Goal: Task Accomplishment & Management: Manage account settings

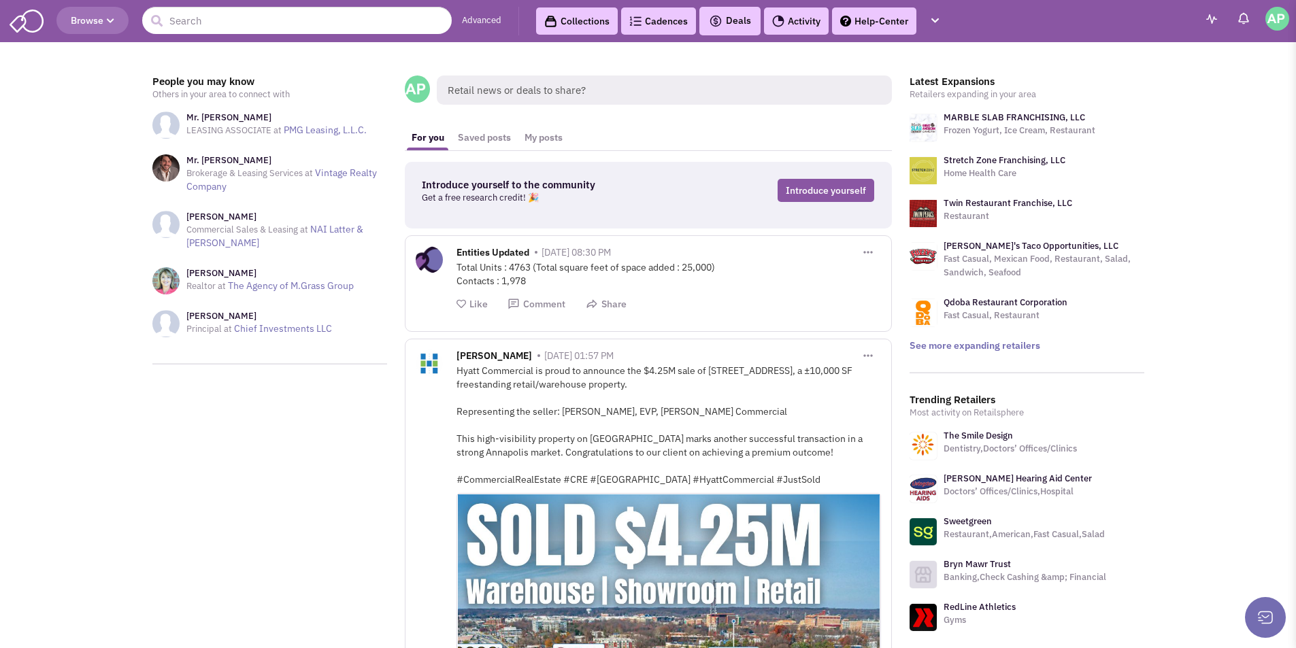
click at [288, 19] on input "text" at bounding box center [296, 20] width 309 height 27
click at [496, 19] on link "Advanced" at bounding box center [481, 20] width 39 height 13
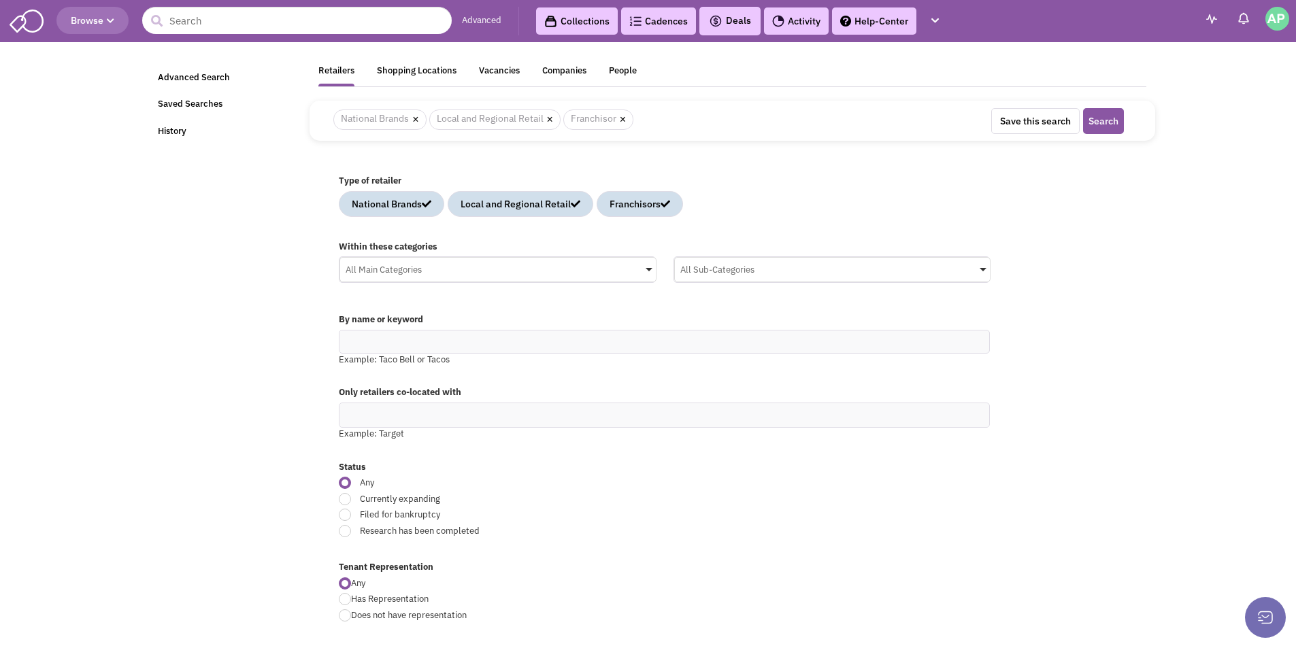
click at [455, 270] on div "All Main Categories" at bounding box center [498, 268] width 316 height 20
click at [0, 0] on input "All Main Categories No results found Main Category Select All Auto Beauty Healt…" at bounding box center [0, 0] width 0 height 0
click at [862, 169] on div "Type of retailer National Brands Local and Regional Retail Franchisors" at bounding box center [732, 201] width 805 height 66
click at [494, 273] on div "All Main Categories" at bounding box center [498, 268] width 316 height 20
click at [0, 0] on input "All Main Categories No results found Main Category Select All Auto Beauty Healt…" at bounding box center [0, 0] width 0 height 0
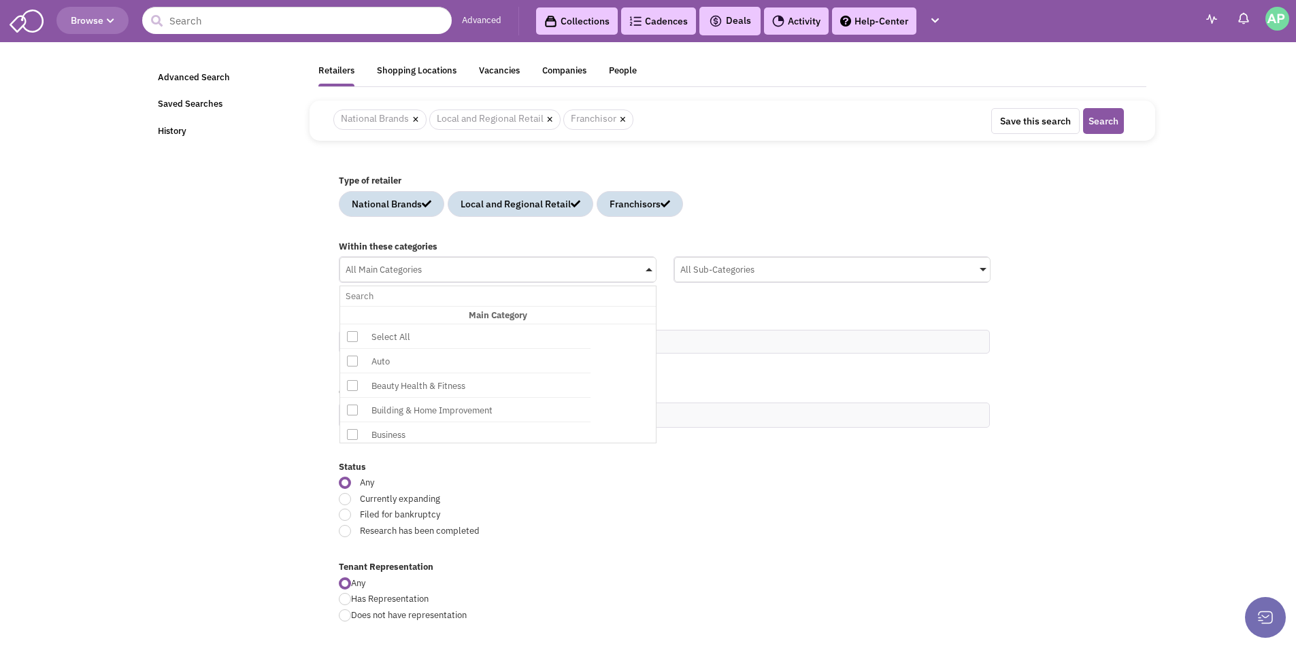
click at [352, 386] on icon at bounding box center [352, 385] width 11 height 11
click at [352, 306] on input "All Main Categories No results found Main Category Select All Auto Beauty Healt…" at bounding box center [498, 296] width 305 height 20
click at [349, 328] on icon at bounding box center [352, 326] width 11 height 11
click at [349, 306] on input "Beauty Health & Fitness No results found Main Category Select All Auto Beauty H…" at bounding box center [498, 296] width 305 height 20
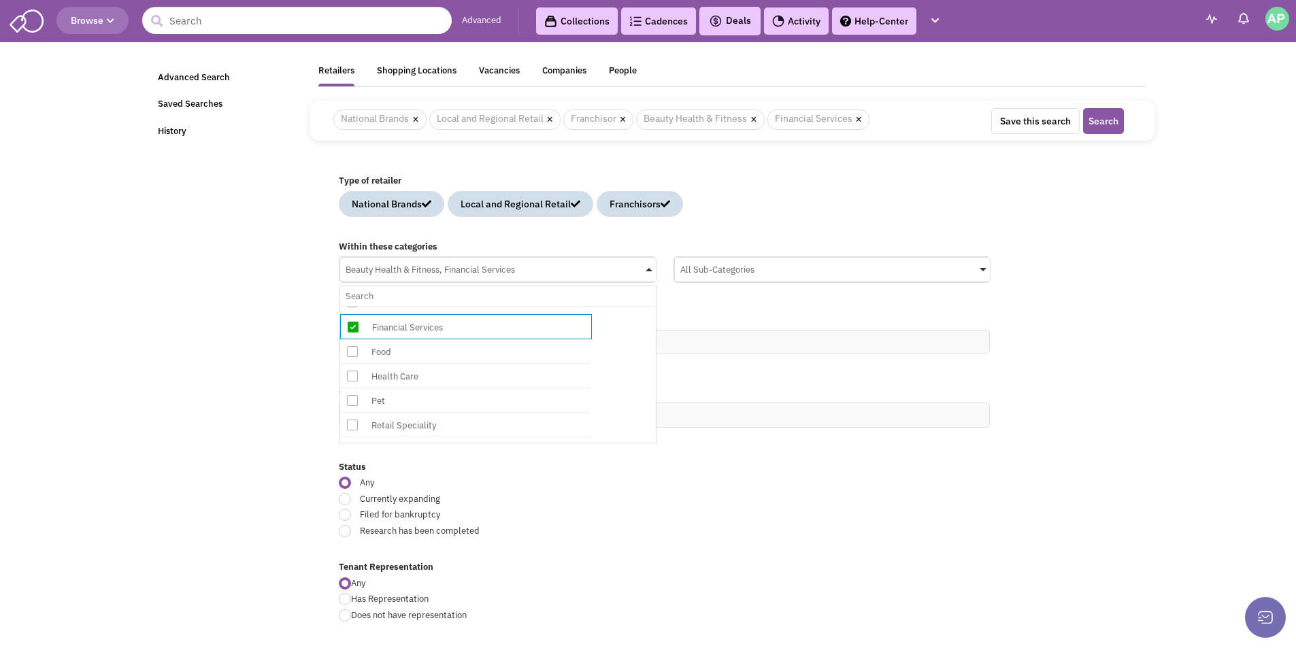
click at [350, 397] on icon at bounding box center [352, 400] width 11 height 11
click at [350, 306] on input "Beauty Health & Fitness, Financial Services No results found Main Category Sele…" at bounding box center [498, 296] width 305 height 20
click at [349, 407] on icon at bounding box center [352, 406] width 11 height 11
click at [349, 306] on input "Beauty Health & Fitness, Financial Services, Pet No results found Main Category…" at bounding box center [498, 296] width 305 height 20
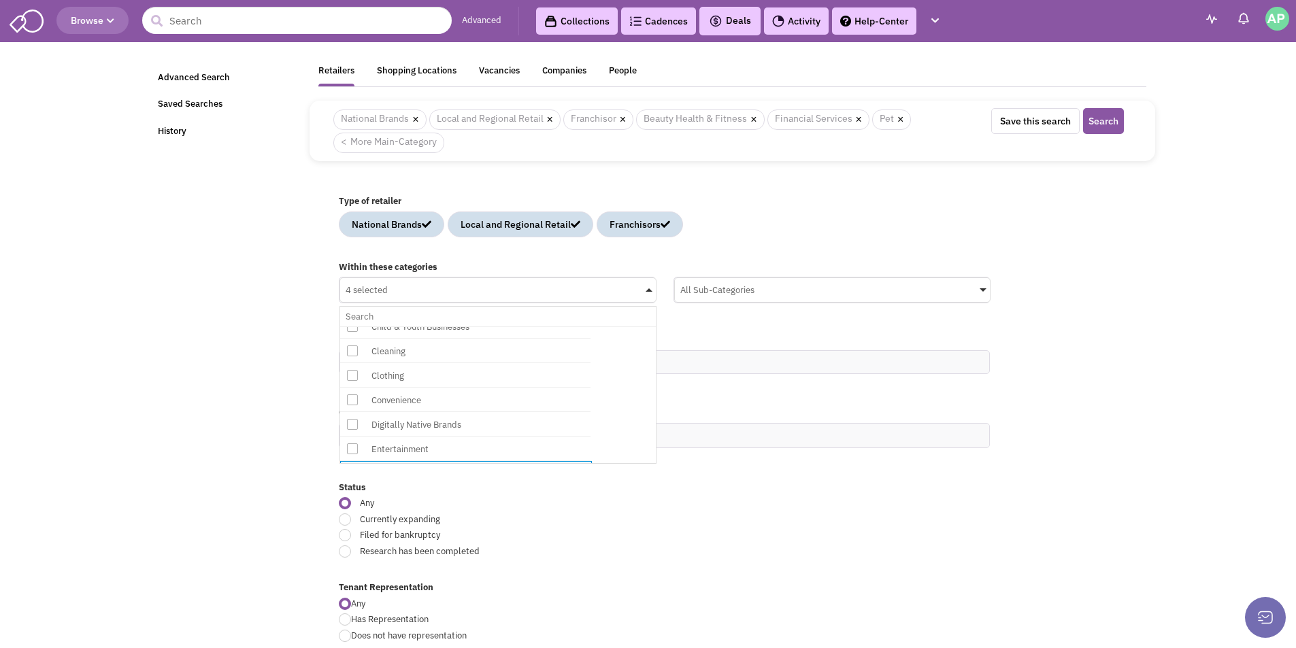
scroll to position [148, 0]
click at [350, 407] on icon at bounding box center [352, 405] width 11 height 11
click at [350, 326] on input "4 selected No results found Main Category Select All Auto Beauty Health & Fitne…" at bounding box center [498, 317] width 305 height 20
click at [349, 356] on icon at bounding box center [352, 356] width 11 height 11
click at [349, 326] on input "5 selected No results found Main Category Select All Auto Beauty Health & Fitne…" at bounding box center [498, 317] width 305 height 20
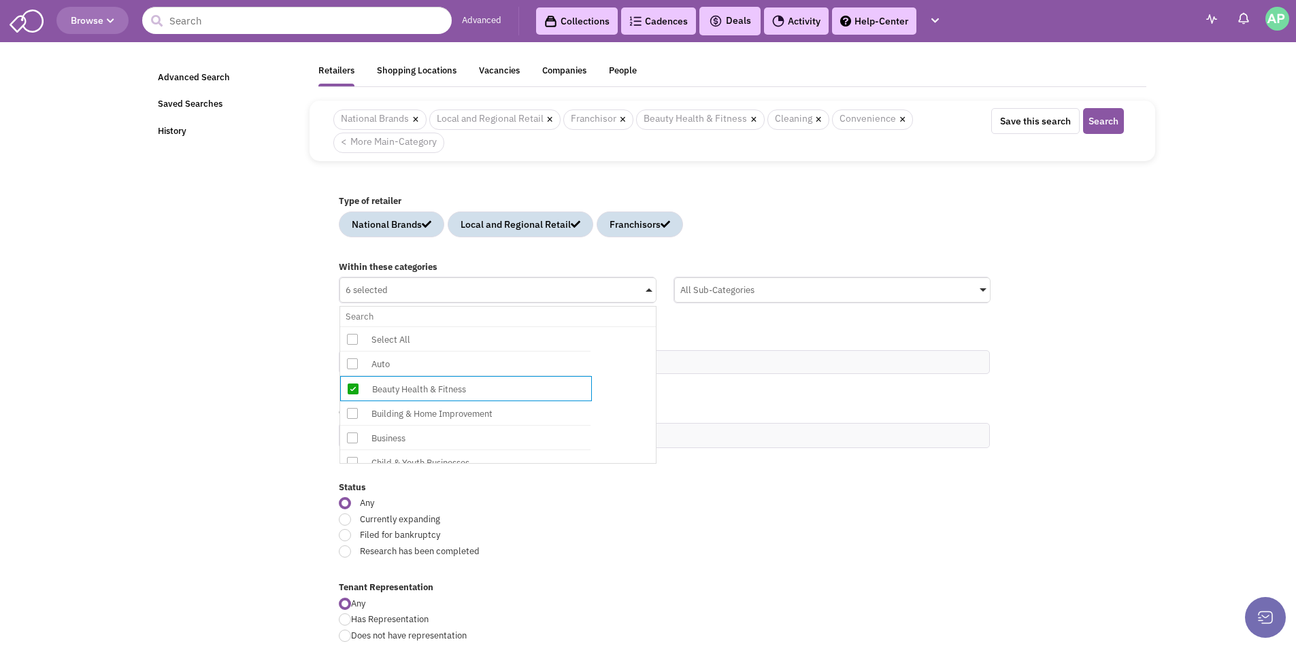
scroll to position [0, 0]
click at [352, 453] on icon at bounding box center [352, 455] width 11 height 11
click at [352, 326] on input "6 selected No results found Main Category Select All Auto Beauty Health & Fitne…" at bounding box center [498, 317] width 305 height 20
click at [753, 297] on div "All Sub-Categories" at bounding box center [833, 288] width 316 height 20
click at [0, 0] on input "All Sub-Categories No results found Sub Category Select All Beauty Supplies Cos…" at bounding box center [0, 0] width 0 height 0
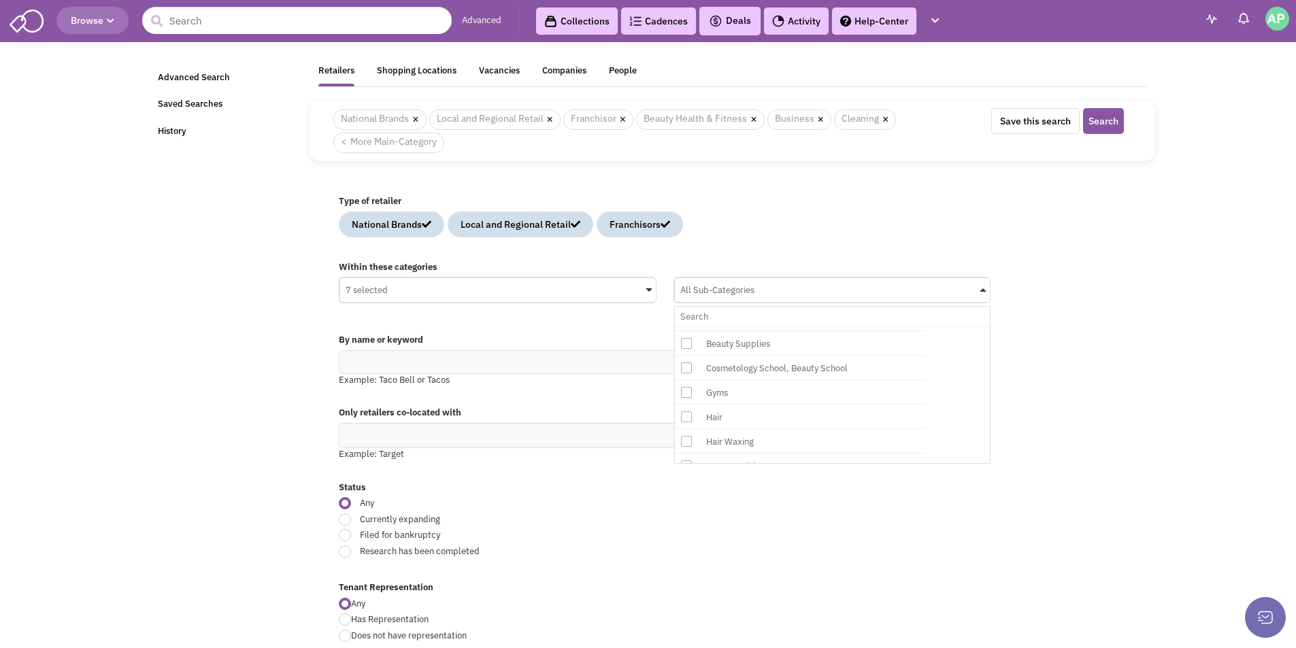
scroll to position [77, 0]
click at [686, 377] on icon at bounding box center [686, 378] width 11 height 11
click at [686, 326] on input "All Sub-Categories No results found Sub Category Select All Beauty Supplies Cos…" at bounding box center [832, 317] width 305 height 20
click at [686, 404] on icon at bounding box center [686, 403] width 11 height 11
click at [686, 326] on input "Hair No results found Sub Category Select All Beauty Supplies Cosmetology Schoo…" at bounding box center [832, 317] width 305 height 20
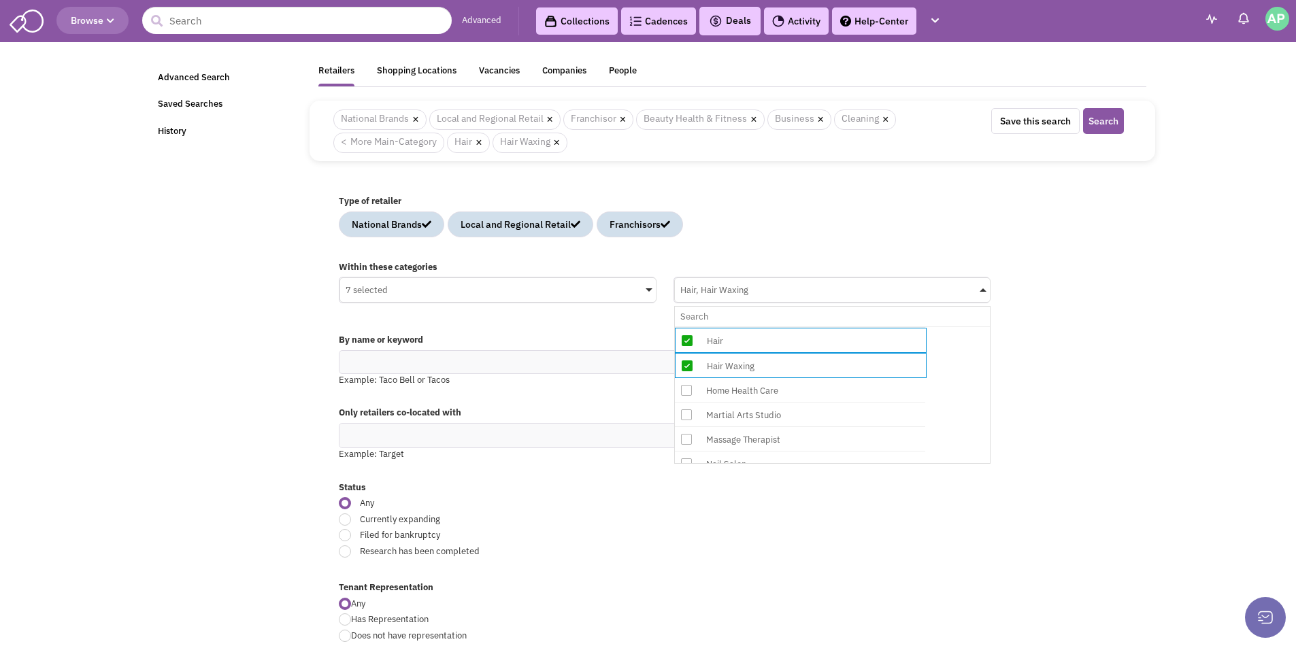
scroll to position [192, 0]
click at [689, 390] on icon at bounding box center [686, 387] width 11 height 11
click at [689, 326] on input "Hair, Hair Waxing No results found Sub Category Select All Beauty Supplies Cosm…" at bounding box center [832, 317] width 305 height 20
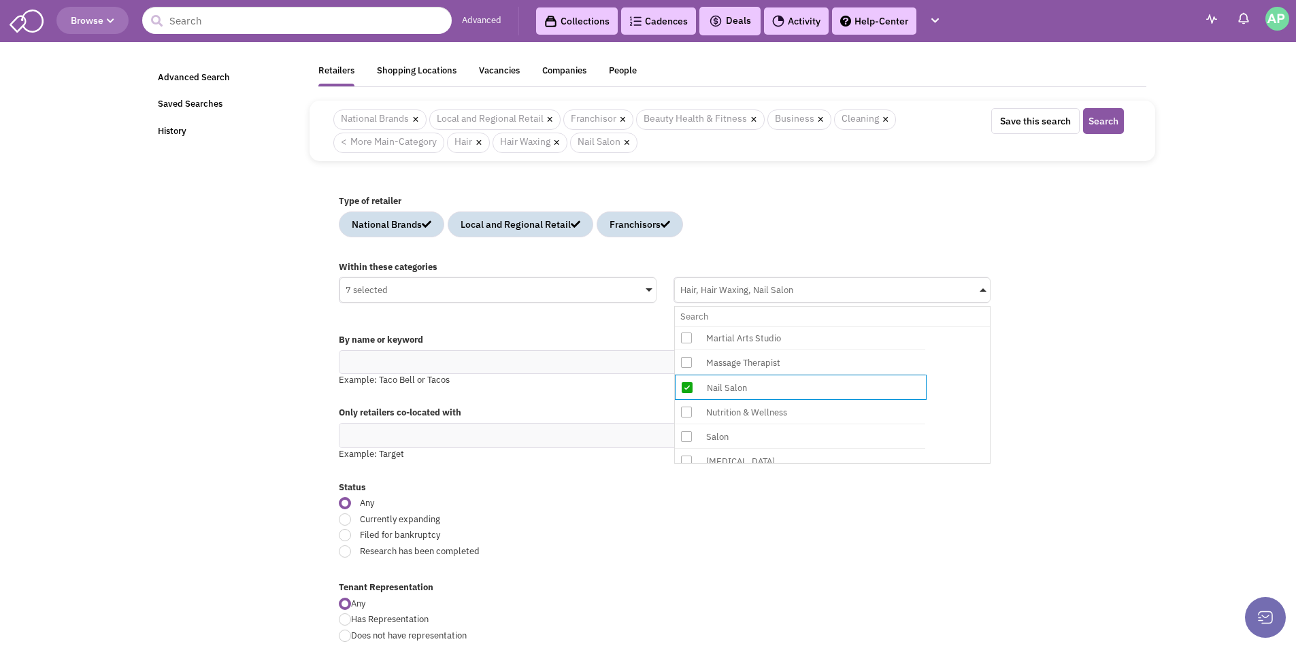
click at [686, 414] on icon at bounding box center [686, 412] width 11 height 11
click at [686, 326] on input "Hair, Hair Waxing, Nail Salon No results found Sub Category Select All Beauty S…" at bounding box center [832, 317] width 305 height 20
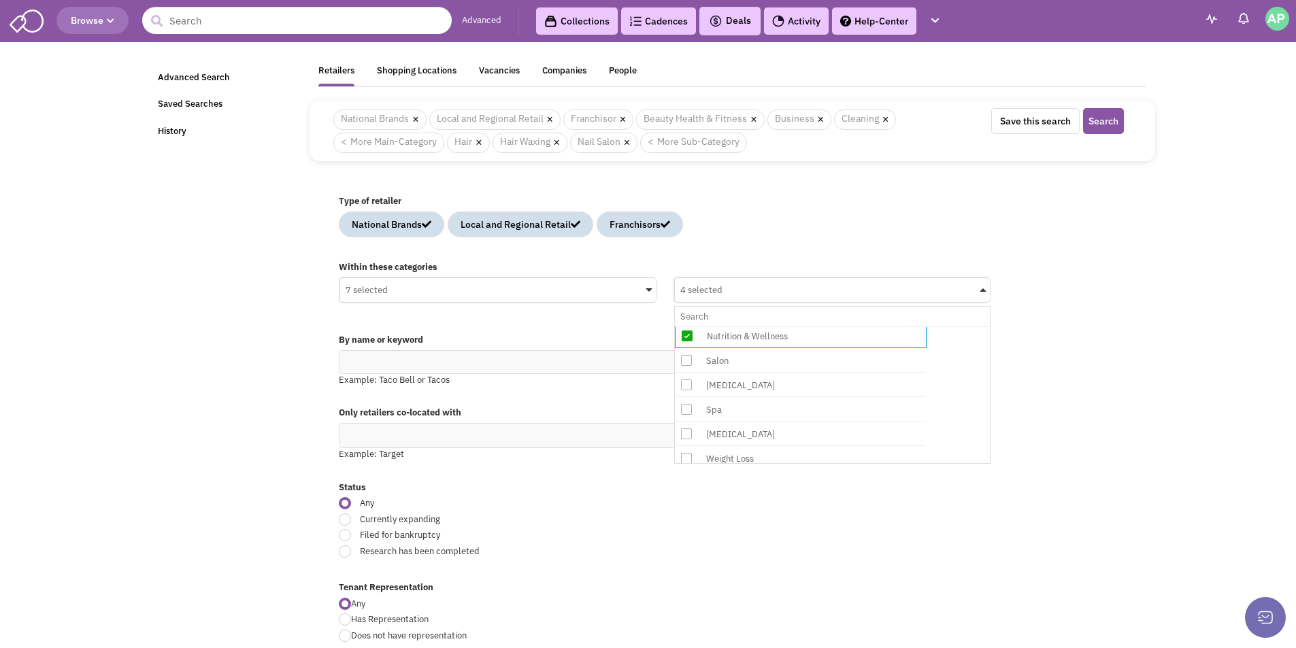
scroll to position [288, 0]
click at [684, 339] on icon at bounding box center [686, 341] width 11 height 11
click at [684, 326] on input "4 selected No results found Sub Category Select All Beauty Supplies Cosmetology…" at bounding box center [832, 317] width 305 height 20
click at [687, 413] on icon at bounding box center [686, 415] width 11 height 11
click at [687, 326] on input "5 selected No results found Sub Category Select All Beauty Supplies Cosmetology…" at bounding box center [832, 317] width 305 height 20
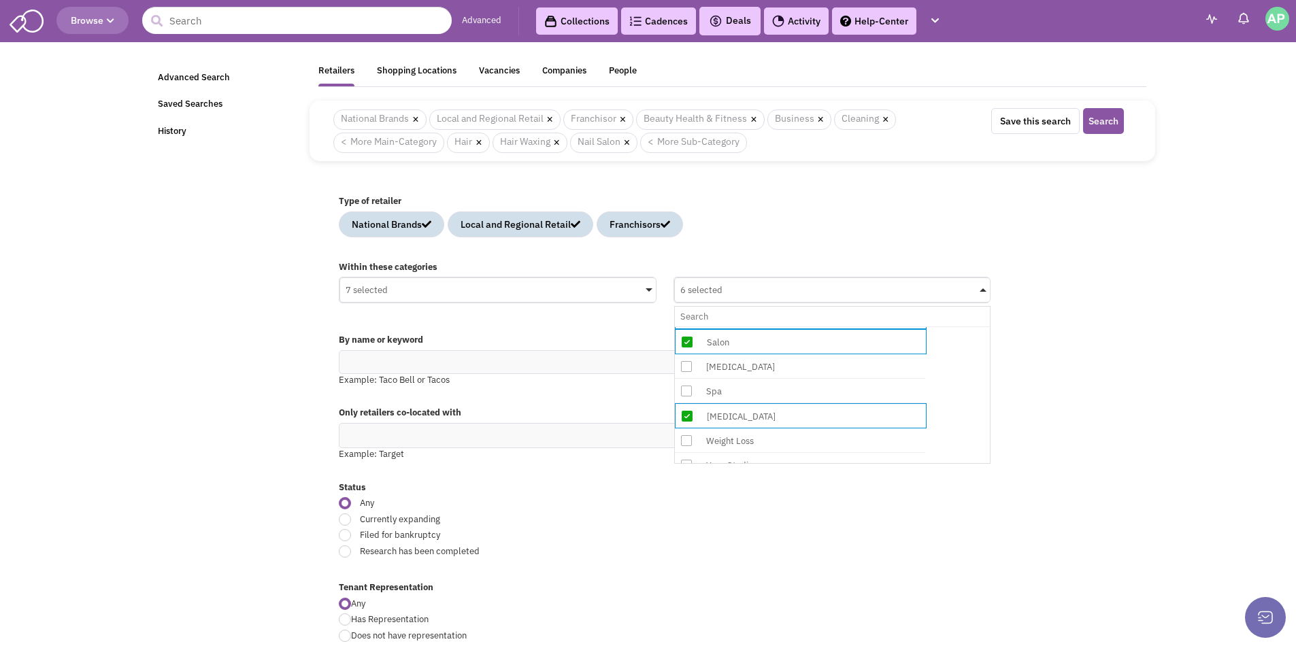
click at [687, 413] on icon at bounding box center [686, 416] width 11 height 11
click at [687, 326] on input "6 selected No results found Sub Category Select All Beauty Supplies Cosmetology…" at bounding box center [832, 317] width 305 height 20
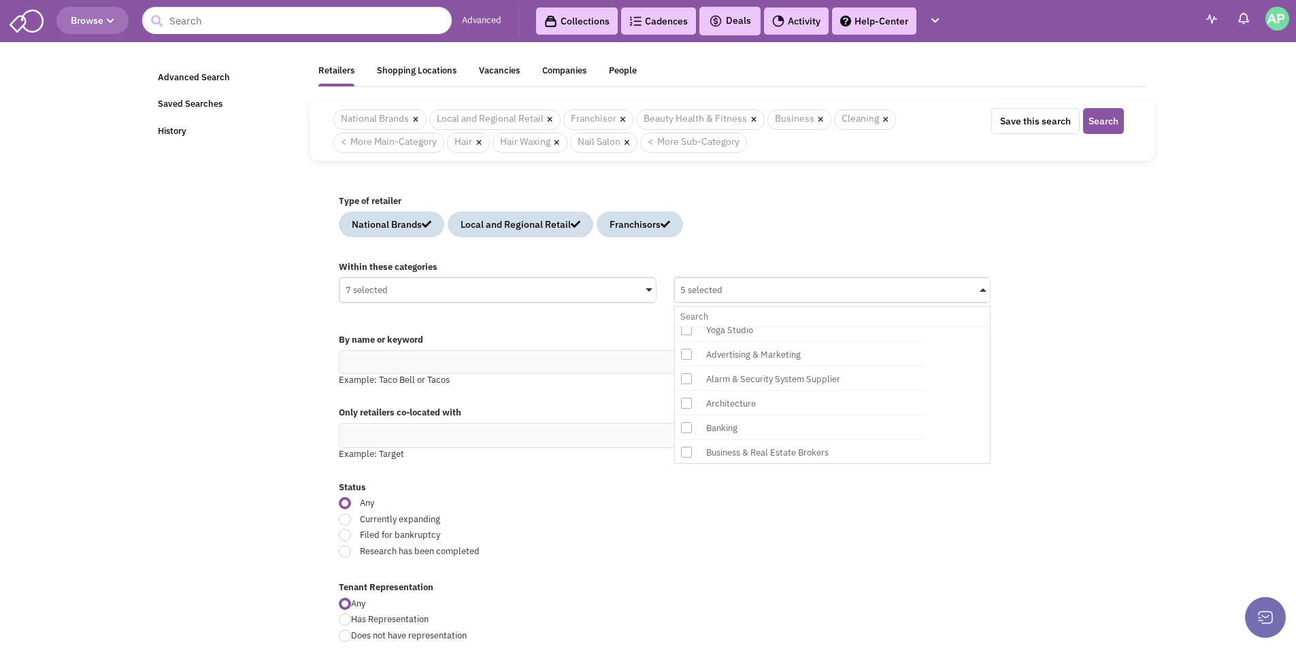
scroll to position [365, 0]
click at [687, 363] on icon at bounding box center [686, 363] width 11 height 11
click at [687, 326] on input "5 selected No results found Sub Category Select All Beauty Supplies Cosmetology…" at bounding box center [832, 317] width 305 height 20
click at [686, 335] on icon at bounding box center [686, 338] width 11 height 11
click at [686, 326] on input "6 selected No results found Sub Category Select All Beauty Supplies Cosmetology…" at bounding box center [832, 317] width 305 height 20
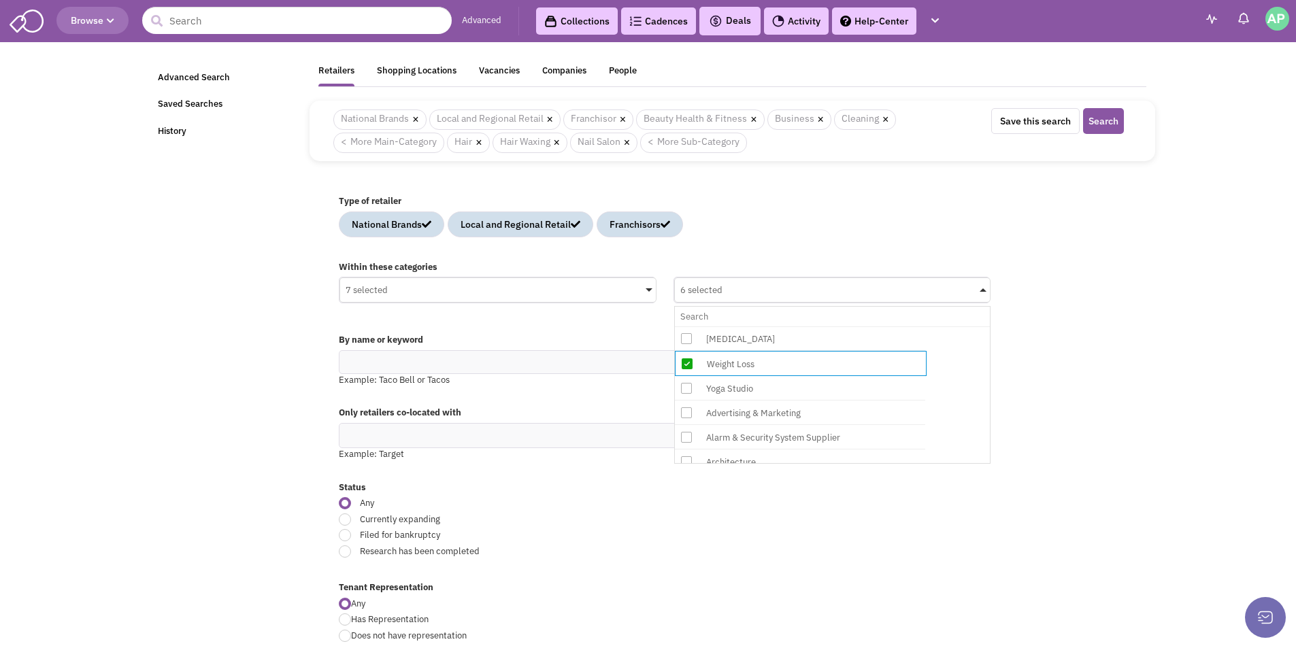
scroll to position [365, 0]
click at [683, 341] on icon at bounding box center [686, 338] width 11 height 11
click at [683, 326] on input "7 selected No results found Sub Category Select All Beauty Supplies Cosmetology…" at bounding box center [832, 317] width 305 height 20
click at [686, 401] on icon at bounding box center [686, 400] width 11 height 11
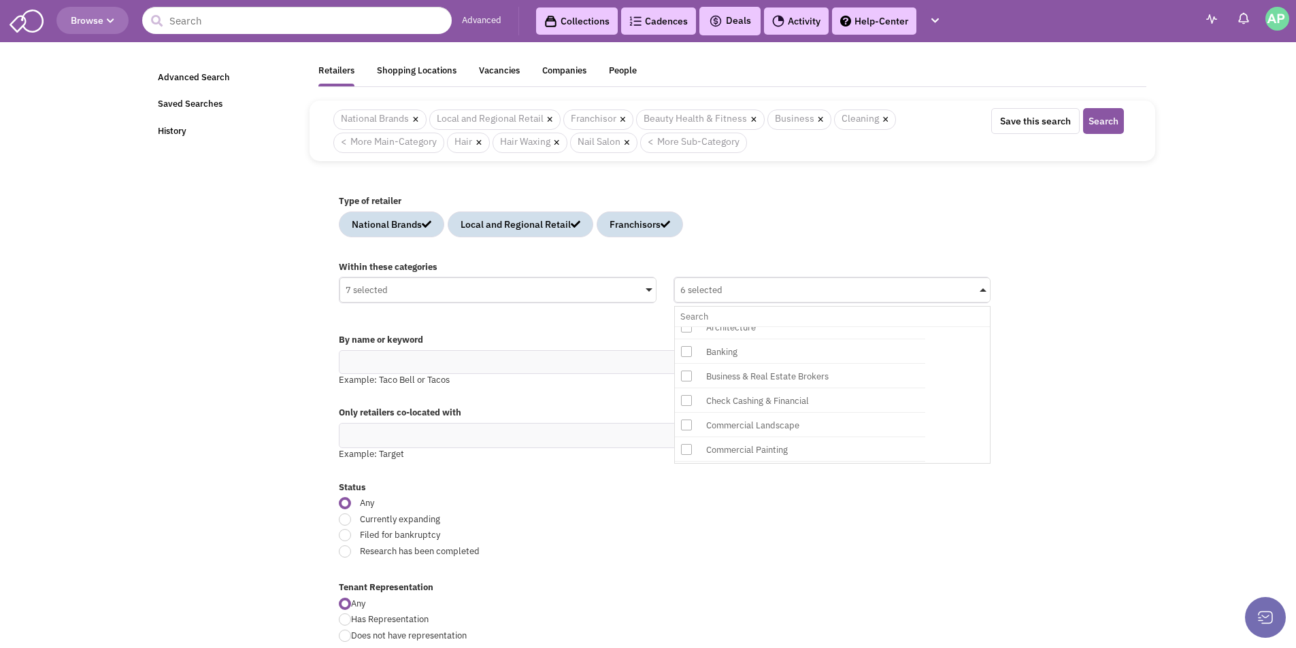
click at [686, 326] on input "6 selected No results found Sub Category Select All Beauty Supplies Cosmetology…" at bounding box center [832, 317] width 305 height 20
click at [685, 377] on icon at bounding box center [686, 378] width 11 height 11
click at [685, 326] on input "7 selected No results found Sub Category Select All Beauty Supplies Cosmetology…" at bounding box center [832, 317] width 305 height 20
click at [690, 330] on icon at bounding box center [686, 329] width 11 height 11
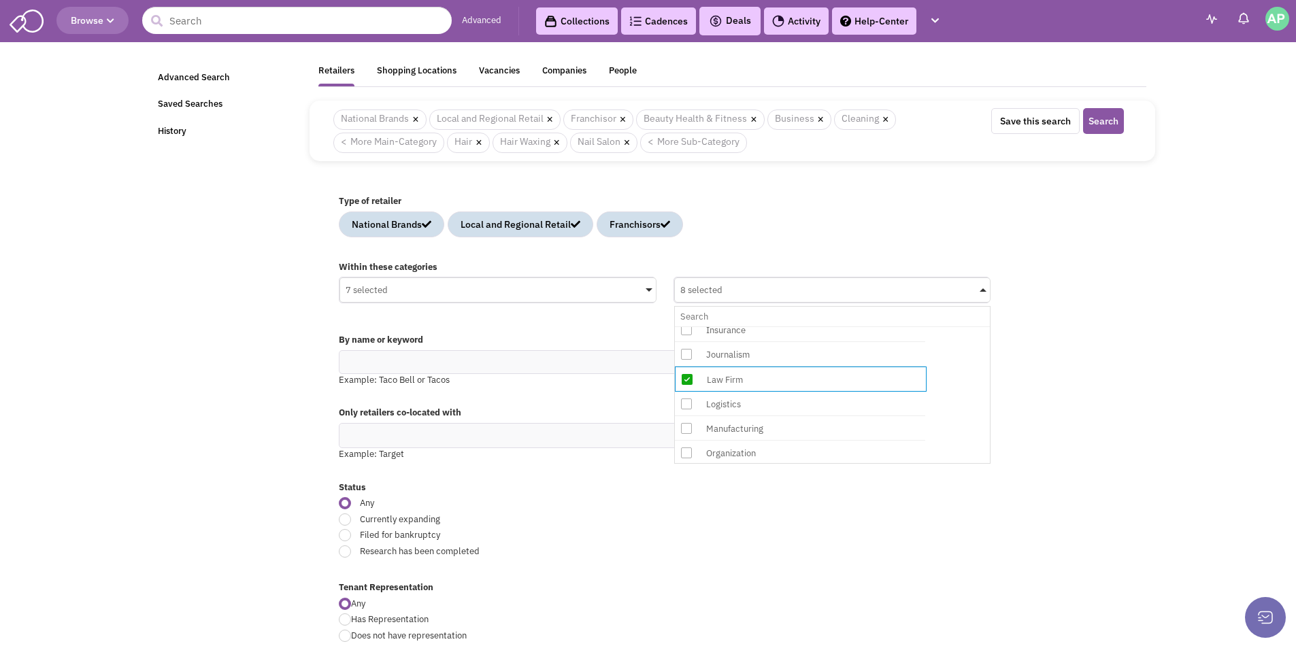
click at [690, 326] on input "8 selected No results found Sub Category Select All Beauty Supplies Cosmetology…" at bounding box center [832, 317] width 305 height 20
click at [687, 369] on icon at bounding box center [686, 365] width 11 height 11
click at [687, 326] on input "9 selected No results found Sub Category Select All Beauty Supplies Cosmetology…" at bounding box center [832, 317] width 305 height 20
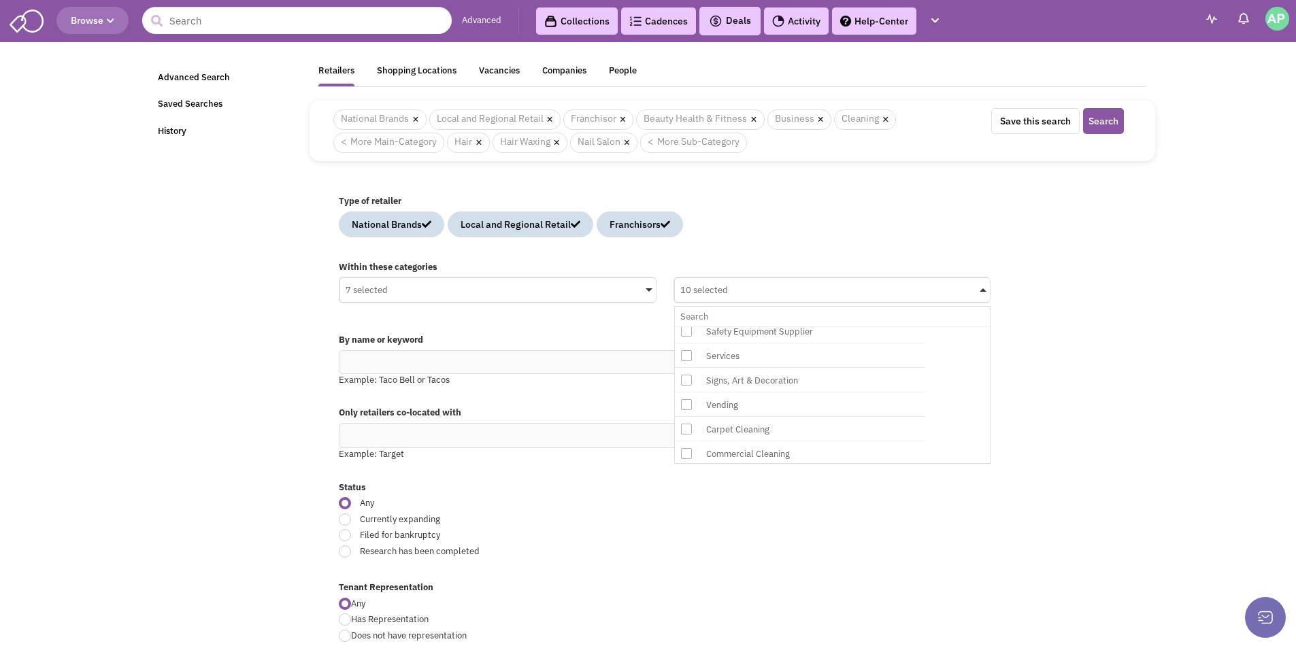
click at [682, 380] on icon at bounding box center [686, 380] width 11 height 11
click at [682, 326] on input "10 selected No results found Sub Category Select All Beauty Supplies Cosmetolog…" at bounding box center [832, 317] width 305 height 20
click at [686, 354] on icon at bounding box center [686, 355] width 11 height 11
click at [686, 326] on input "11 selected No results found Sub Category Select All Beauty Supplies Cosmetolog…" at bounding box center [832, 317] width 305 height 20
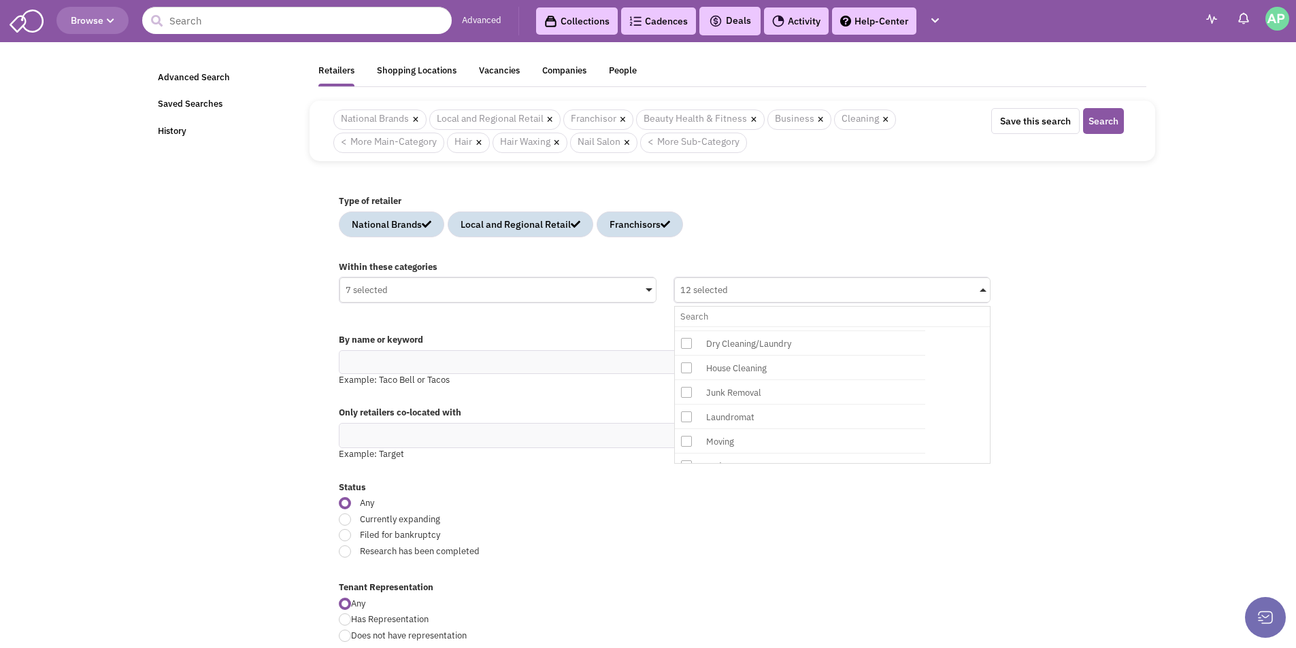
click at [688, 343] on icon at bounding box center [686, 343] width 11 height 11
click at [688, 326] on input "12 selected No results found Sub Category Select All Beauty Supplies Cosmetolog…" at bounding box center [832, 317] width 305 height 20
click at [688, 339] on icon at bounding box center [686, 338] width 11 height 11
click at [688, 326] on input "13 selected No results found Sub Category Select All Beauty Supplies Cosmetolog…" at bounding box center [832, 317] width 305 height 20
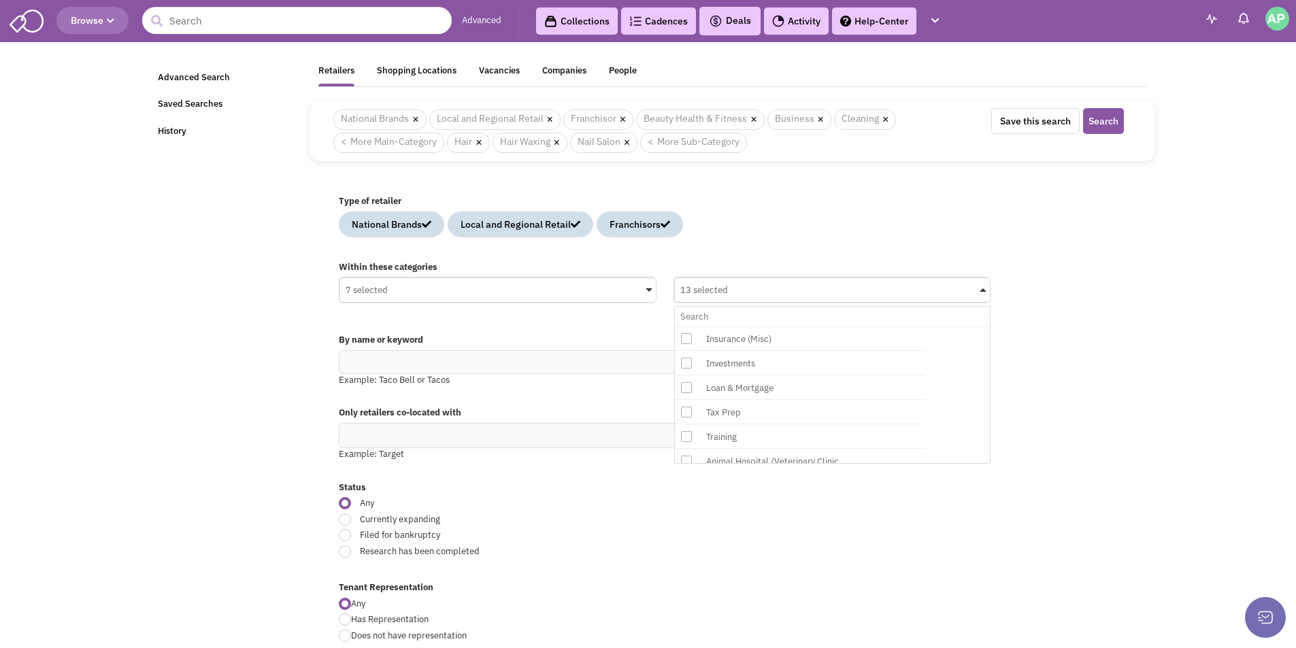
scroll to position [1546, 0]
click at [693, 364] on span at bounding box center [687, 363] width 24 height 24
click at [693, 326] on input "14 selected No results found Sub Category Select All Beauty Supplies Cosmetolog…" at bounding box center [832, 317] width 305 height 20
click at [682, 414] on icon at bounding box center [686, 412] width 11 height 11
click at [682, 326] on input "15 selected No results found Sub Category Select All Beauty Supplies Cosmetolog…" at bounding box center [832, 317] width 305 height 20
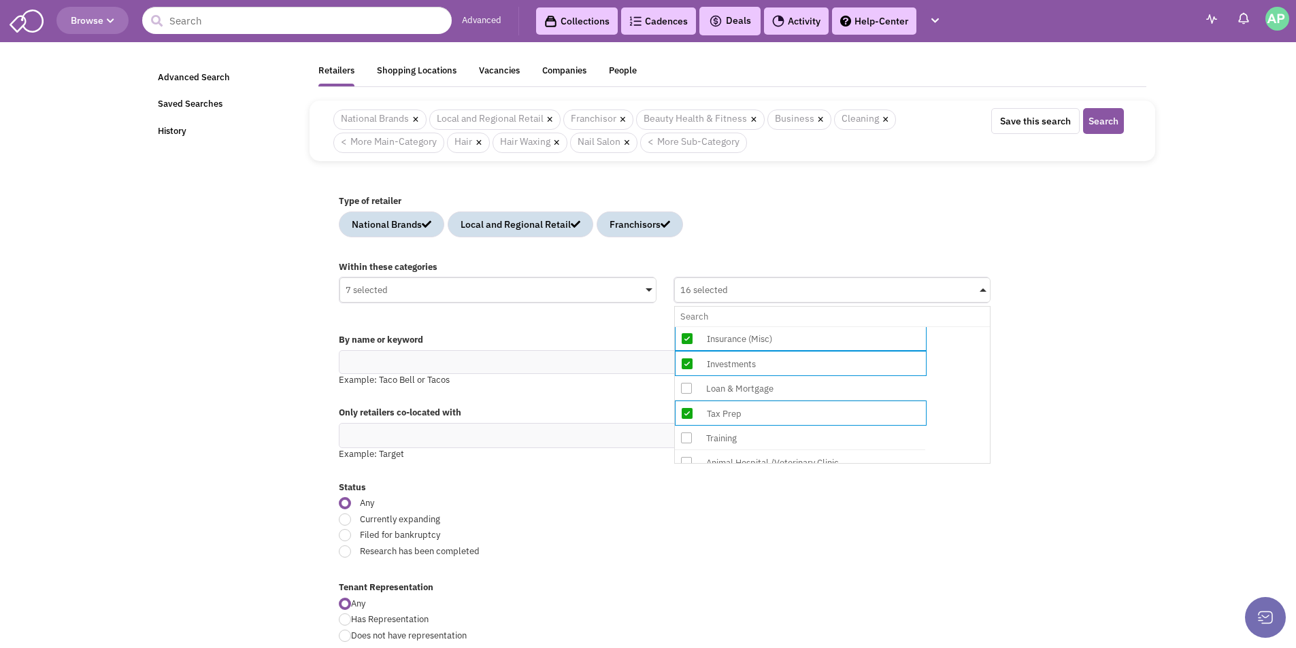
click at [684, 414] on icon at bounding box center [686, 413] width 11 height 11
click at [684, 326] on input "16 selected No results found Sub Category Select All Beauty Supplies Cosmetolog…" at bounding box center [832, 317] width 305 height 20
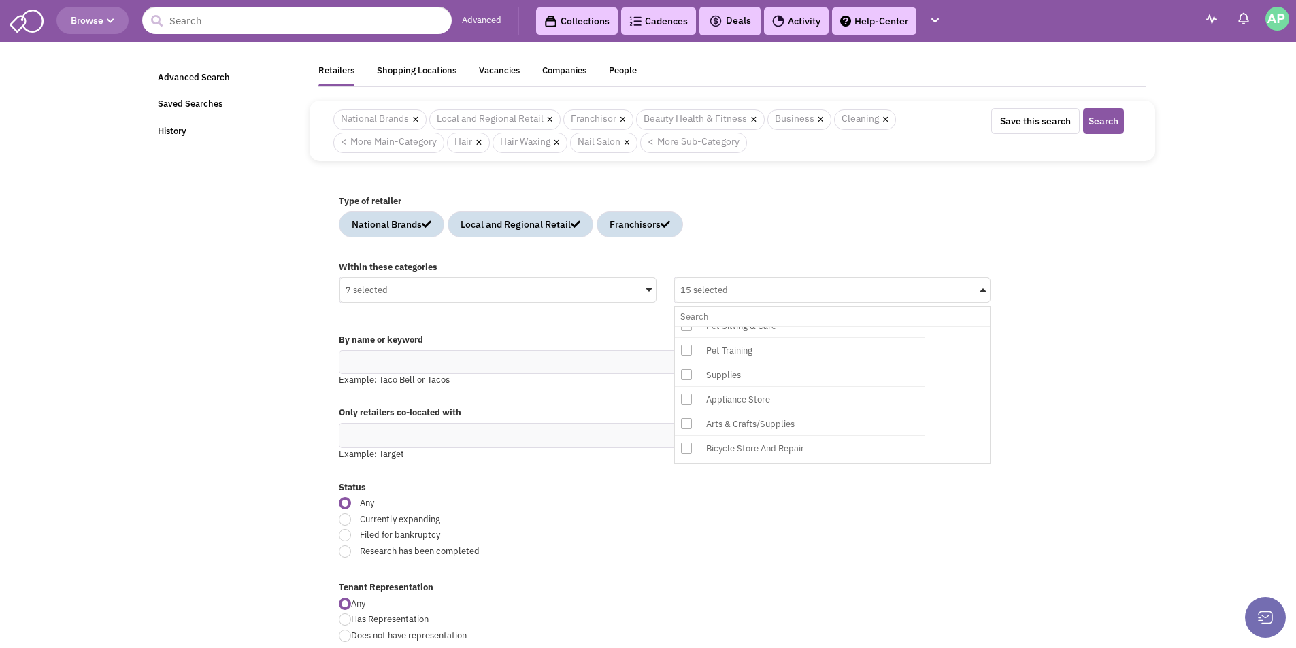
scroll to position [1736, 0]
click at [688, 370] on icon at bounding box center [686, 369] width 11 height 11
click at [688, 326] on input "15 selected No results found Sub Category Select All Beauty Supplies Cosmetolog…" at bounding box center [832, 317] width 305 height 20
click at [688, 370] on icon at bounding box center [686, 370] width 11 height 11
click at [688, 326] on input "16 selected No results found Sub Category Select All Beauty Supplies Cosmetolog…" at bounding box center [832, 317] width 305 height 20
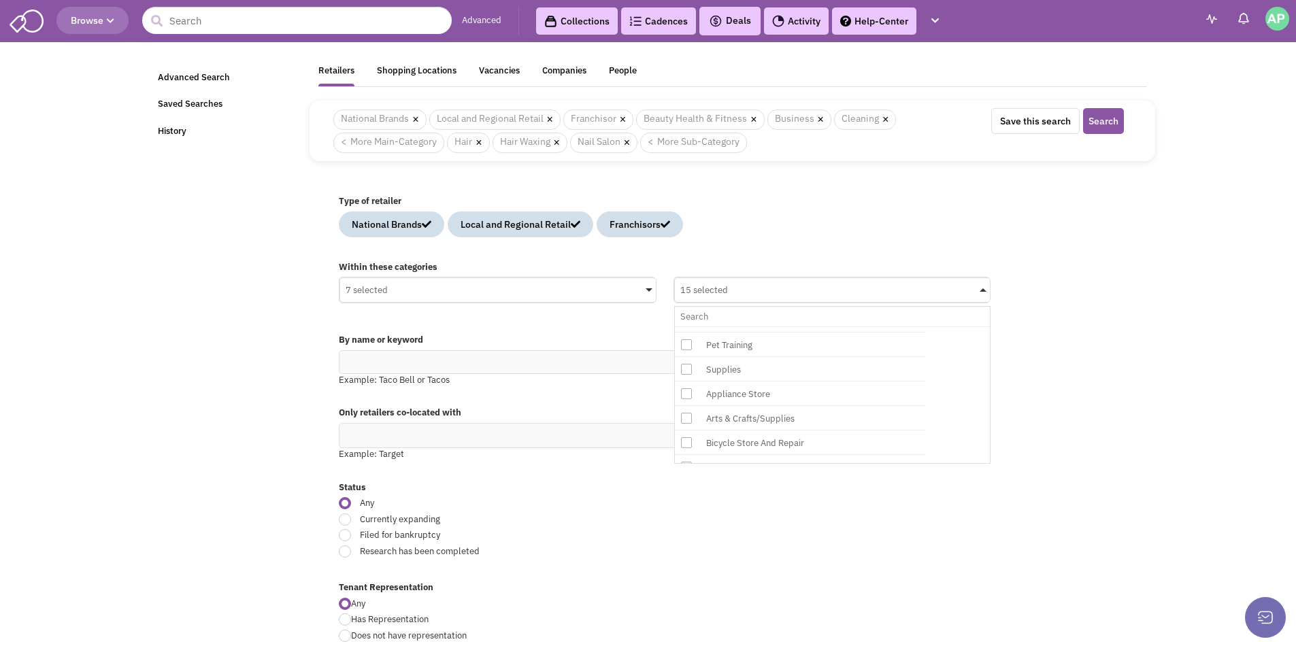
click at [688, 370] on icon at bounding box center [686, 369] width 11 height 11
click at [688, 326] on input "15 selected No results found Sub Category Select All Beauty Supplies Cosmetolog…" at bounding box center [832, 317] width 305 height 20
click at [684, 418] on icon at bounding box center [686, 419] width 11 height 11
click at [684, 326] on input "16 selected No results found Sub Category Select All Beauty Supplies Cosmetolog…" at bounding box center [832, 317] width 305 height 20
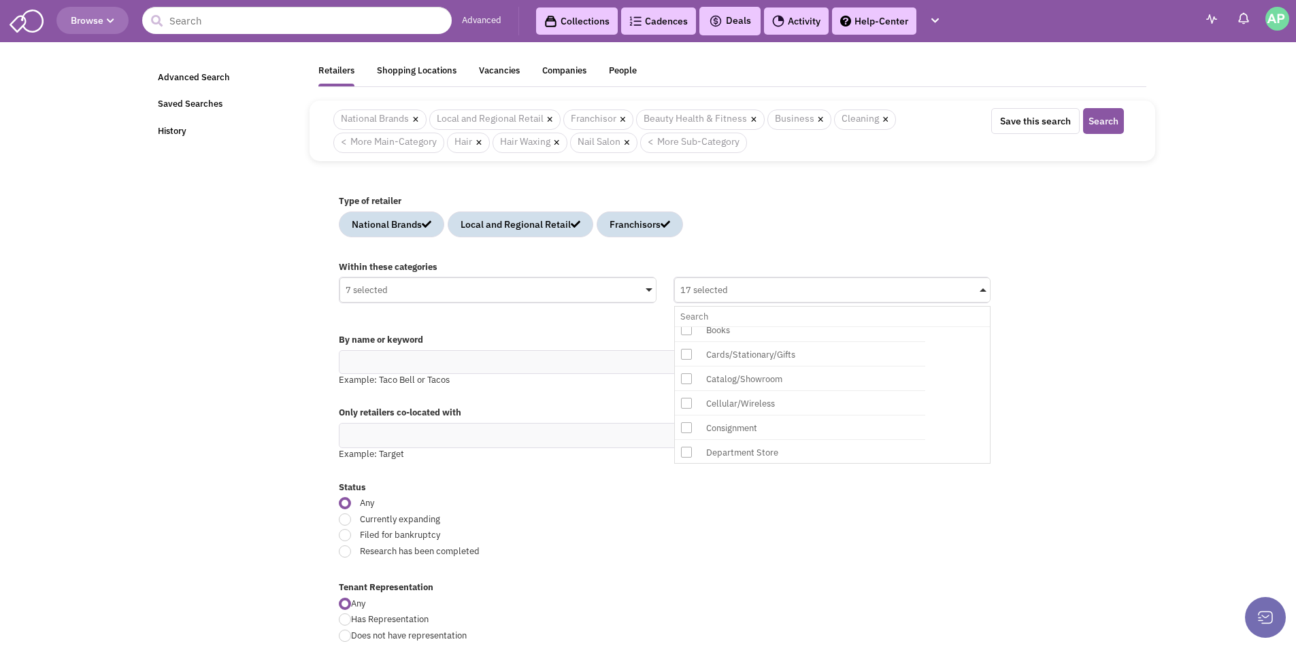
click at [684, 355] on icon at bounding box center [686, 354] width 11 height 11
click at [684, 326] on input "17 selected No results found Sub Category Select All Beauty Supplies Cosmetolog…" at bounding box center [832, 317] width 305 height 20
click at [684, 353] on icon at bounding box center [686, 352] width 11 height 11
click at [684, 326] on input "18 selected No results found Sub Category Select All Beauty Supplies Cosmetolog…" at bounding box center [832, 317] width 305 height 20
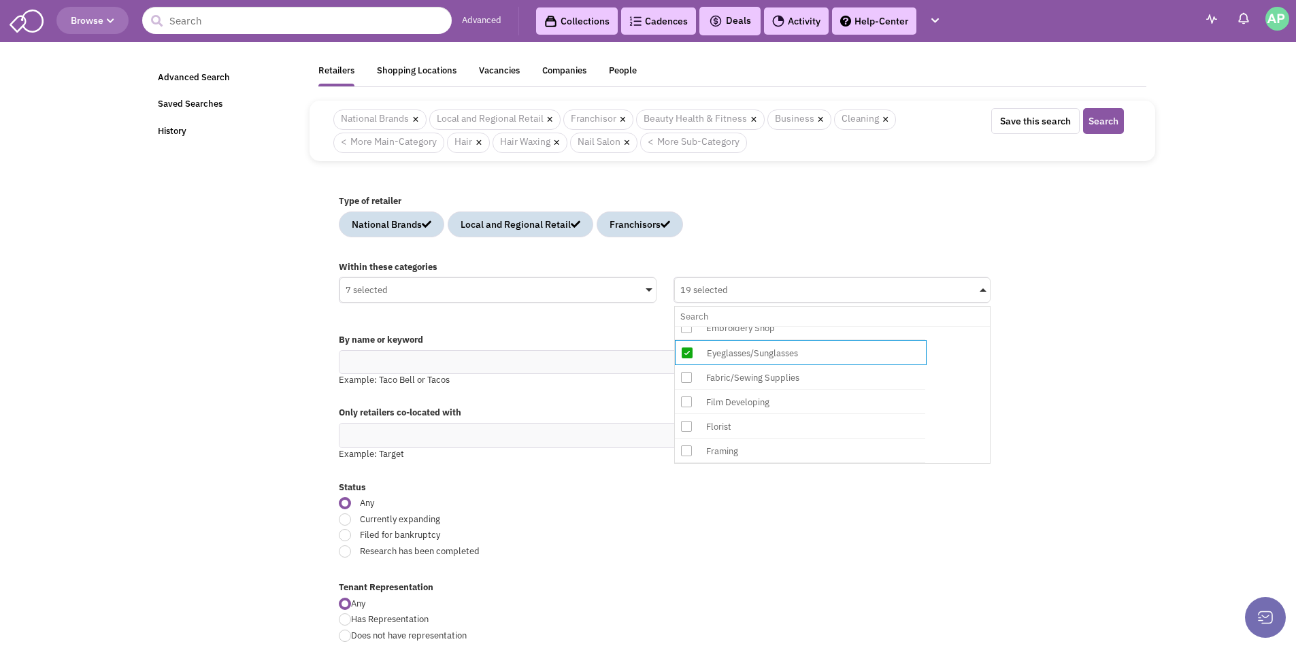
click at [683, 373] on icon at bounding box center [686, 377] width 11 height 11
click at [683, 326] on input "19 selected No results found Sub Category Select All Beauty Supplies Cosmetolog…" at bounding box center [832, 317] width 305 height 20
click at [686, 370] on icon at bounding box center [686, 370] width 11 height 11
click at [686, 326] on input "20 selected No results found Sub Category Select All Beauty Supplies Cosmetolog…" at bounding box center [832, 317] width 305 height 20
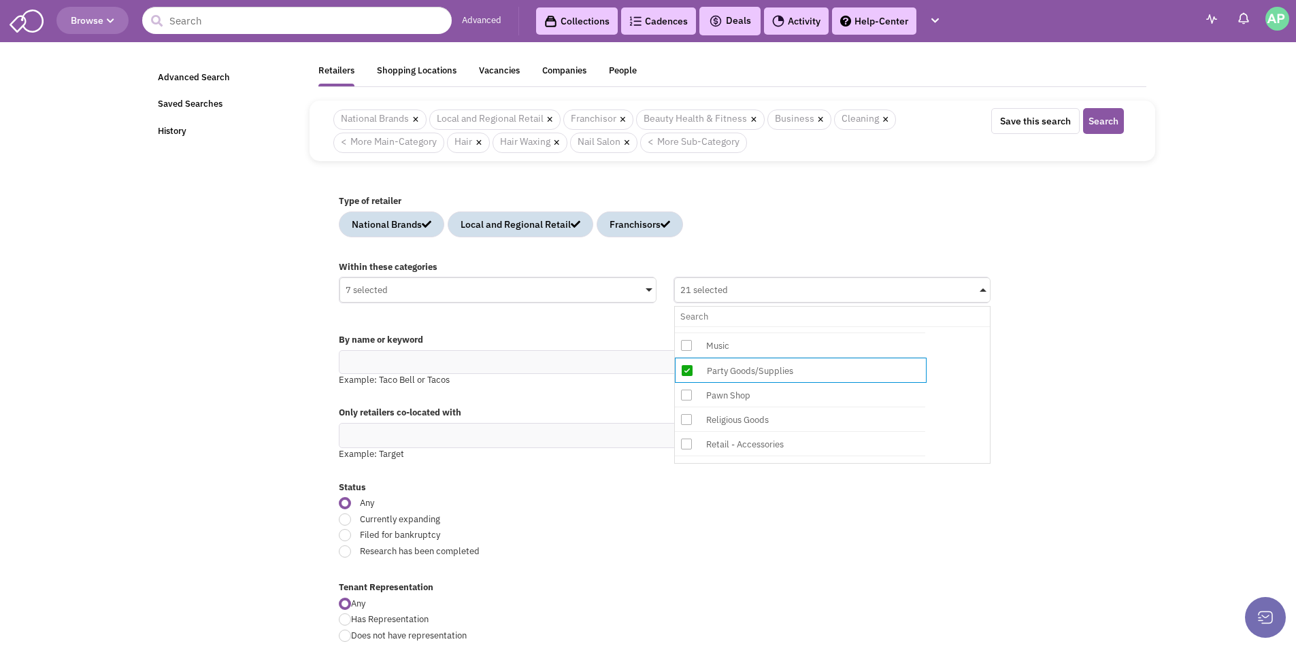
click at [686, 397] on icon at bounding box center [686, 395] width 11 height 11
click at [686, 326] on input "21 selected No results found Sub Category Select All Beauty Supplies Cosmetolog…" at bounding box center [832, 317] width 305 height 20
click at [687, 397] on icon at bounding box center [686, 395] width 11 height 11
click at [687, 326] on input "22 selected No results found Sub Category Select All Beauty Supplies Cosmetolog…" at bounding box center [832, 317] width 305 height 20
click at [687, 420] on icon at bounding box center [686, 419] width 11 height 11
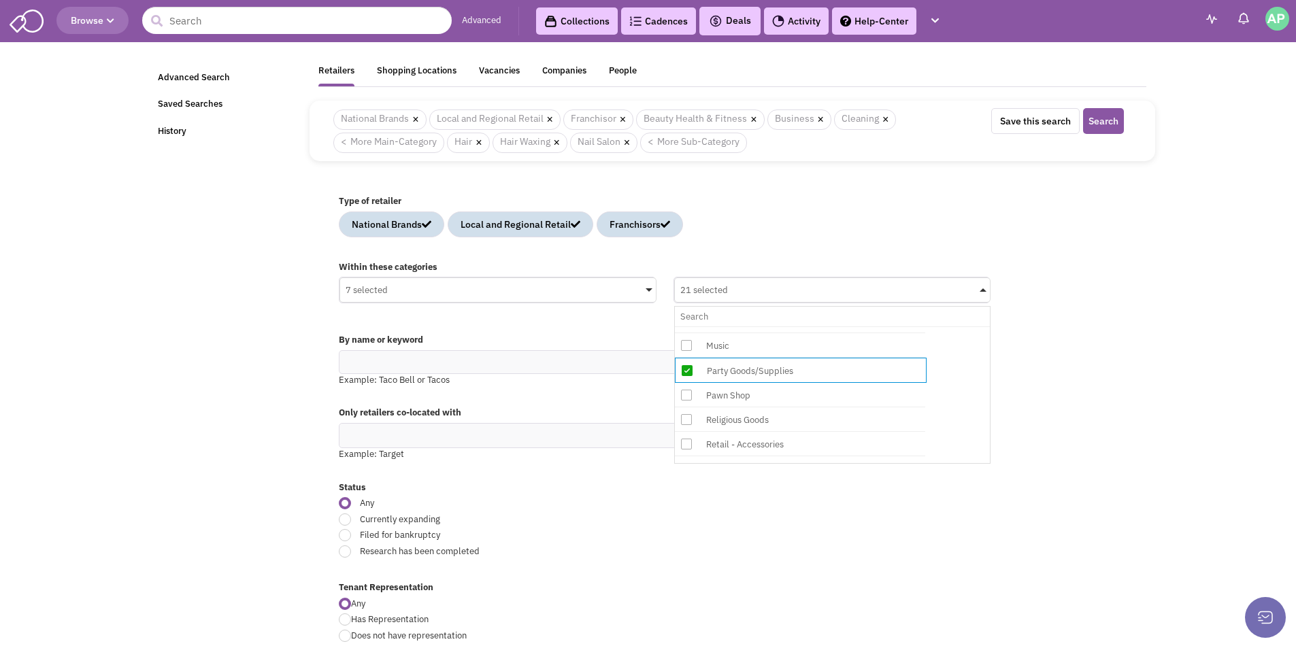
click at [687, 326] on input "21 selected No results found Sub Category Select All Beauty Supplies Cosmetolog…" at bounding box center [832, 317] width 305 height 20
click at [686, 371] on icon at bounding box center [686, 374] width 11 height 11
click at [686, 326] on input "22 selected No results found Sub Category Select All Beauty Supplies Cosmetolog…" at bounding box center [832, 317] width 305 height 20
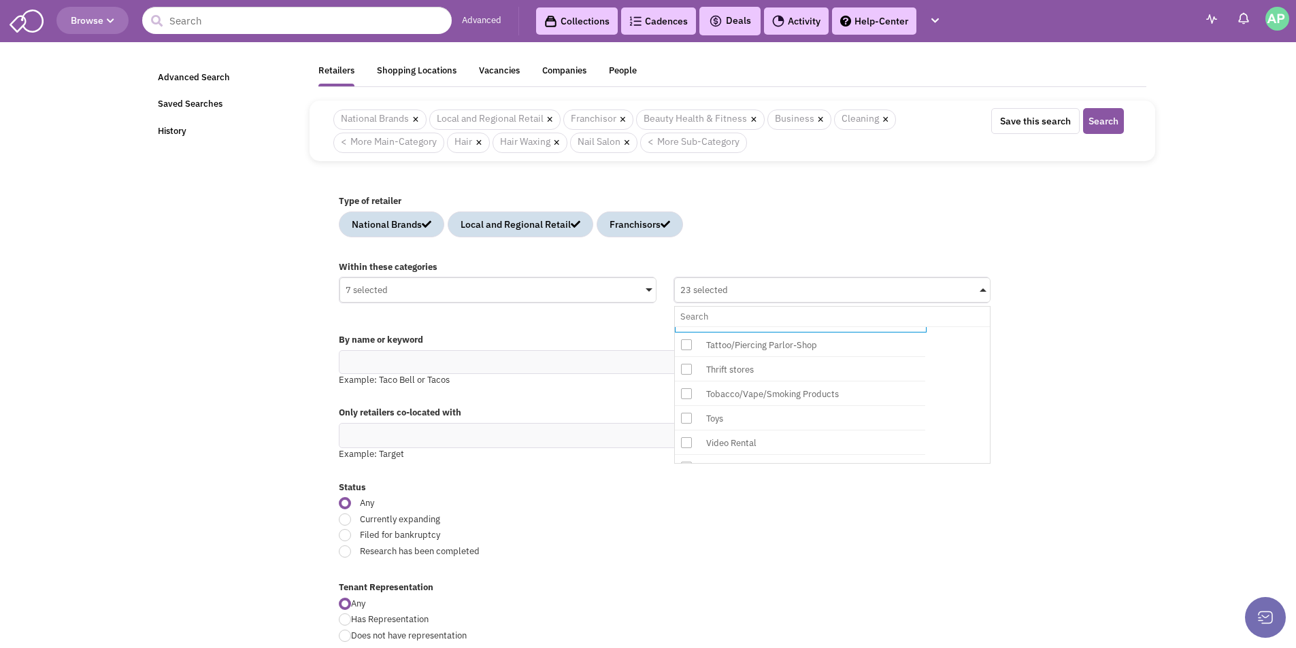
click at [684, 343] on icon at bounding box center [686, 344] width 11 height 11
click at [684, 326] on input "23 selected No results found Sub Category Select All Beauty Supplies Cosmetolog…" at bounding box center [832, 317] width 305 height 20
click at [994, 524] on div "Status Any Currently expanding Within these states Filed for bankruptcy Researc…" at bounding box center [732, 525] width 805 height 101
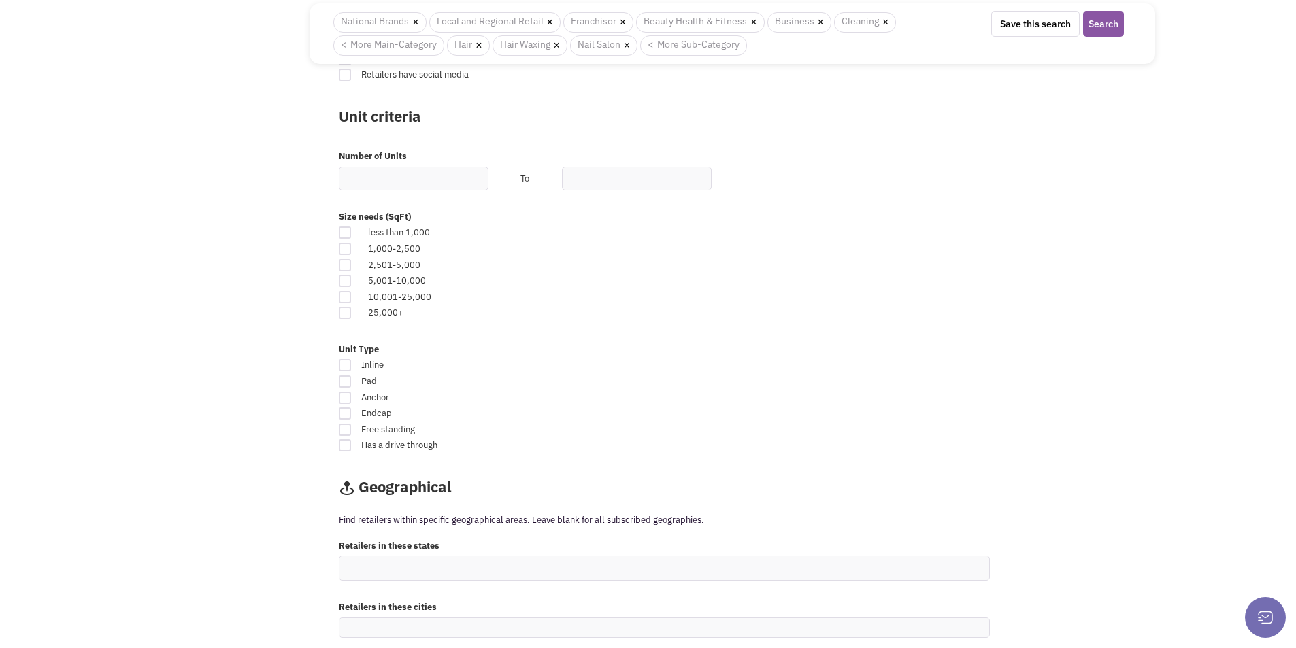
scroll to position [713, 0]
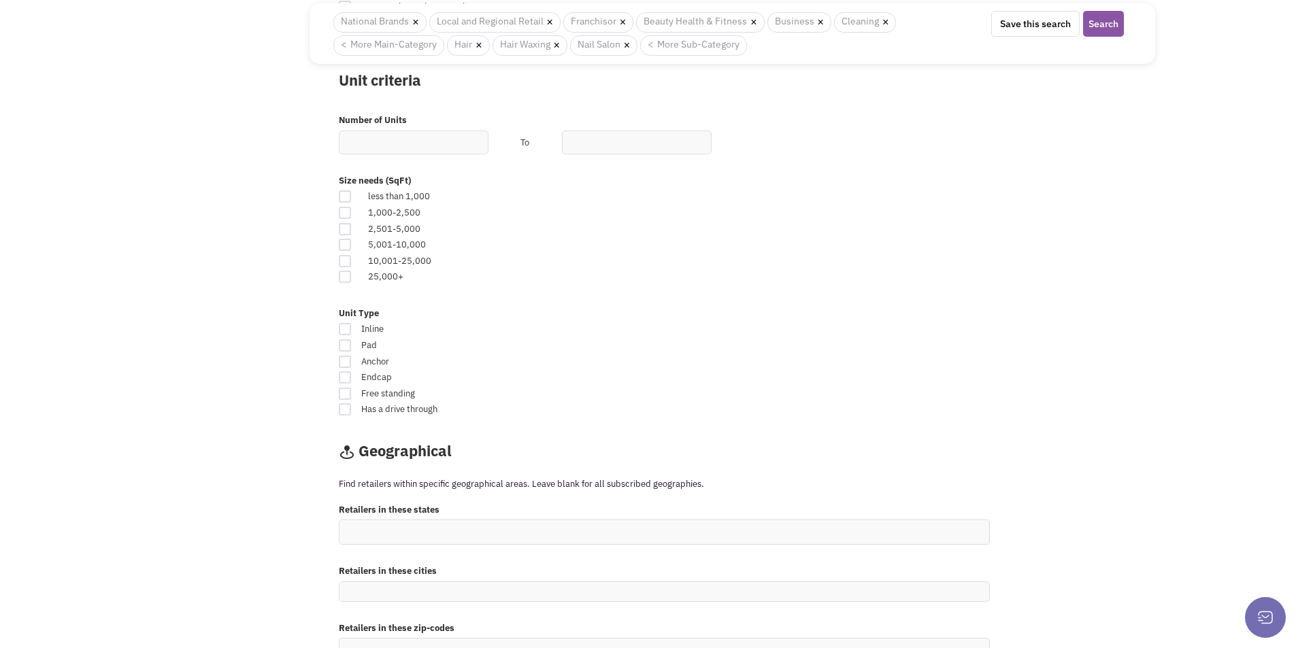
click at [342, 196] on div at bounding box center [345, 196] width 12 height 12
click at [352, 196] on input "checkbox" at bounding box center [356, 197] width 9 height 9
checkbox input "true"
click at [1045, 441] on div "Geographical" at bounding box center [732, 455] width 805 height 45
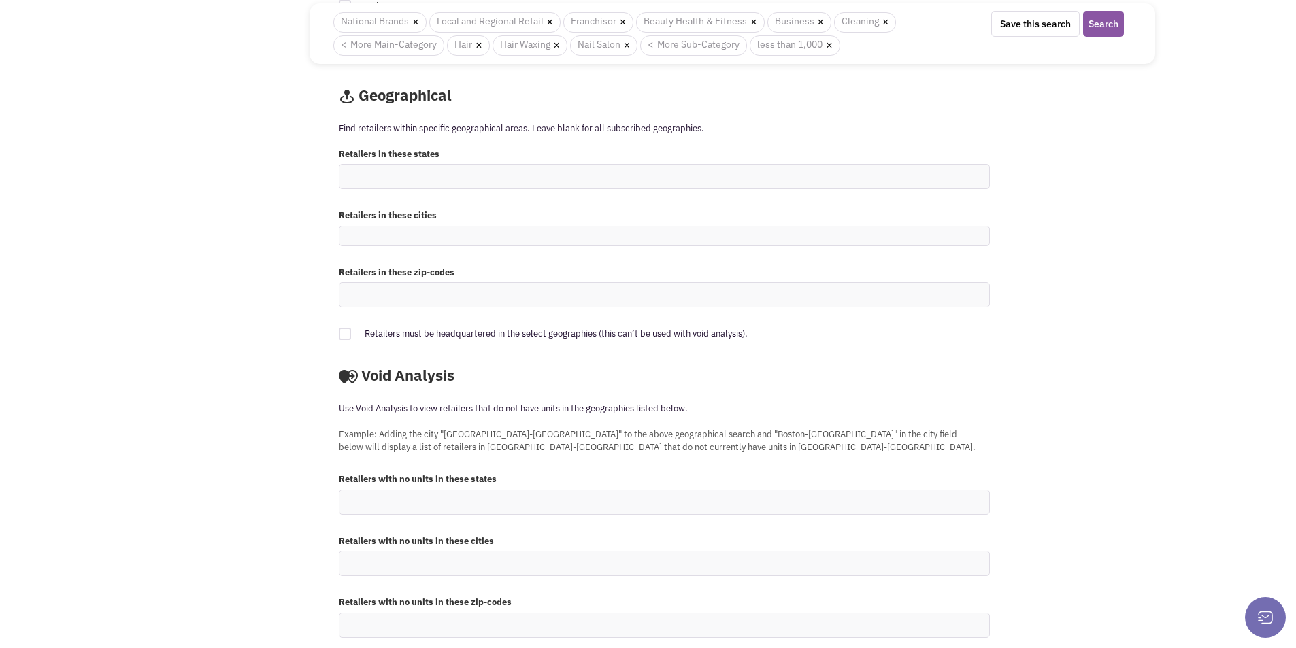
scroll to position [1086, 0]
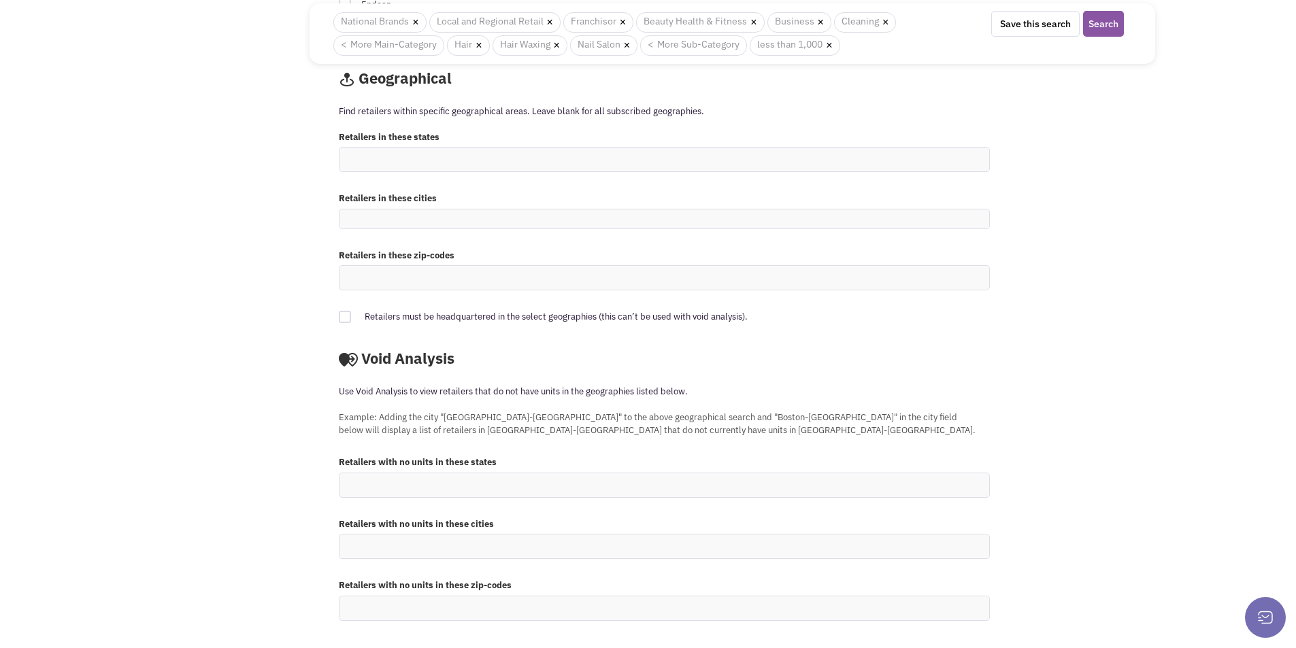
click at [422, 158] on ul at bounding box center [664, 160] width 650 height 24
click at [0, 0] on select at bounding box center [0, 0] width 0 height 0
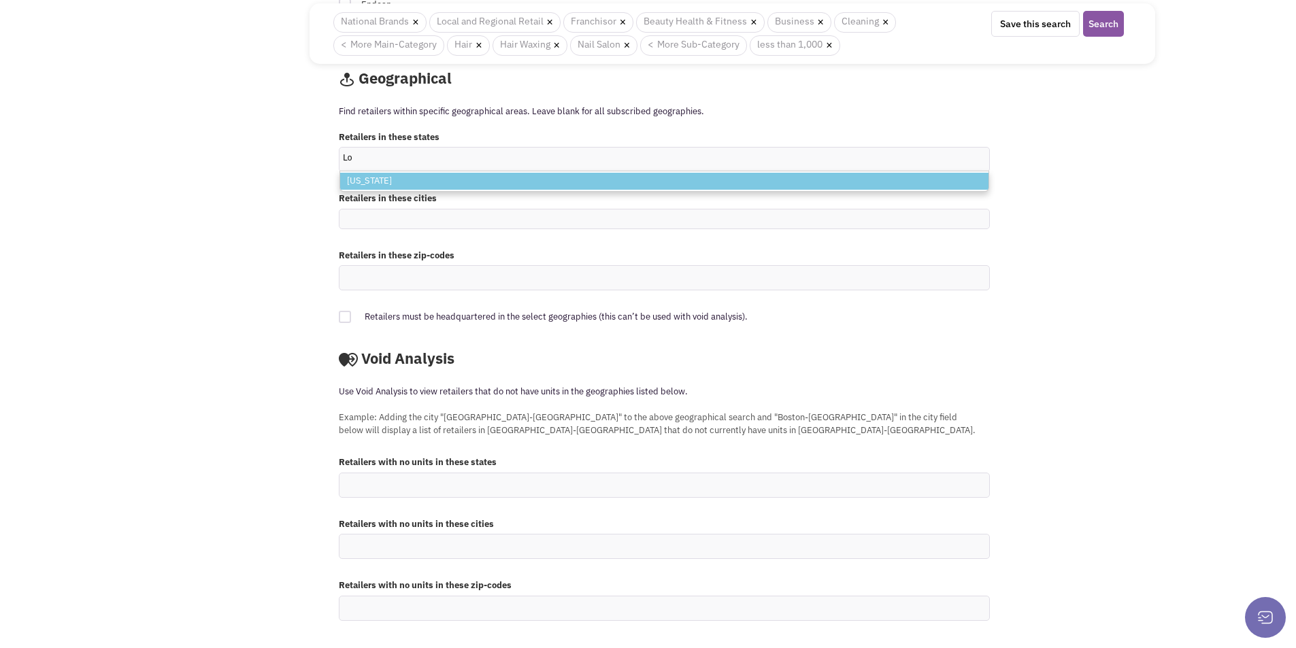
type input "L"
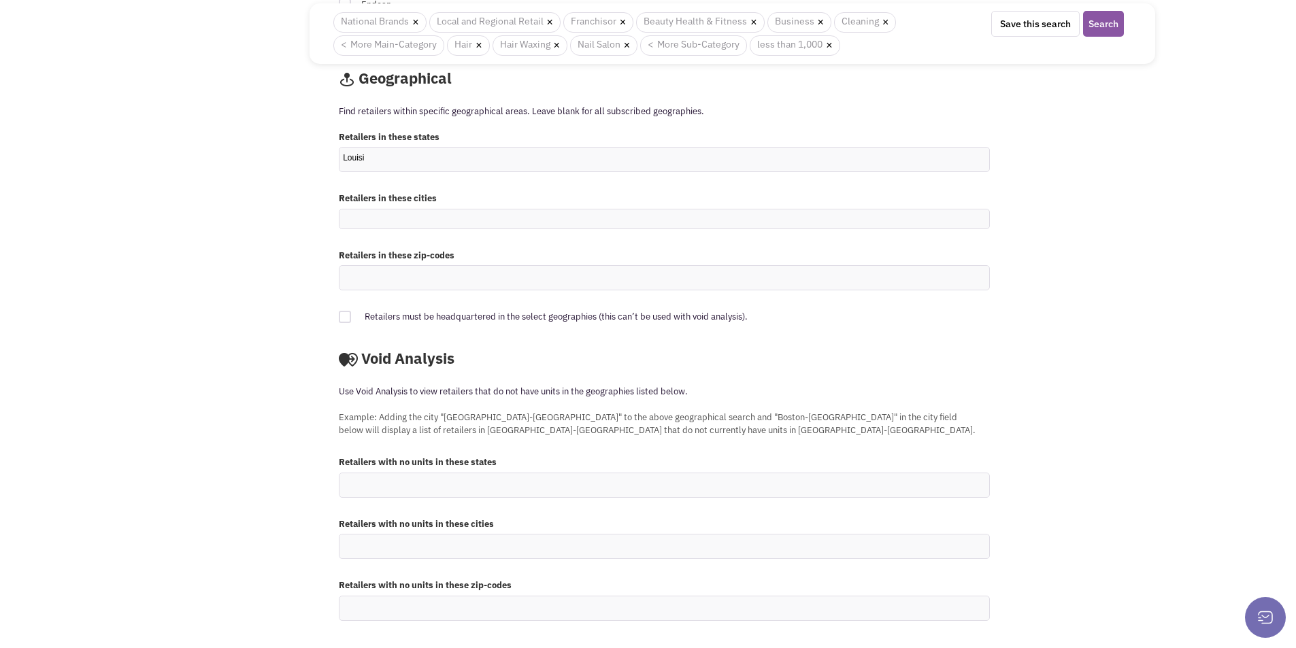
click at [412, 157] on ul "Louisi" at bounding box center [664, 160] width 650 height 24
click at [0, 0] on select "Louisi" at bounding box center [0, 0] width 0 height 0
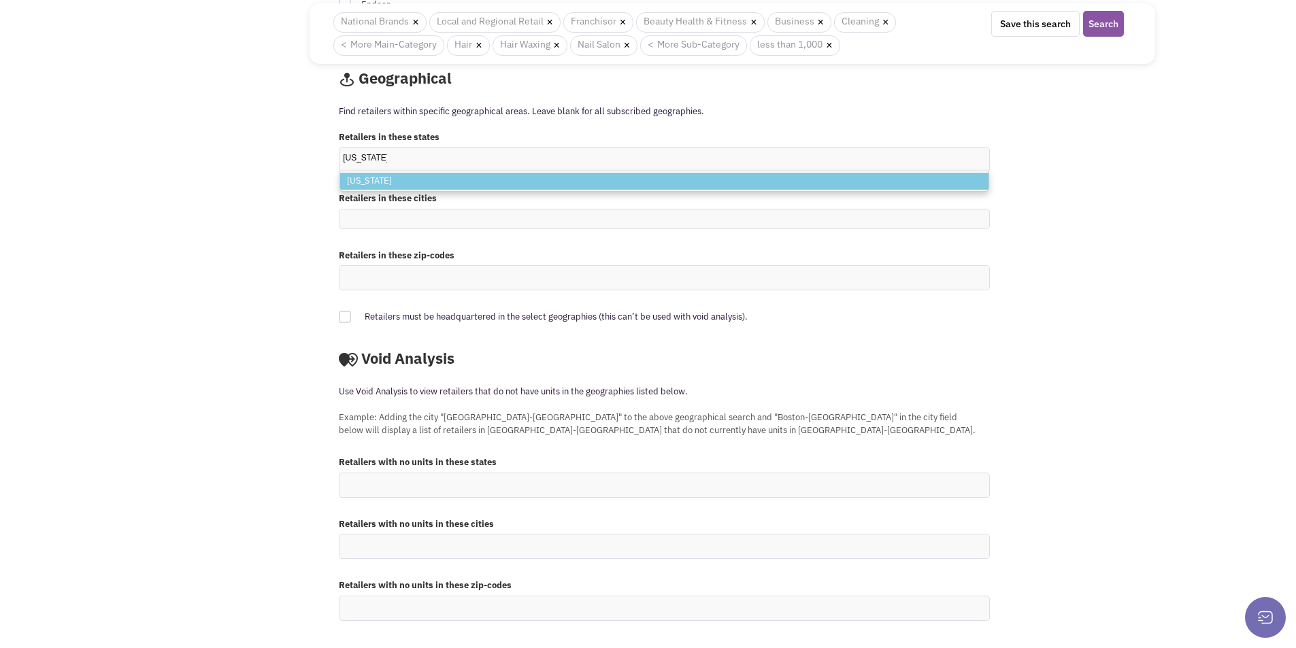
type input "Louisiana"
click at [407, 184] on li "Louisiana" at bounding box center [664, 181] width 648 height 17
click at [0, 0] on select "Louisiana Louisiana" at bounding box center [0, 0] width 0 height 0
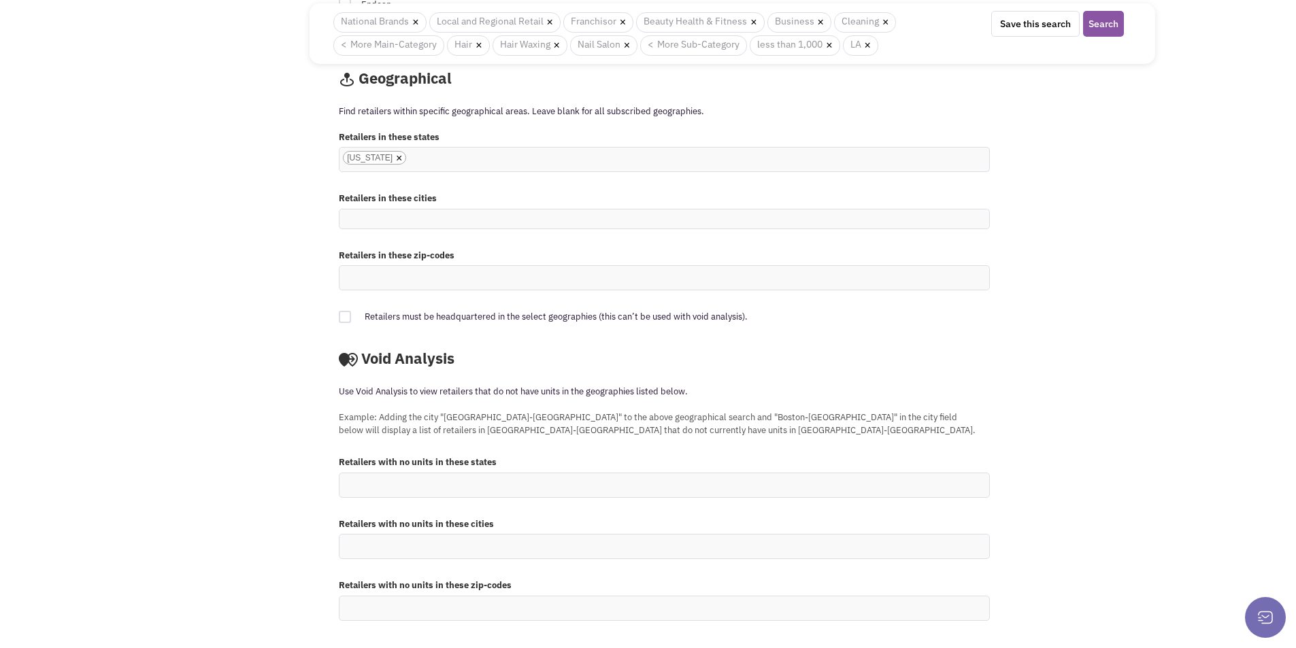
click at [1132, 475] on div "Retailers with no units in these states" at bounding box center [732, 458] width 805 height 107
click at [1107, 24] on button "Search" at bounding box center [1103, 24] width 41 height 26
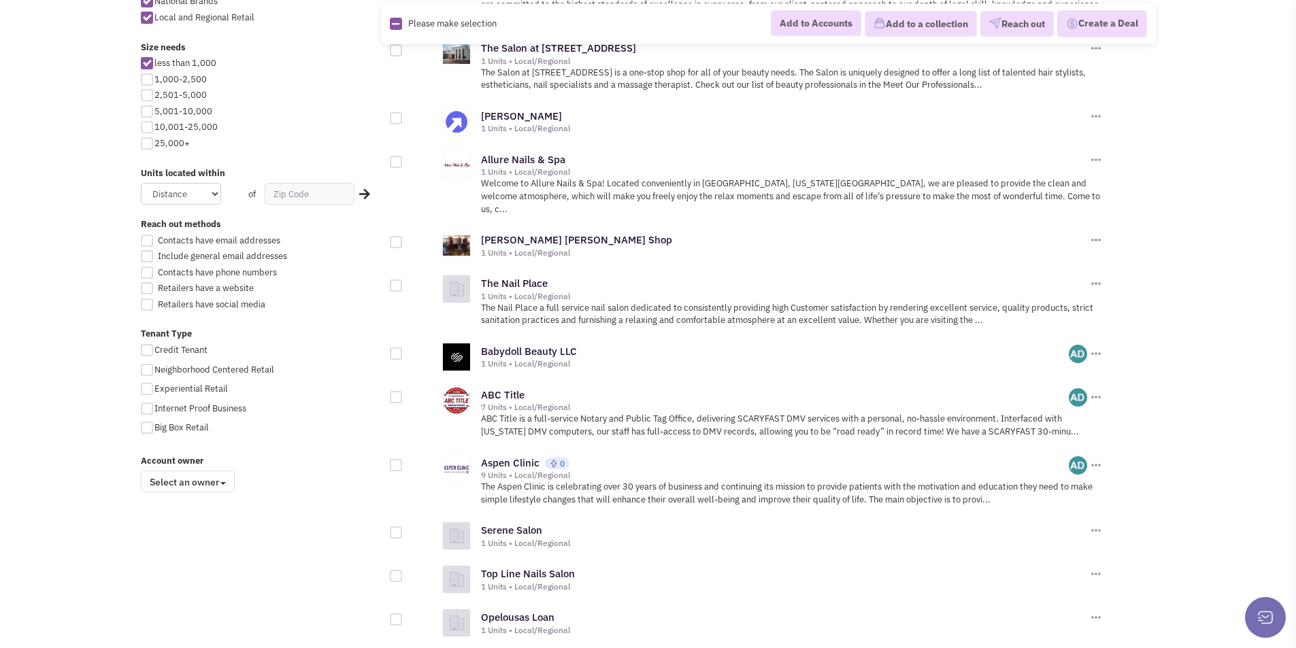
scroll to position [718, 0]
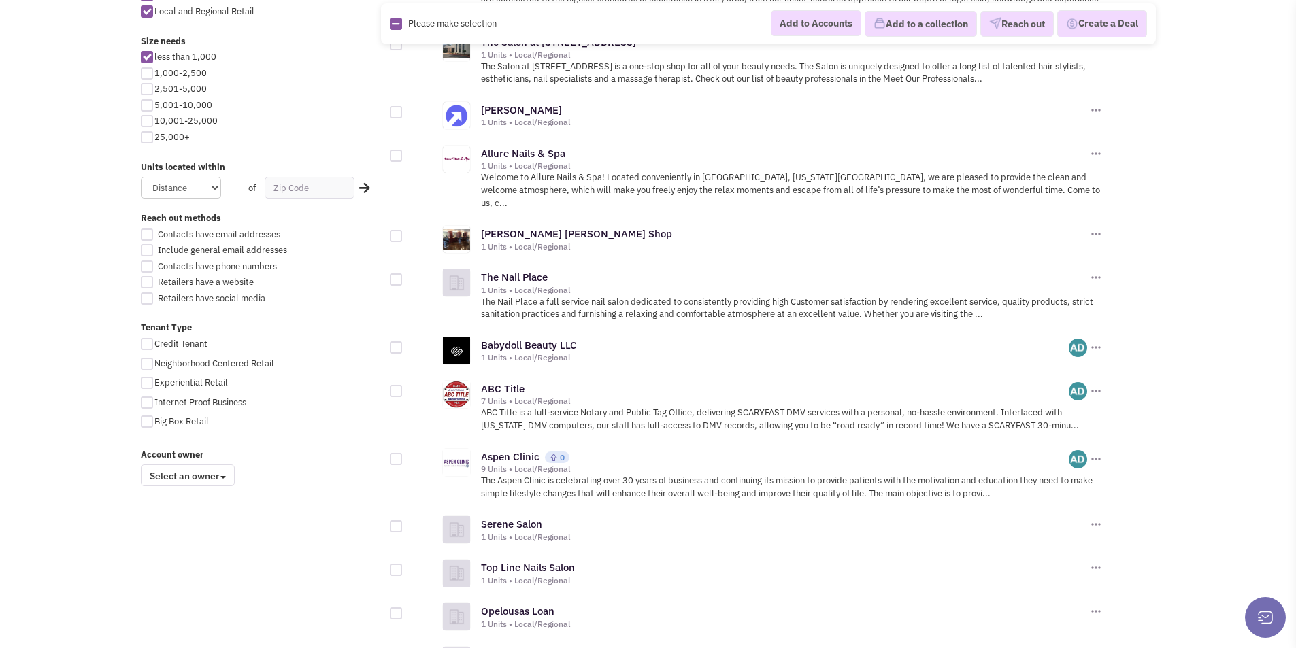
click at [391, 106] on div at bounding box center [396, 112] width 12 height 12
click at [403, 109] on input "checkbox" at bounding box center [407, 113] width 9 height 9
checkbox input "true"
click at [390, 150] on div at bounding box center [396, 156] width 12 height 12
click at [403, 152] on input "checkbox" at bounding box center [407, 156] width 9 height 9
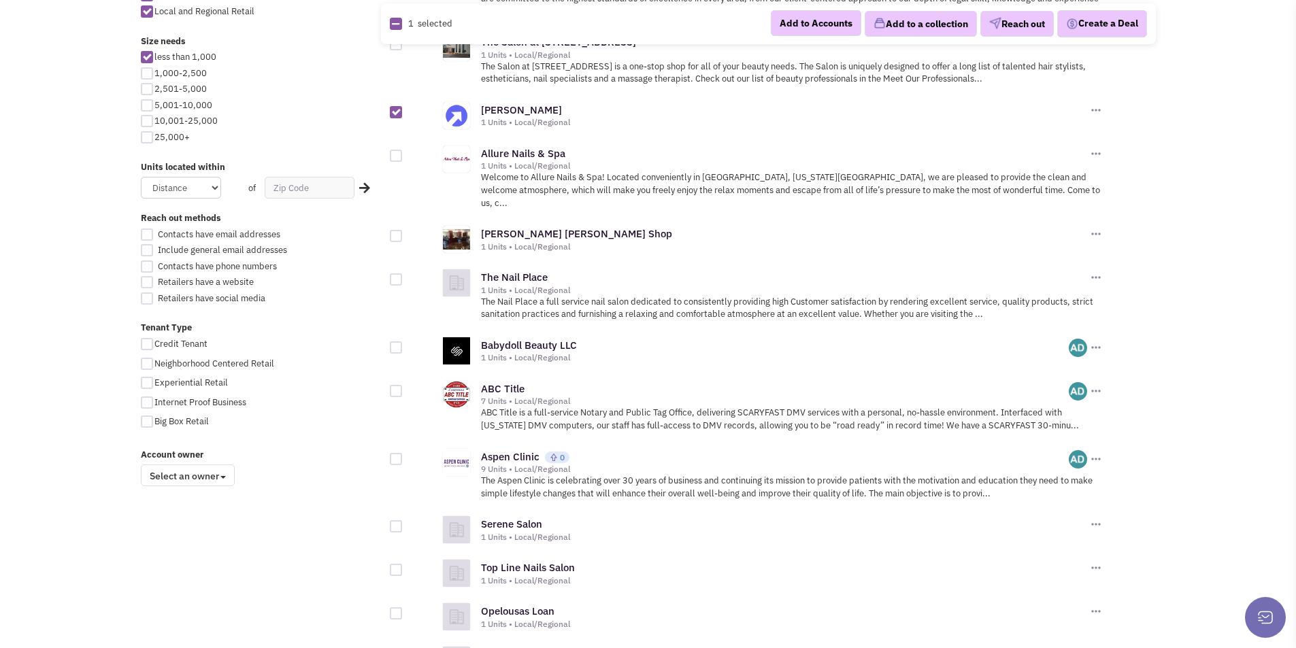
checkbox input "true"
click at [396, 273] on div at bounding box center [396, 279] width 12 height 12
click at [403, 276] on input "checkbox" at bounding box center [407, 280] width 9 height 9
checkbox input "true"
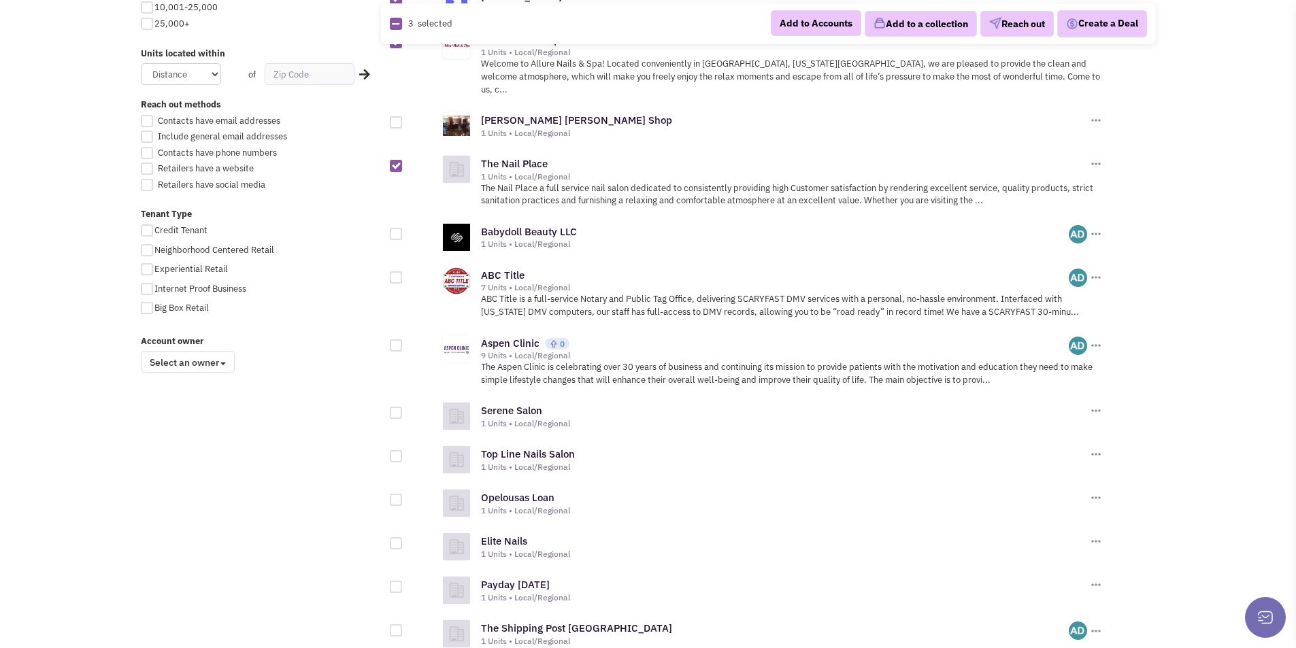
scroll to position [852, 0]
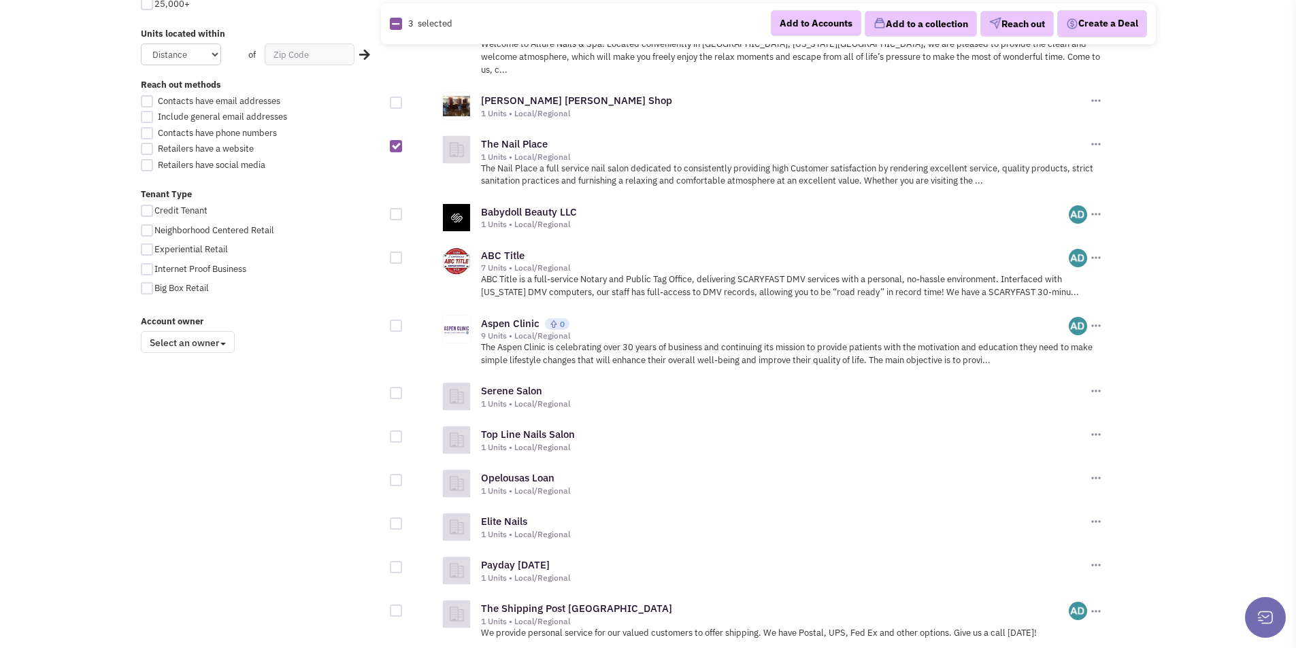
click at [394, 252] on div at bounding box center [396, 258] width 12 height 12
click at [403, 254] on input "checkbox" at bounding box center [407, 258] width 9 height 9
checkbox input "true"
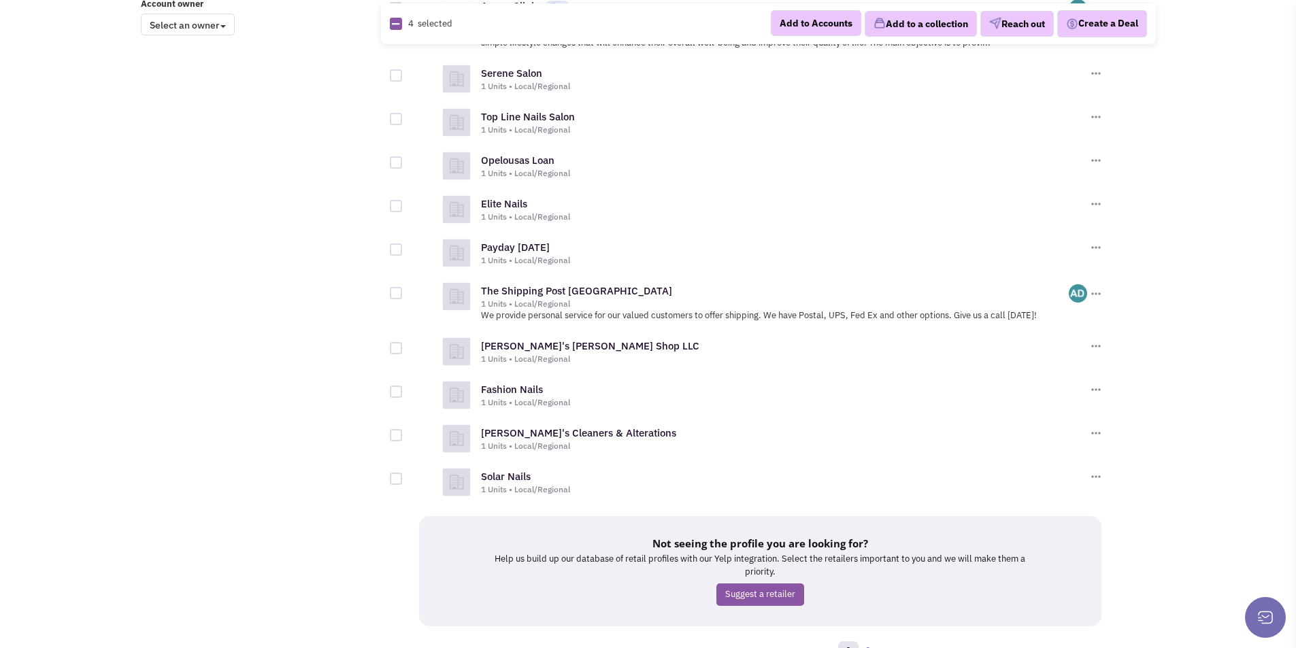
scroll to position [1206, 0]
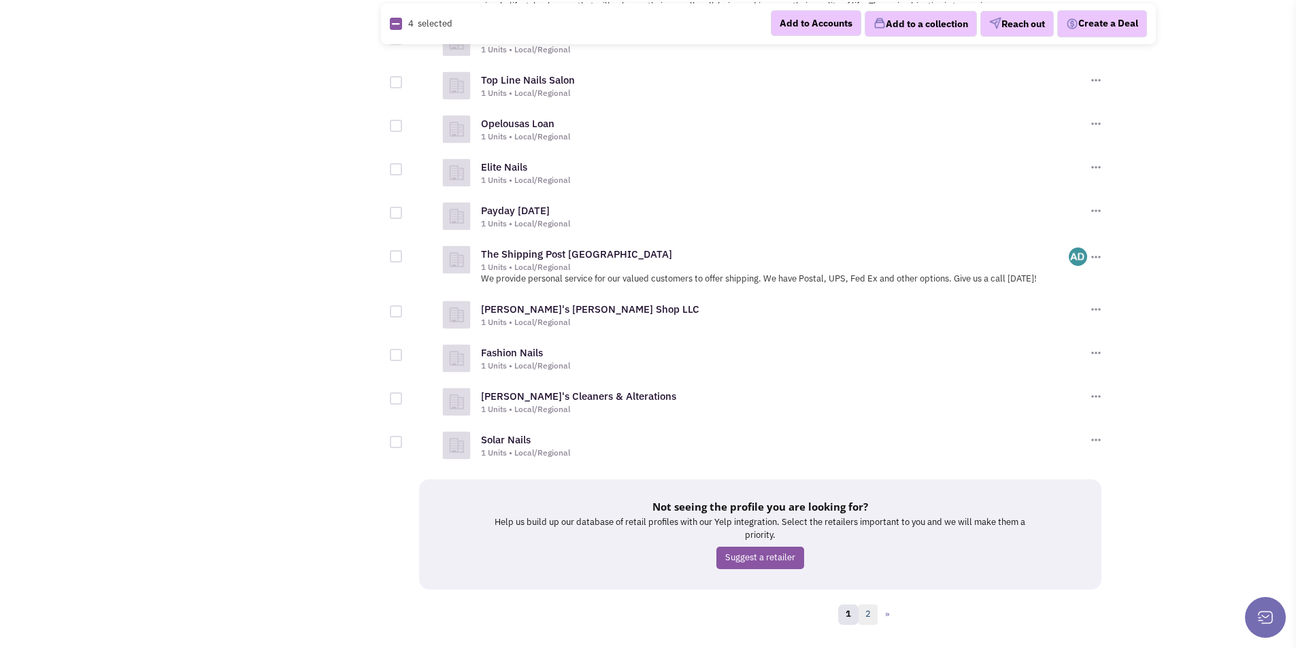
click at [872, 605] on link "2" at bounding box center [868, 615] width 20 height 20
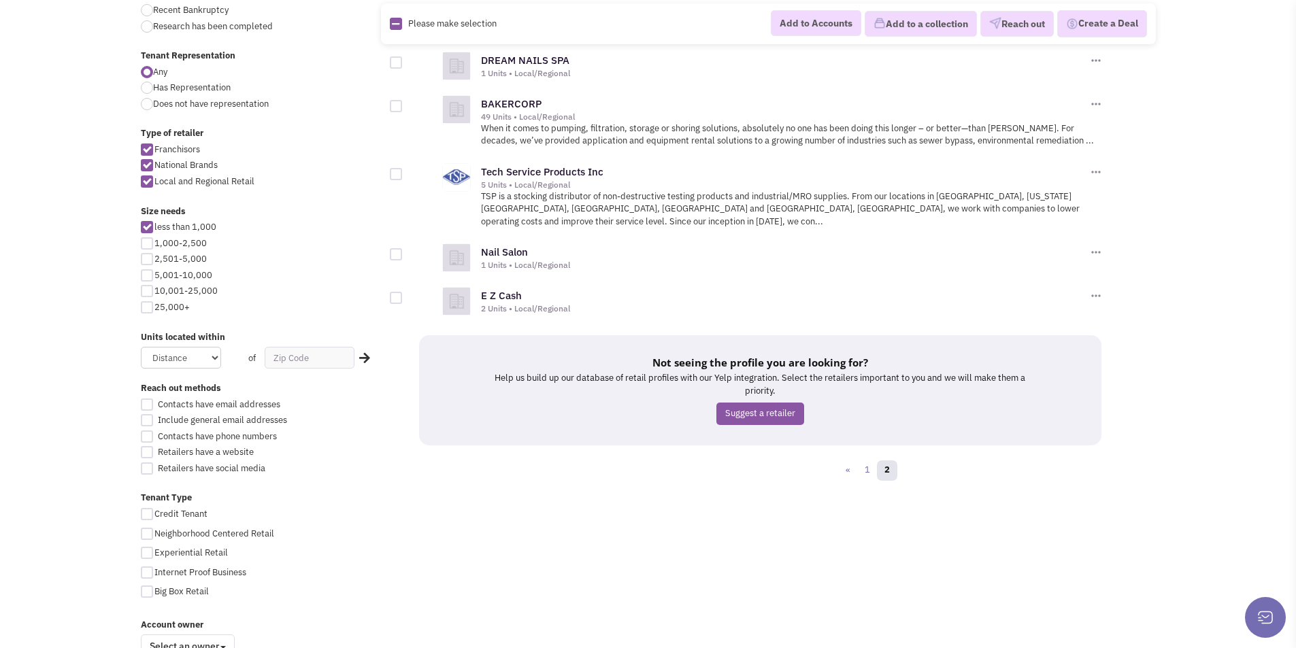
scroll to position [505, 0]
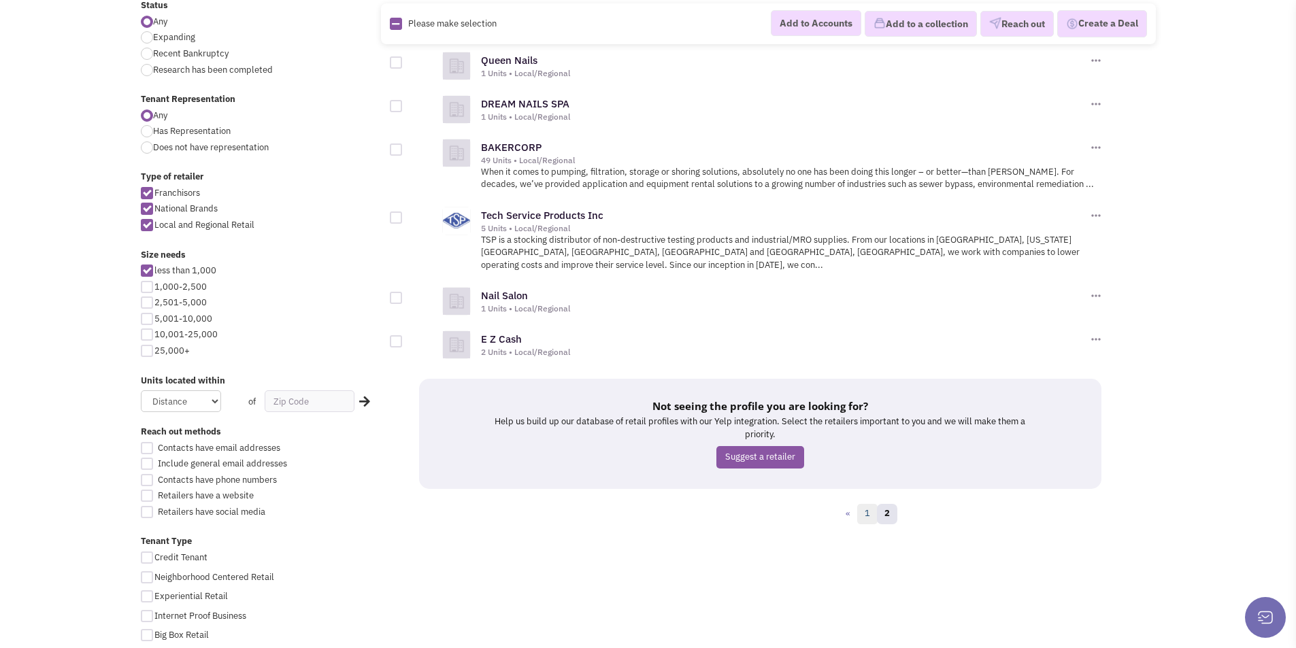
click at [869, 504] on link "1" at bounding box center [867, 514] width 20 height 20
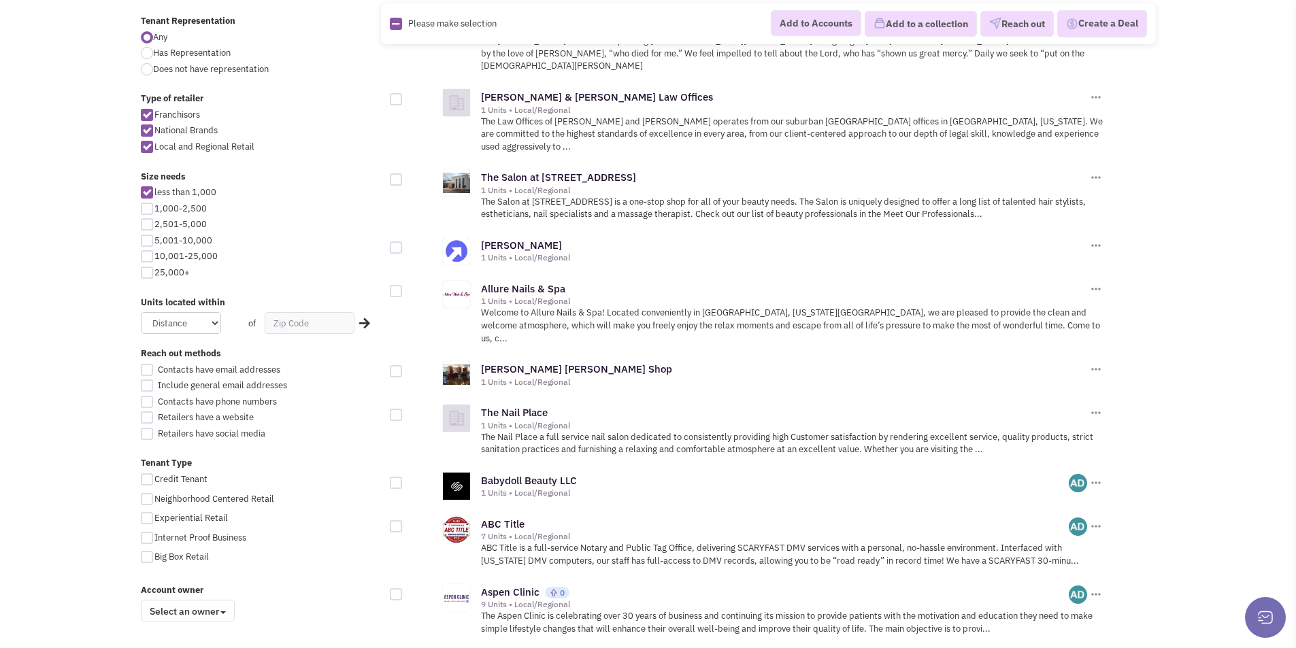
scroll to position [692, 0]
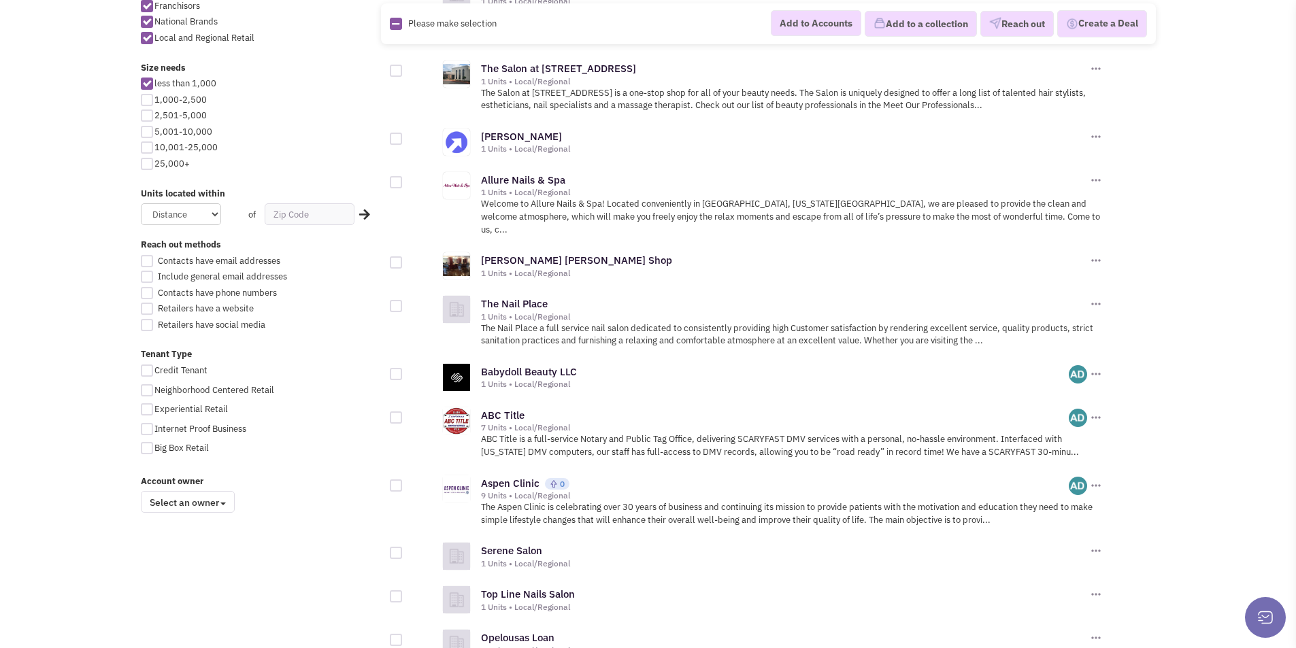
click at [497, 405] on div "ABC Title 7 Units • Local/Regional 0 0 0 Add to a Collection Reach out" at bounding box center [792, 419] width 622 height 29
click at [496, 409] on link "ABC Title" at bounding box center [503, 415] width 44 height 13
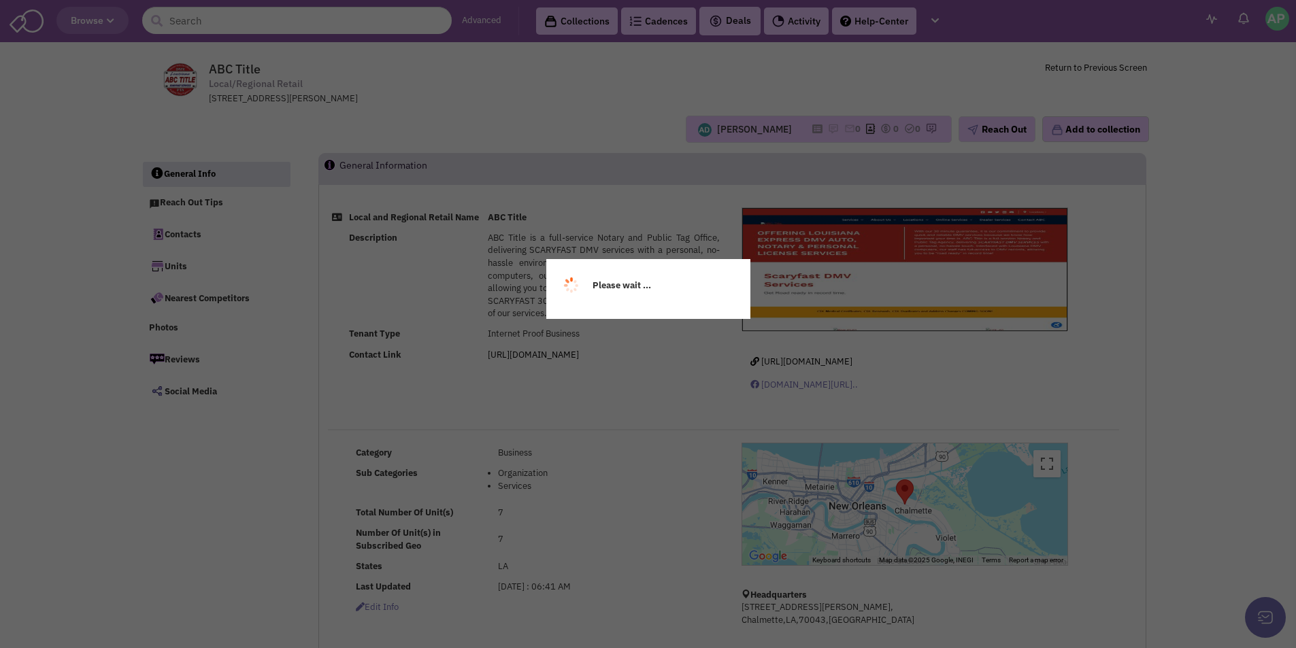
select select
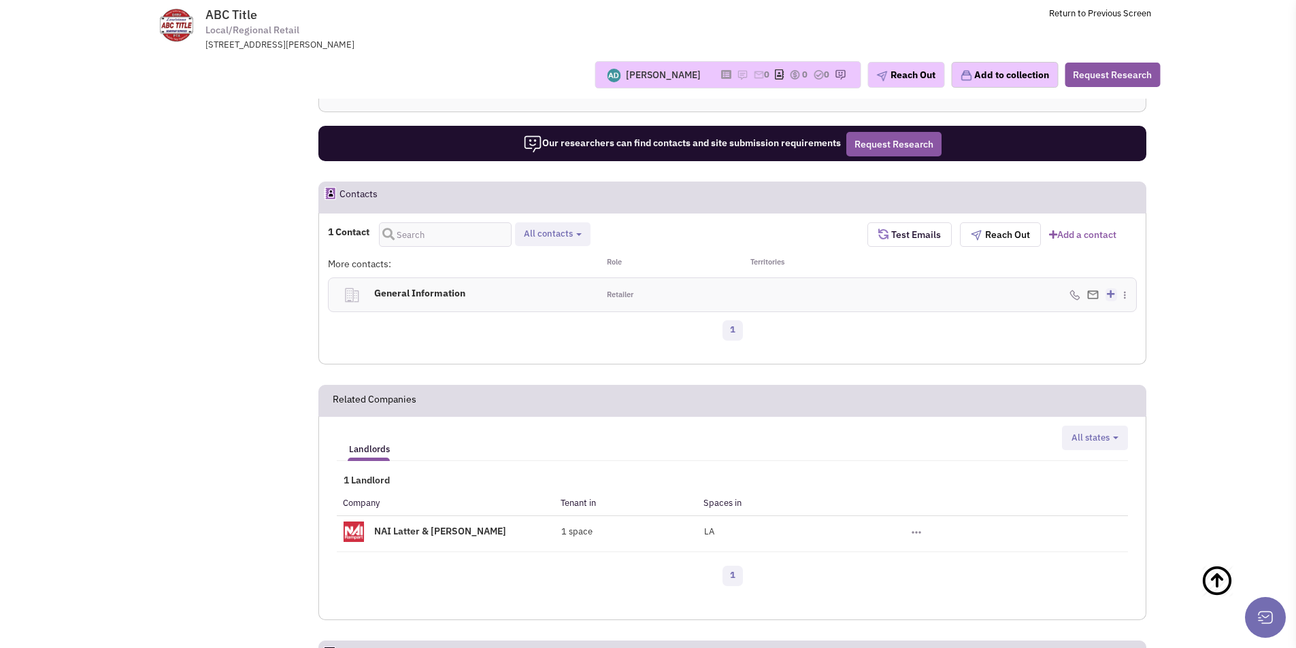
scroll to position [737, 0]
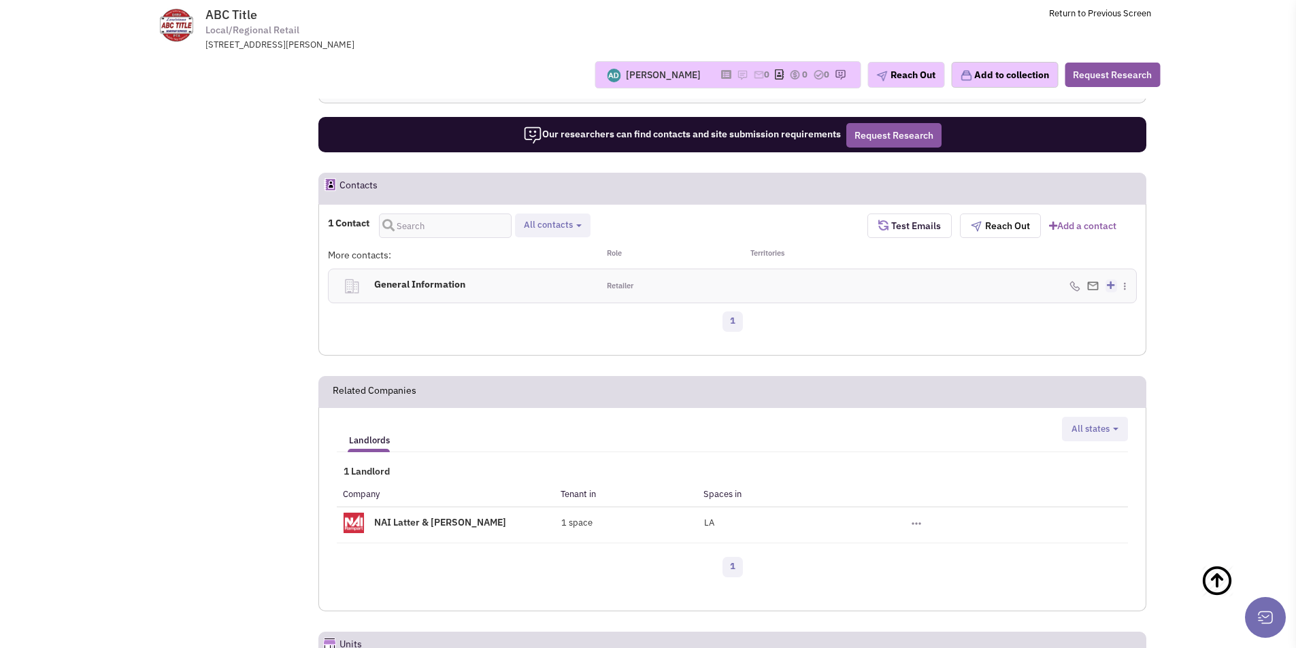
click at [421, 290] on h4 "General Information 0" at bounding box center [471, 284] width 205 height 30
click at [733, 325] on link "1" at bounding box center [732, 322] width 20 height 20
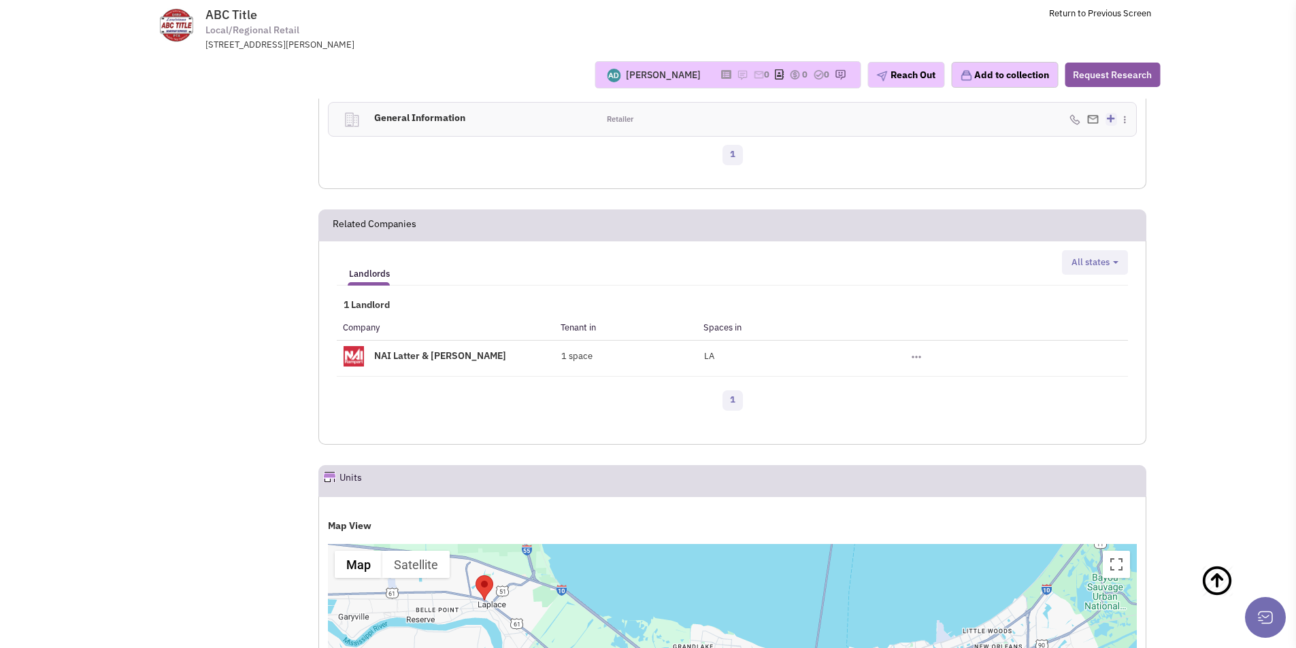
scroll to position [894, 0]
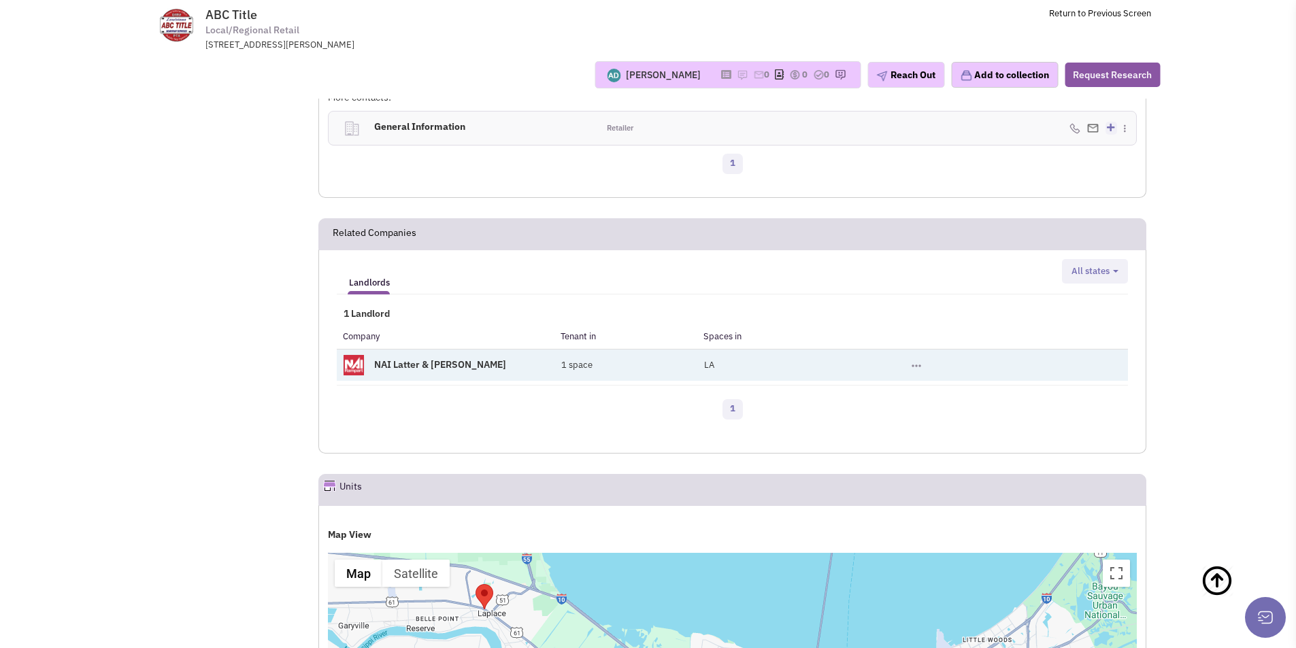
click at [381, 367] on link "NAI Latter & [PERSON_NAME]" at bounding box center [440, 364] width 132 height 12
click at [921, 365] on button "Toggle Dropdown" at bounding box center [916, 366] width 10 height 6
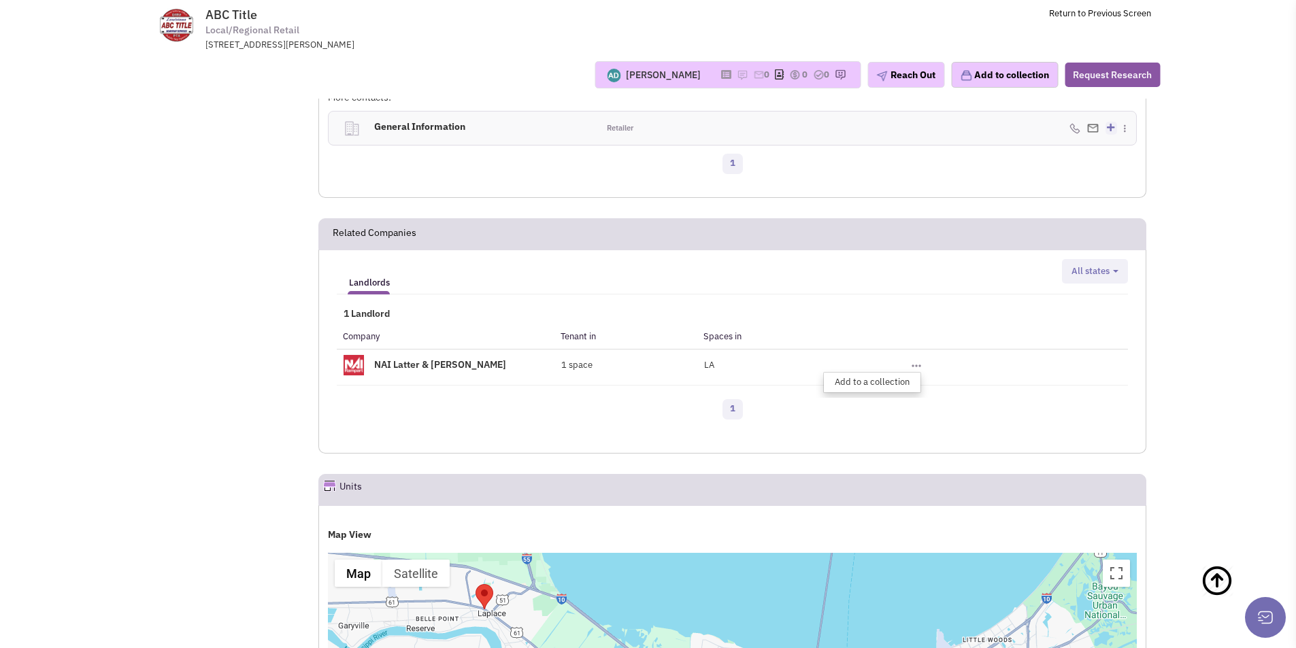
click at [862, 307] on div "1 Landlord Company Tenant in Spaces in NAI Latter & [PERSON_NAME] 1 space LA To…" at bounding box center [732, 366] width 791 height 118
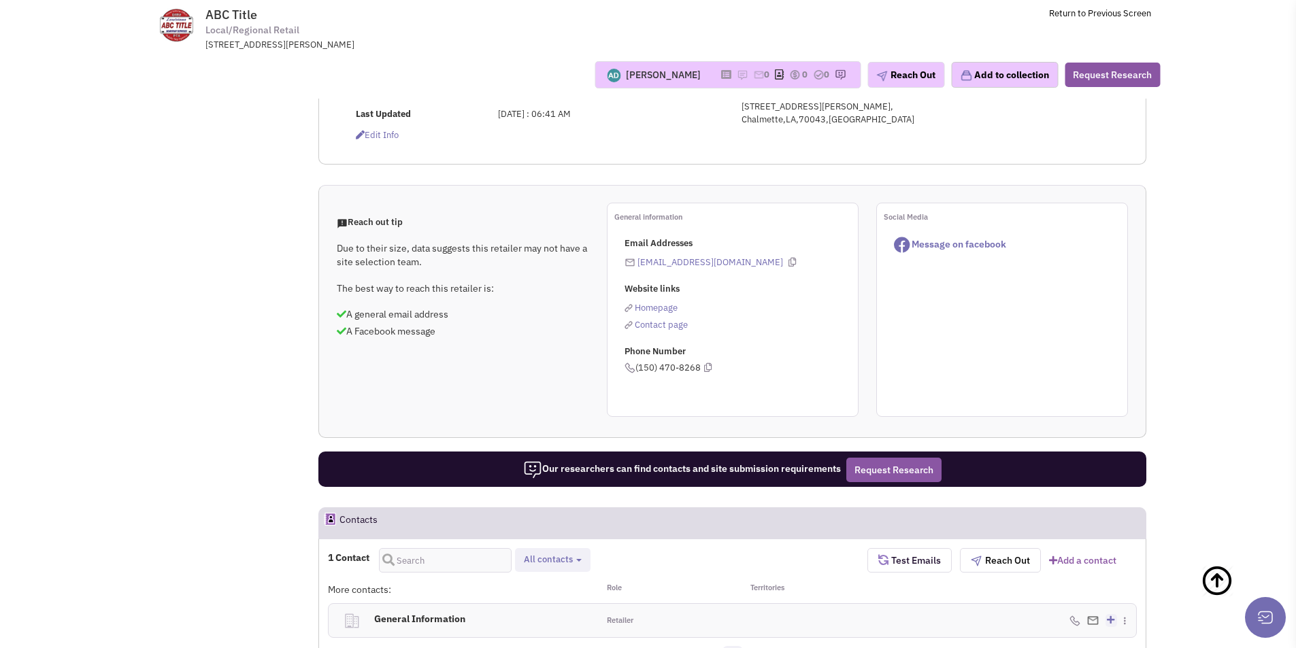
scroll to position [411, 0]
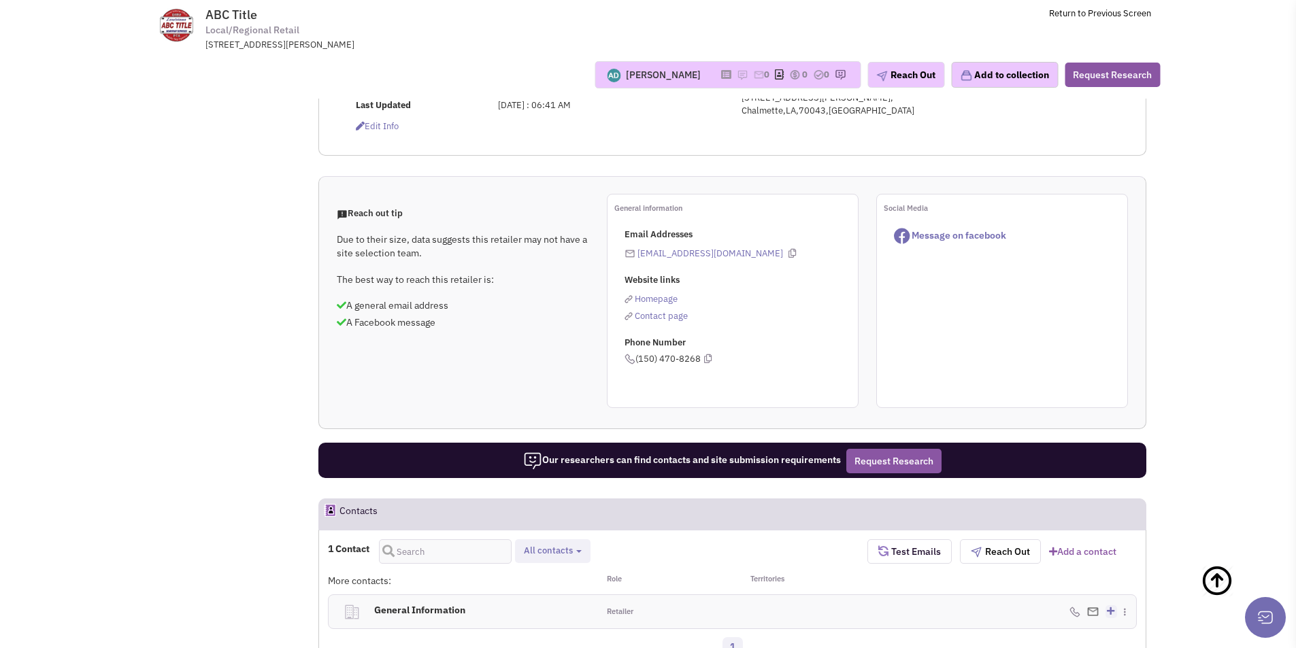
click at [650, 316] on span "Contact page" at bounding box center [661, 316] width 53 height 12
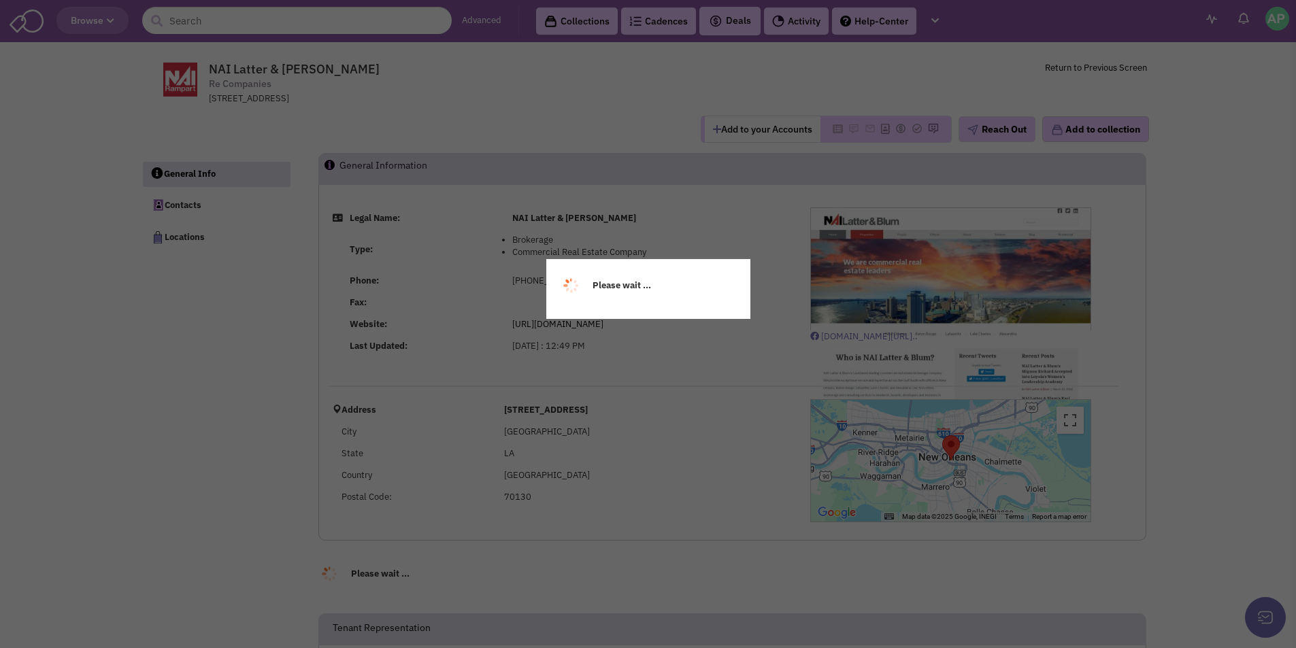
select select
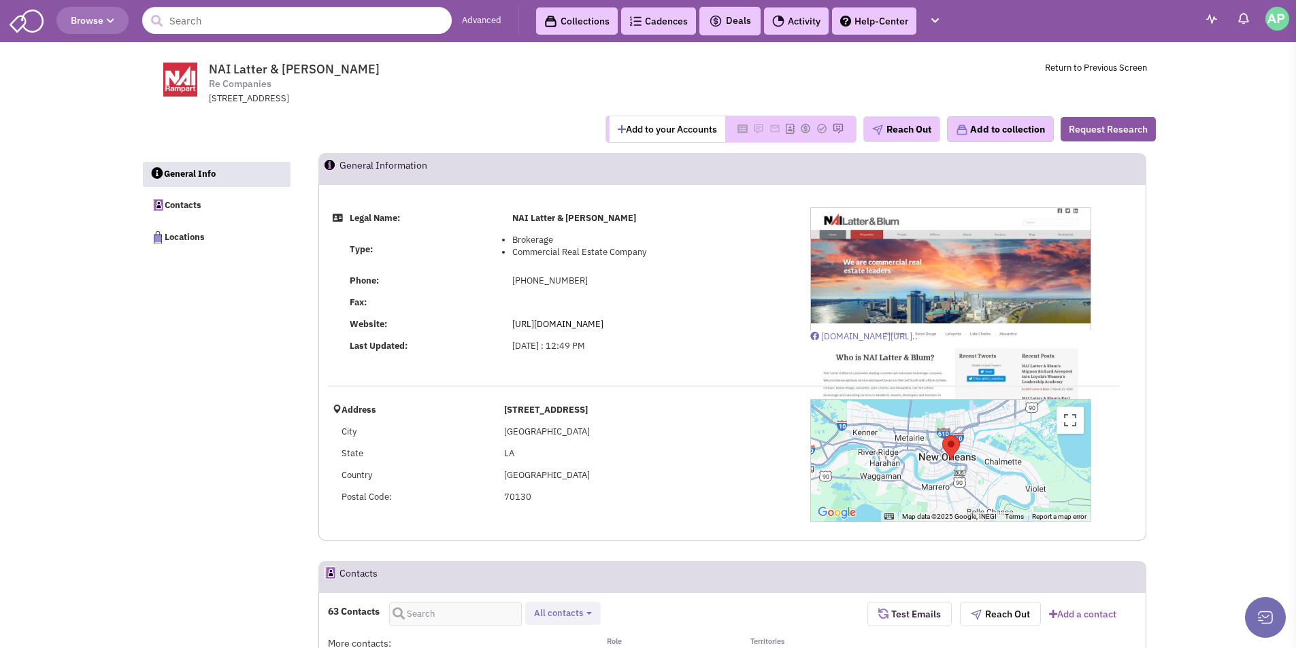
select select
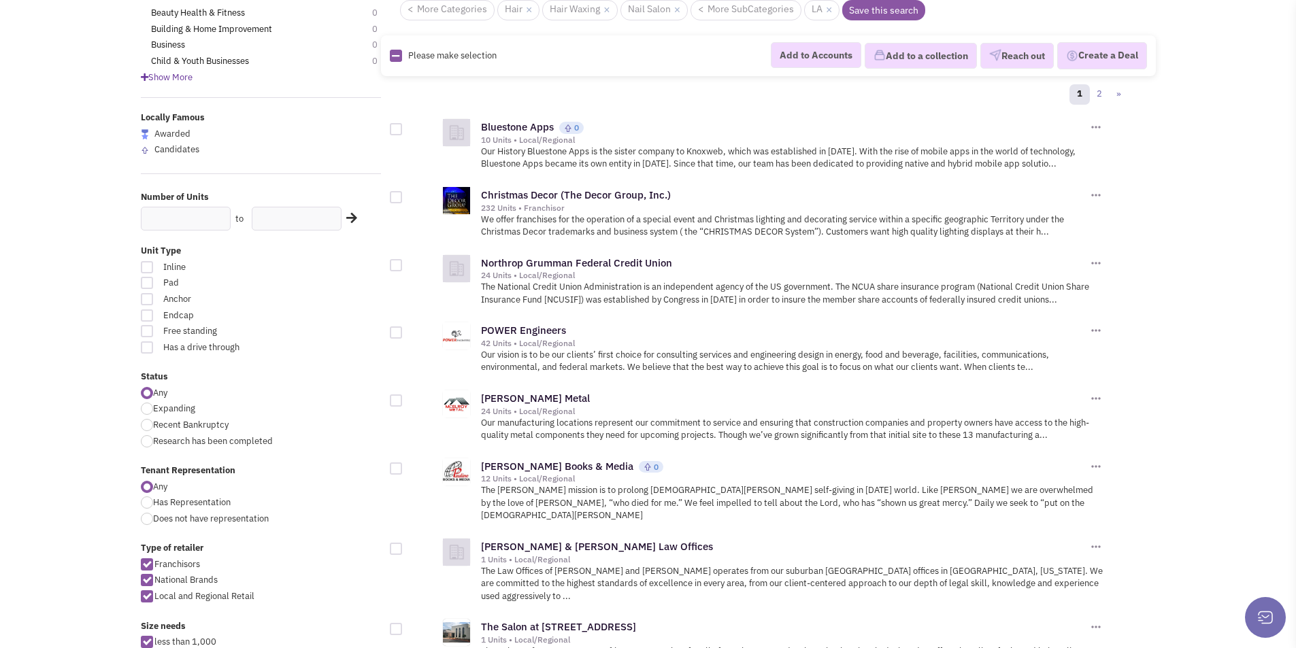
scroll to position [171, 0]
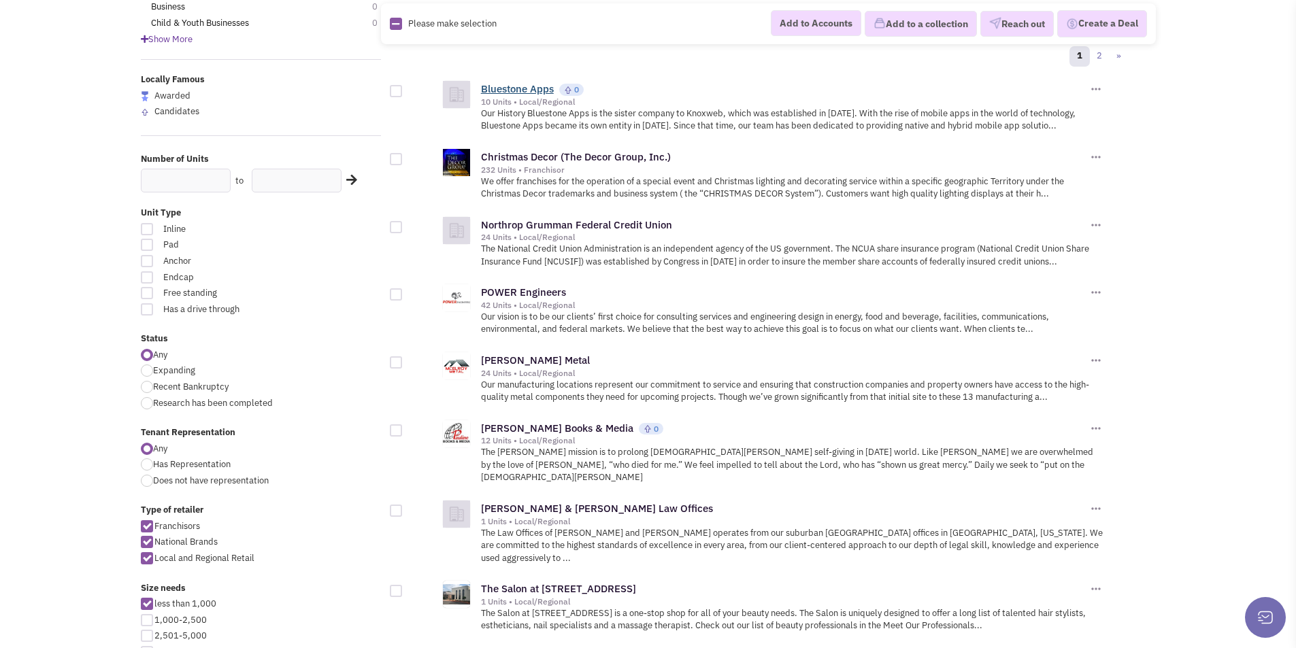
click at [524, 84] on link "Bluestone Apps" at bounding box center [517, 88] width 73 height 13
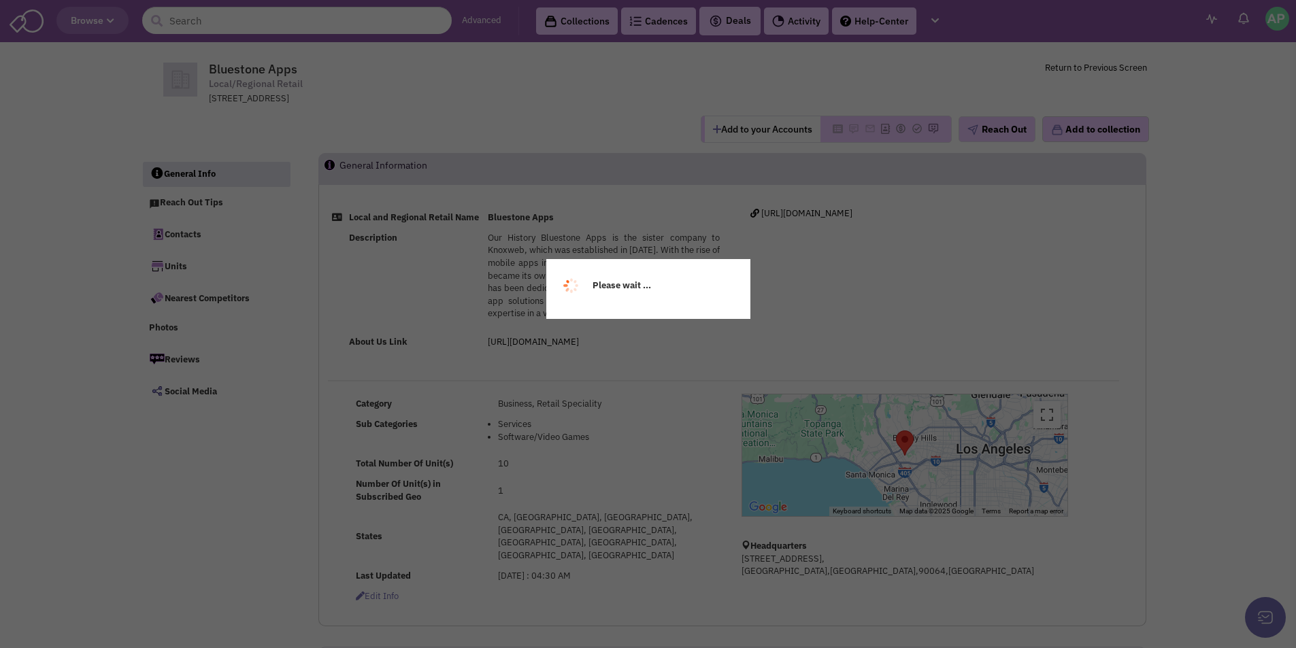
select select
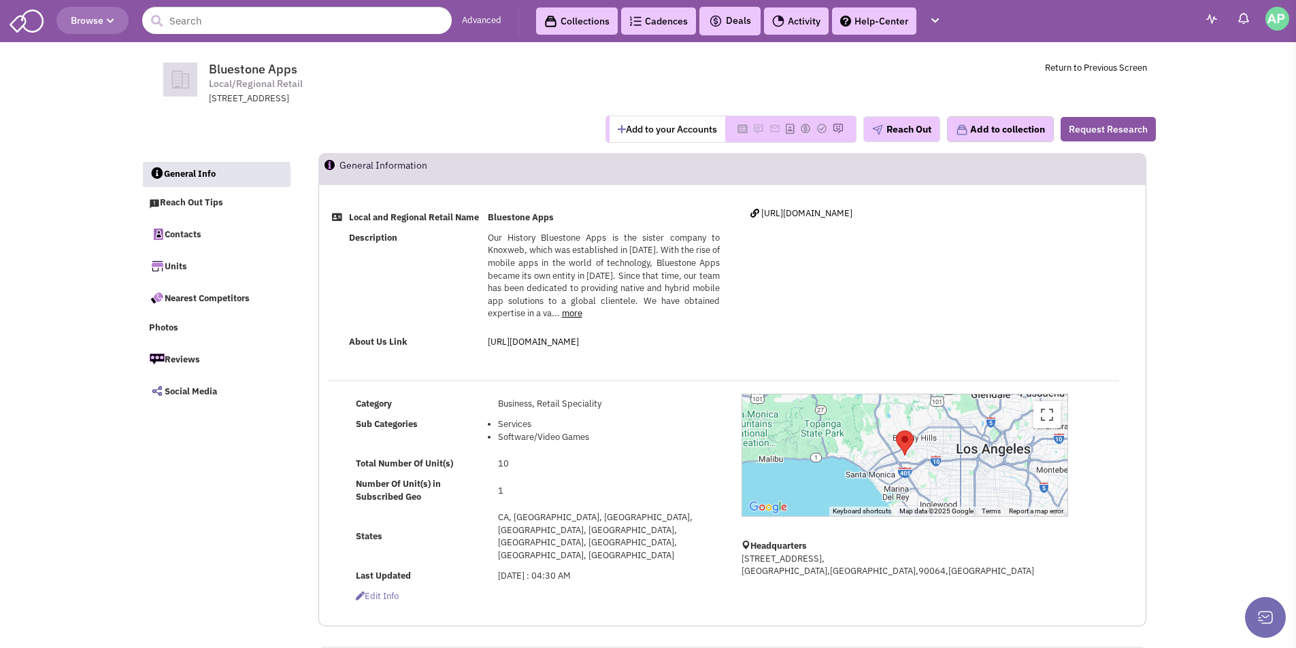
click at [574, 319] on link "more" at bounding box center [572, 313] width 20 height 12
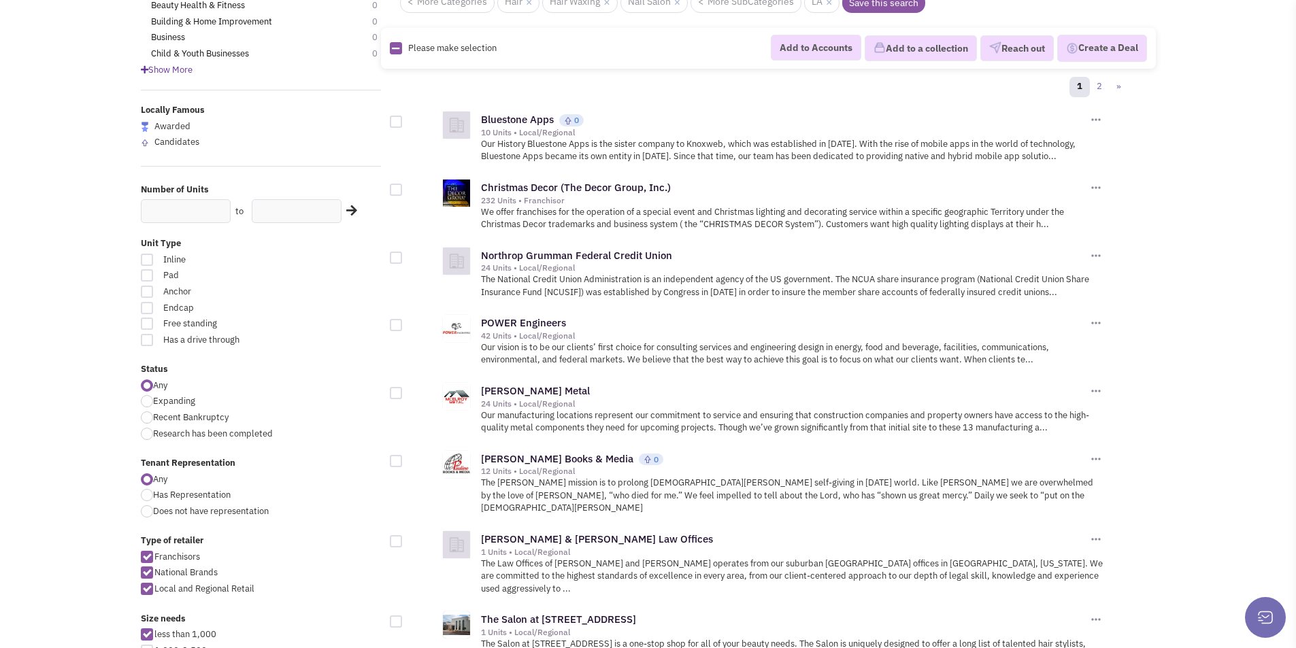
scroll to position [147, 0]
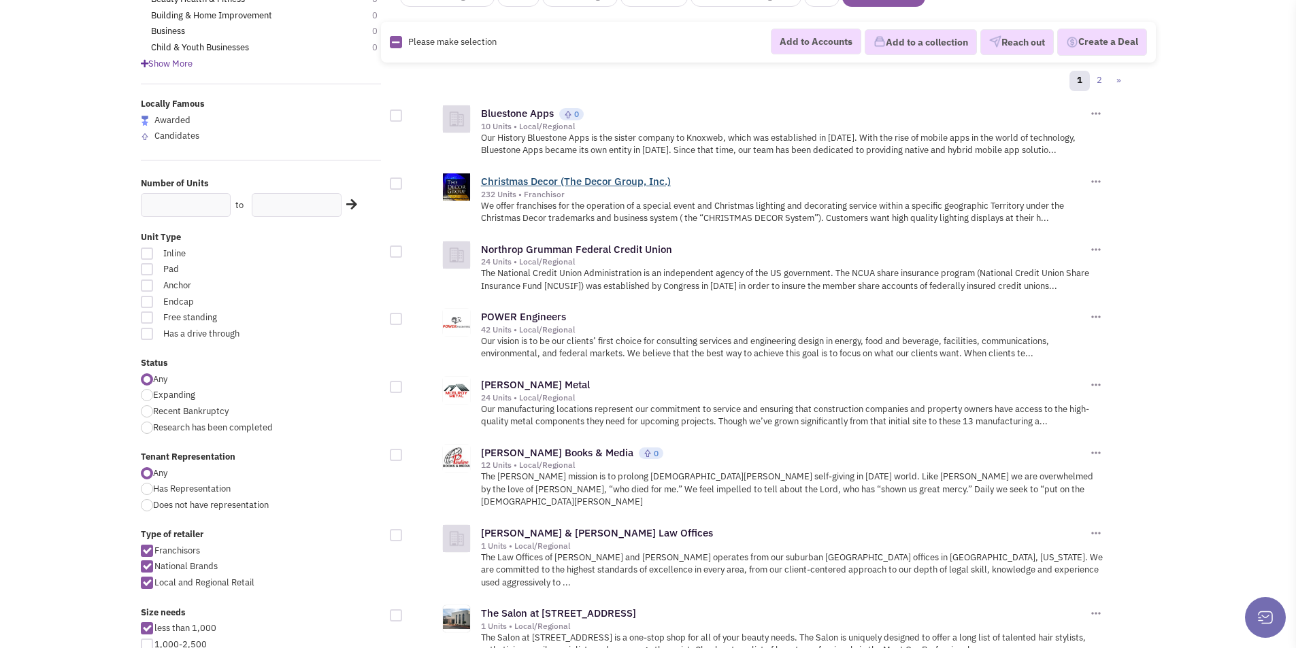
click at [535, 184] on link "Christmas Decor (The Decor Group, Inc.)" at bounding box center [576, 181] width 190 height 13
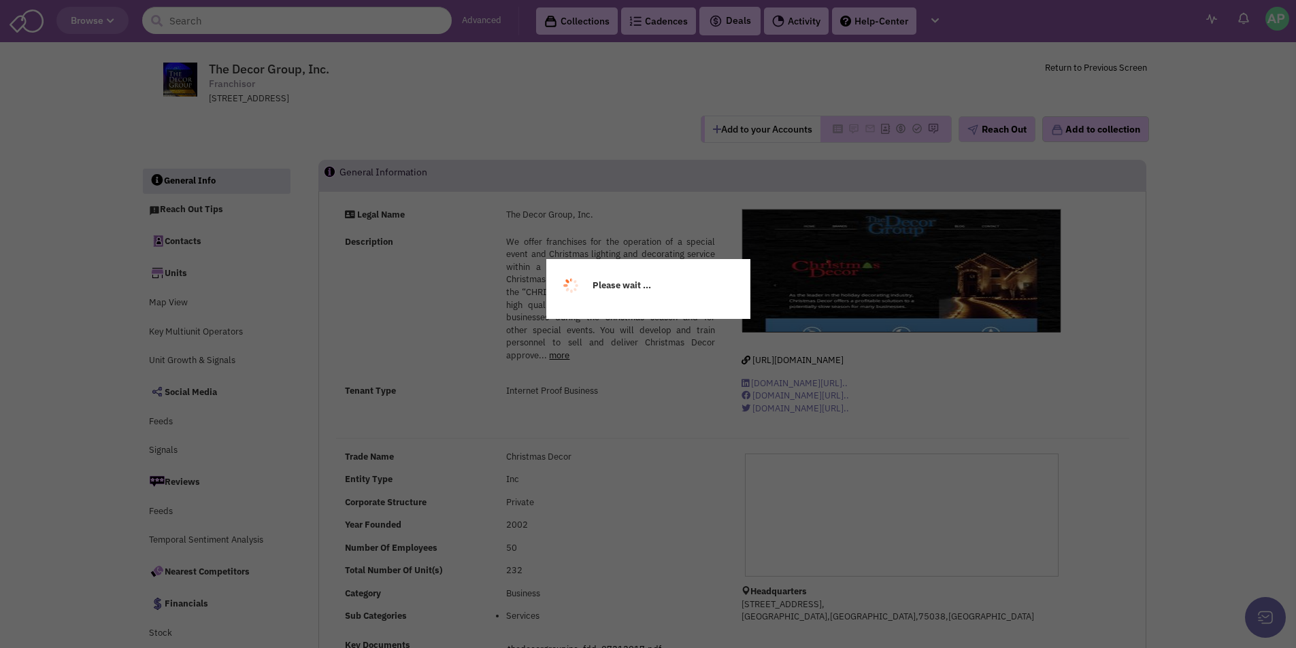
select select
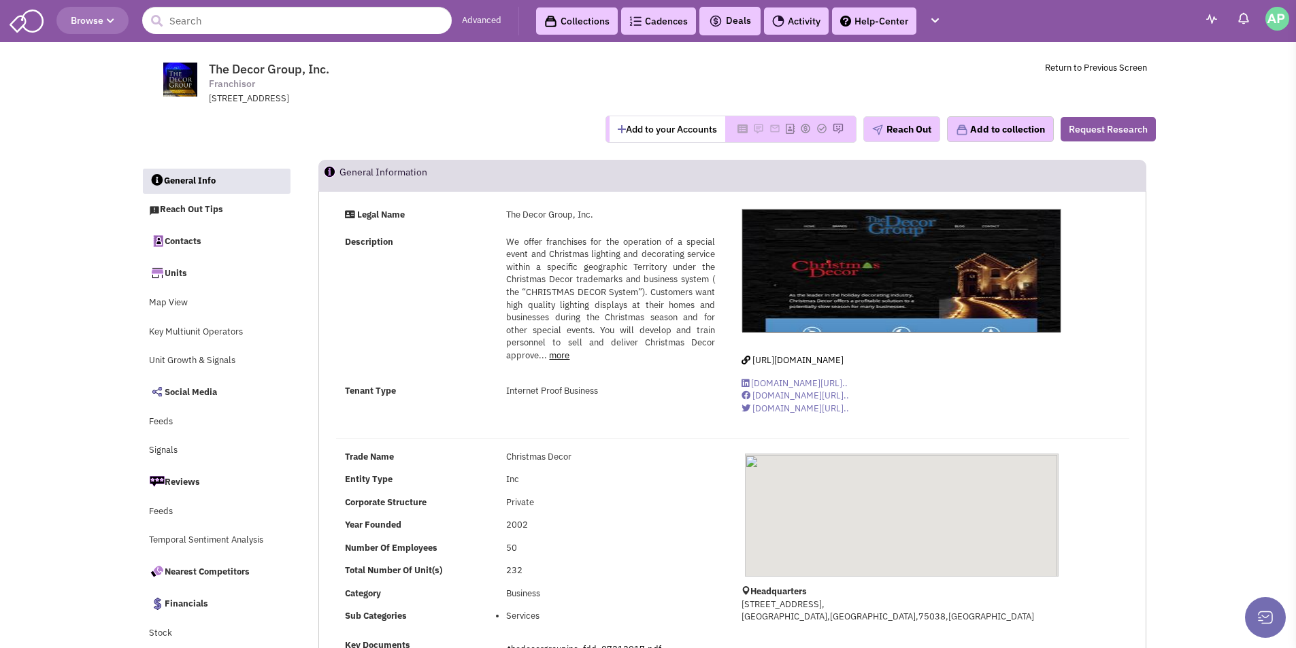
select select
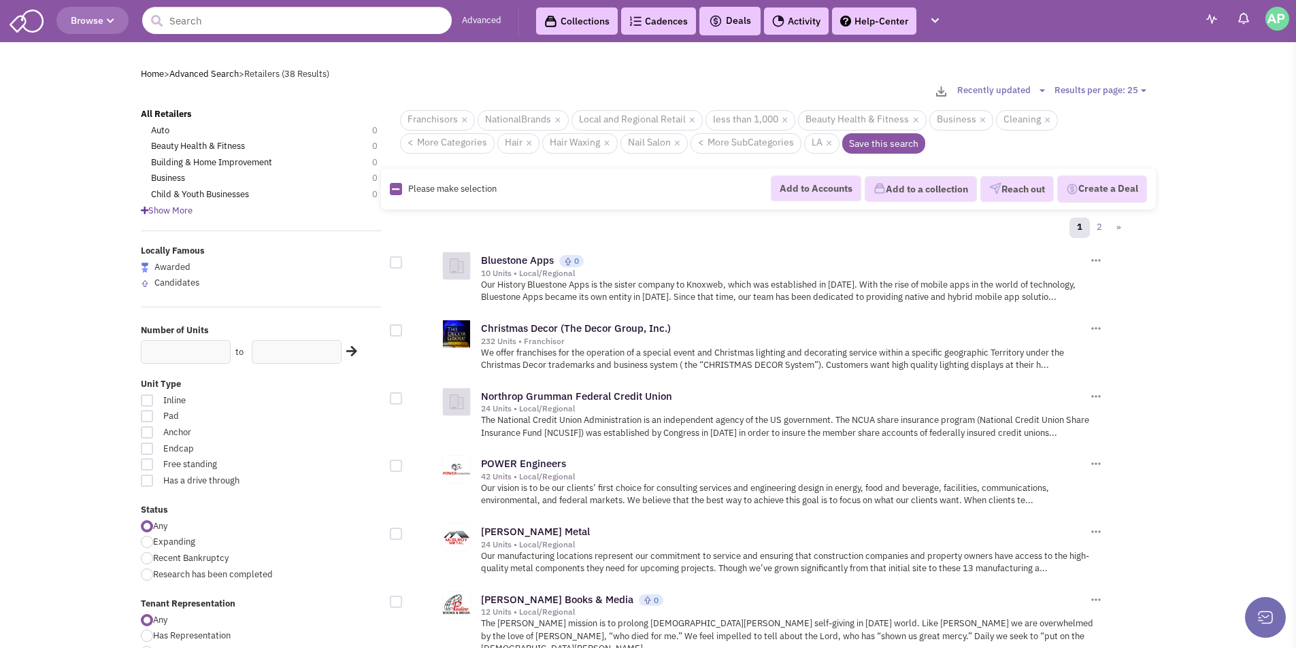
scroll to position [147, 0]
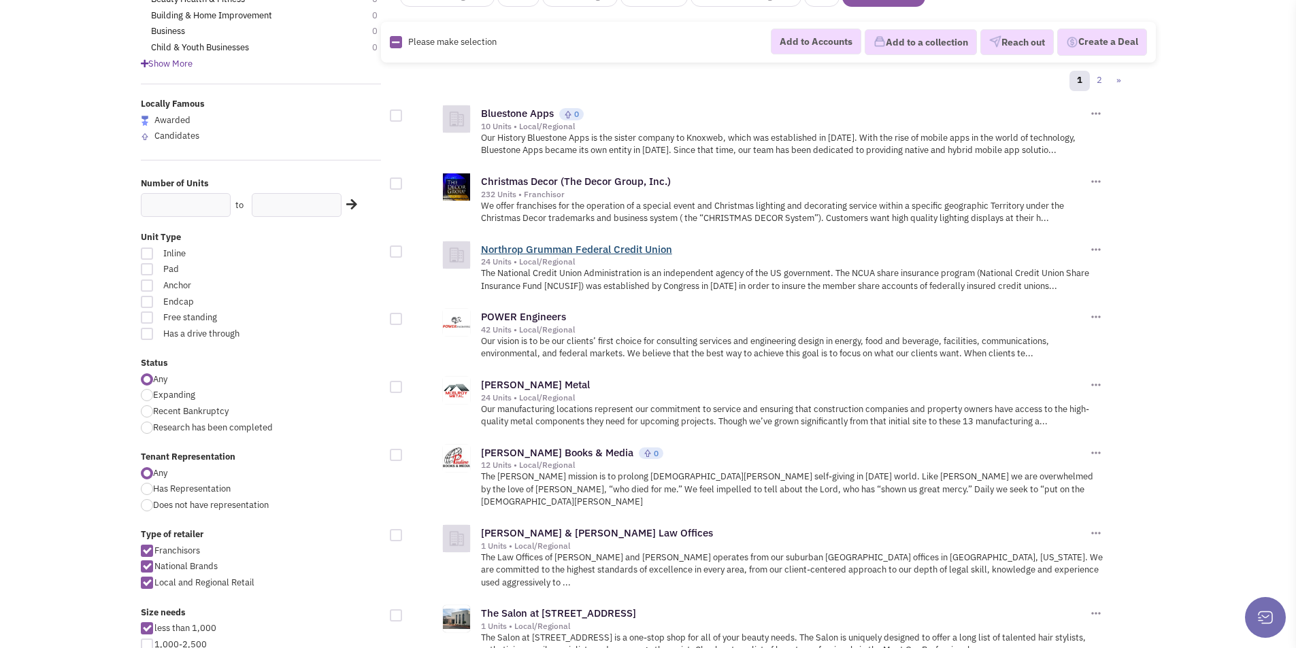
click at [566, 252] on link "Northrop Grumman Federal Credit Union" at bounding box center [576, 249] width 191 height 13
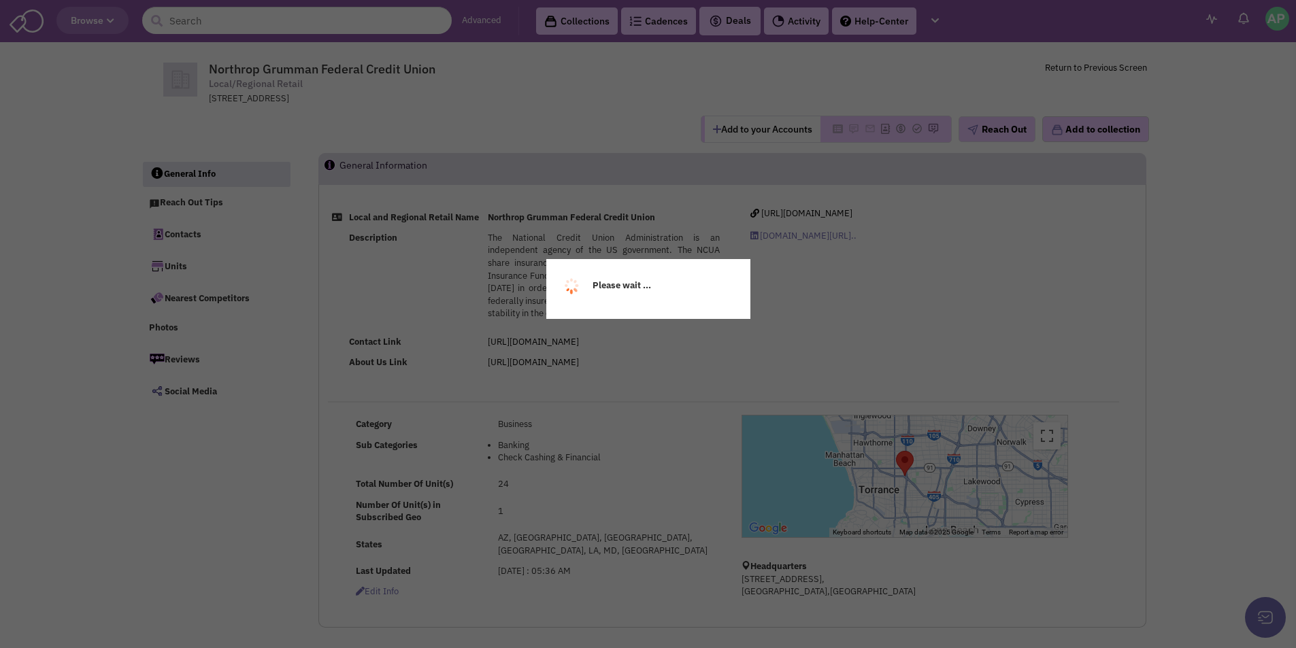
select select
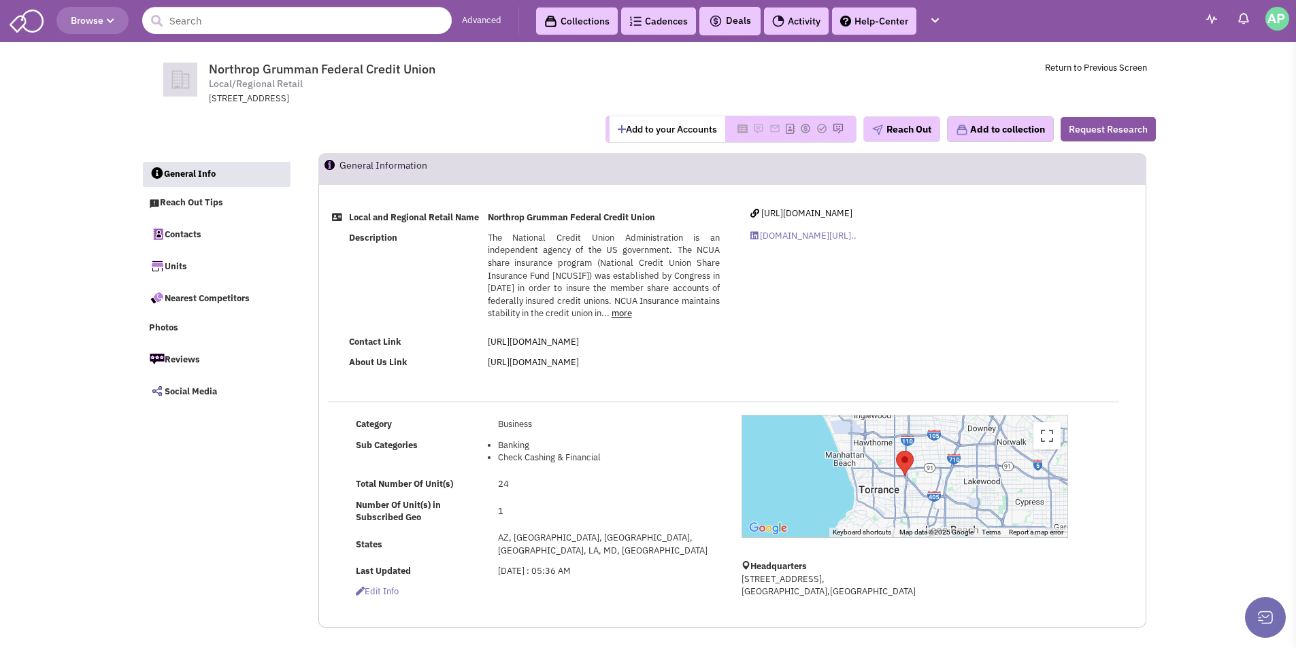
click at [616, 319] on link "more" at bounding box center [621, 313] width 20 height 12
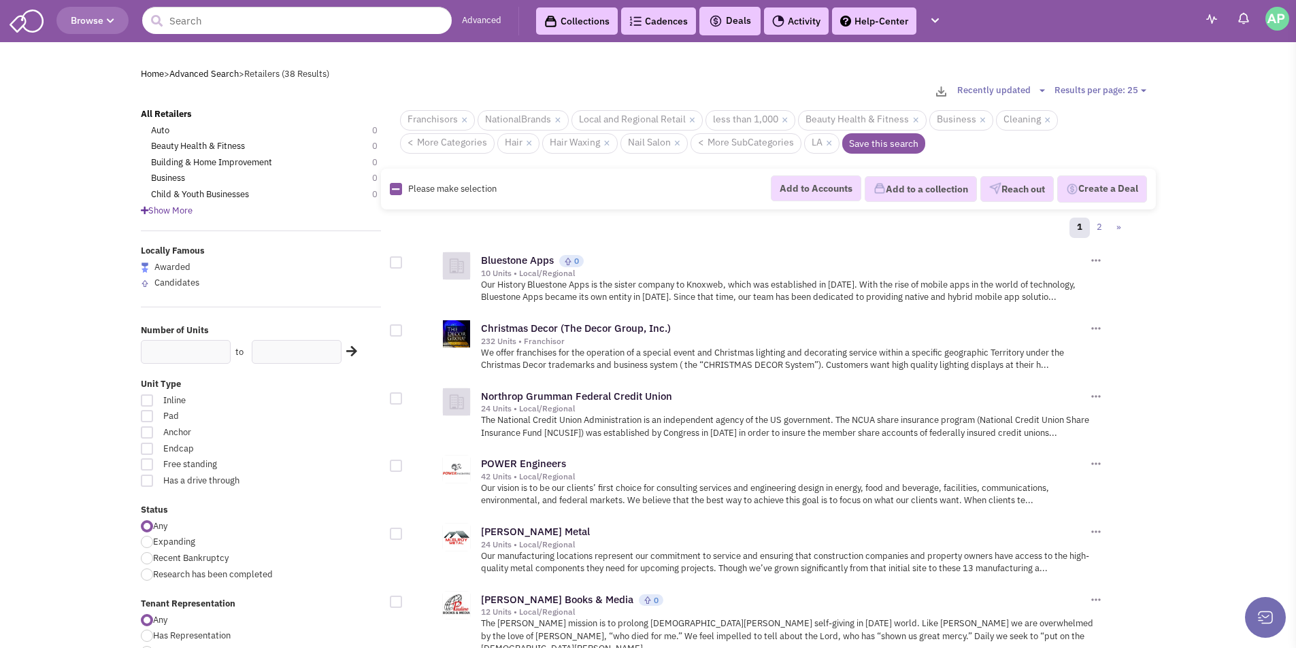
scroll to position [147, 0]
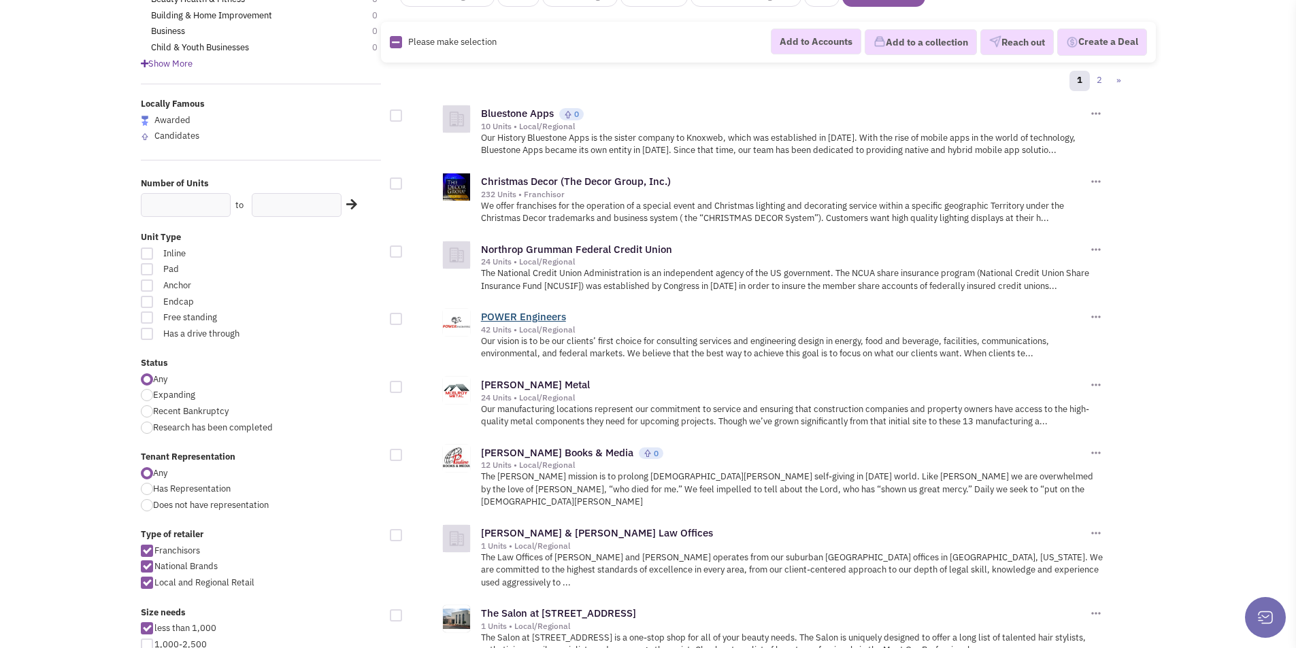
click at [523, 322] on link "POWER Engineers" at bounding box center [523, 316] width 85 height 13
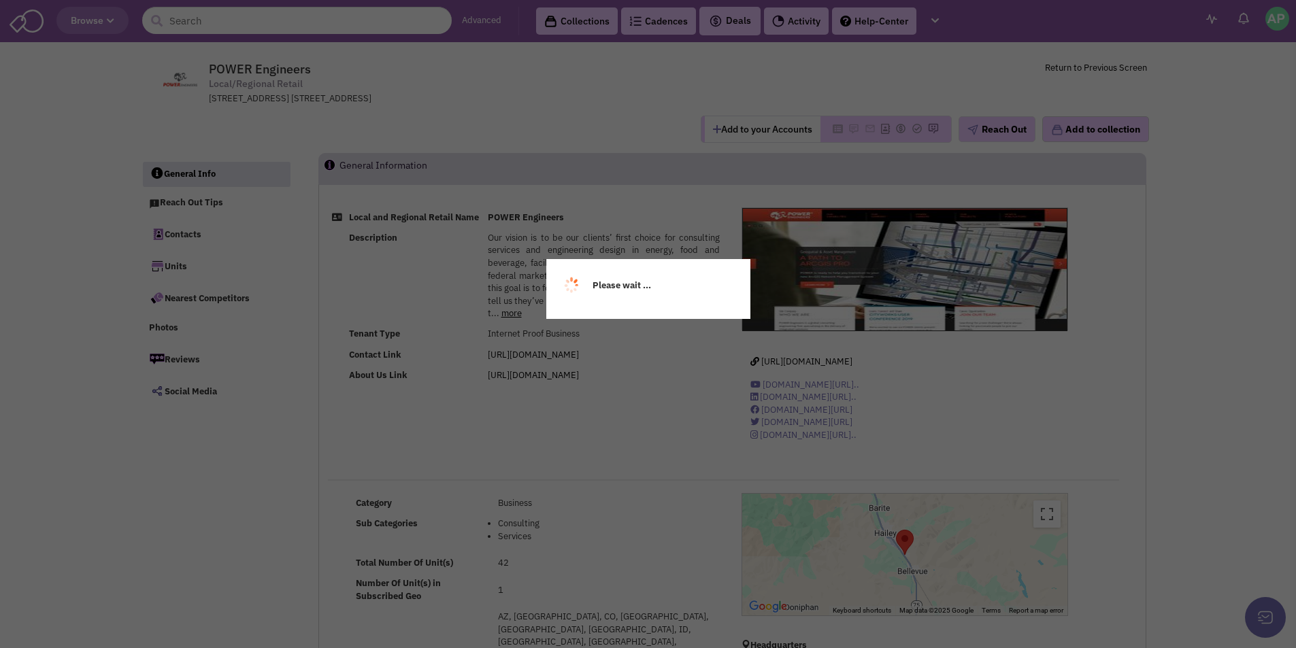
select select
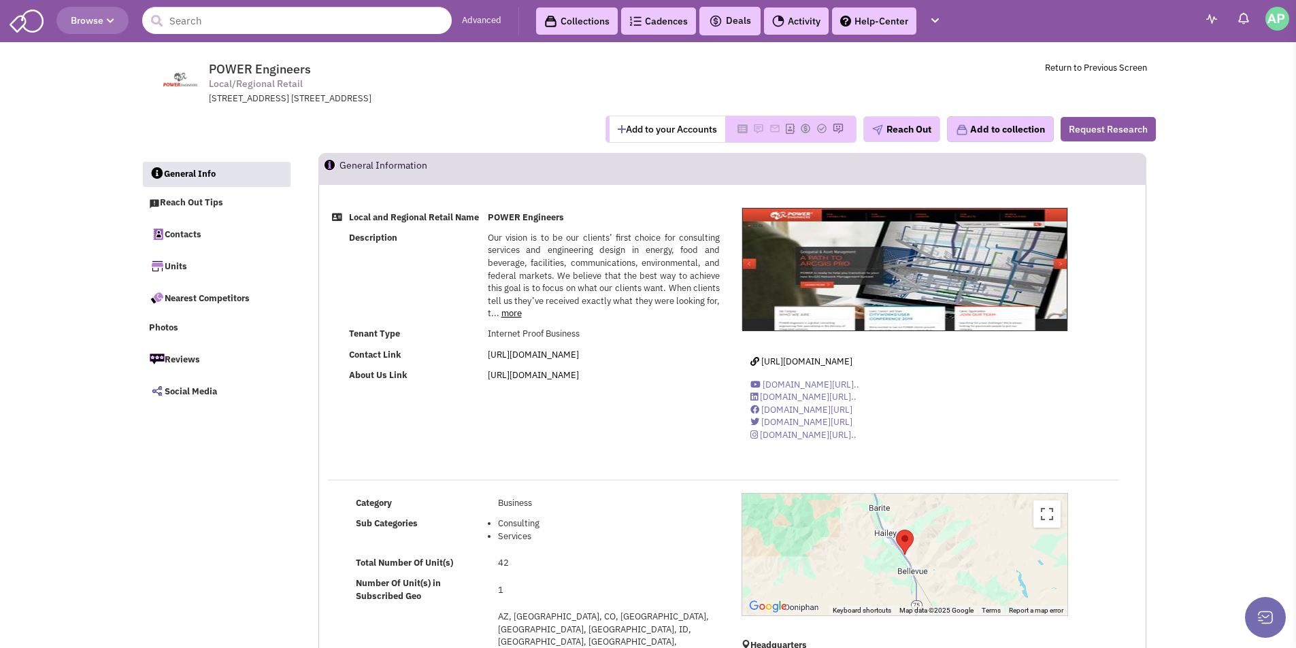
click at [920, 537] on div at bounding box center [904, 555] width 325 height 122
click at [512, 319] on link "more" at bounding box center [511, 313] width 20 height 12
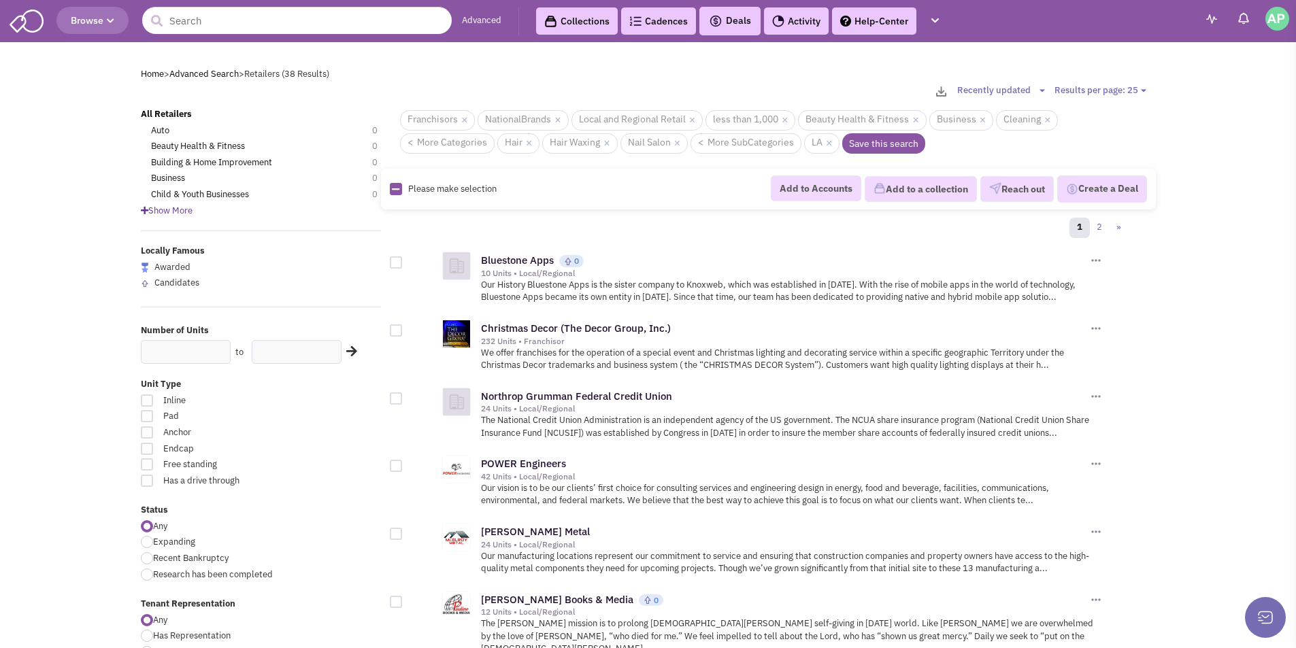
scroll to position [147, 0]
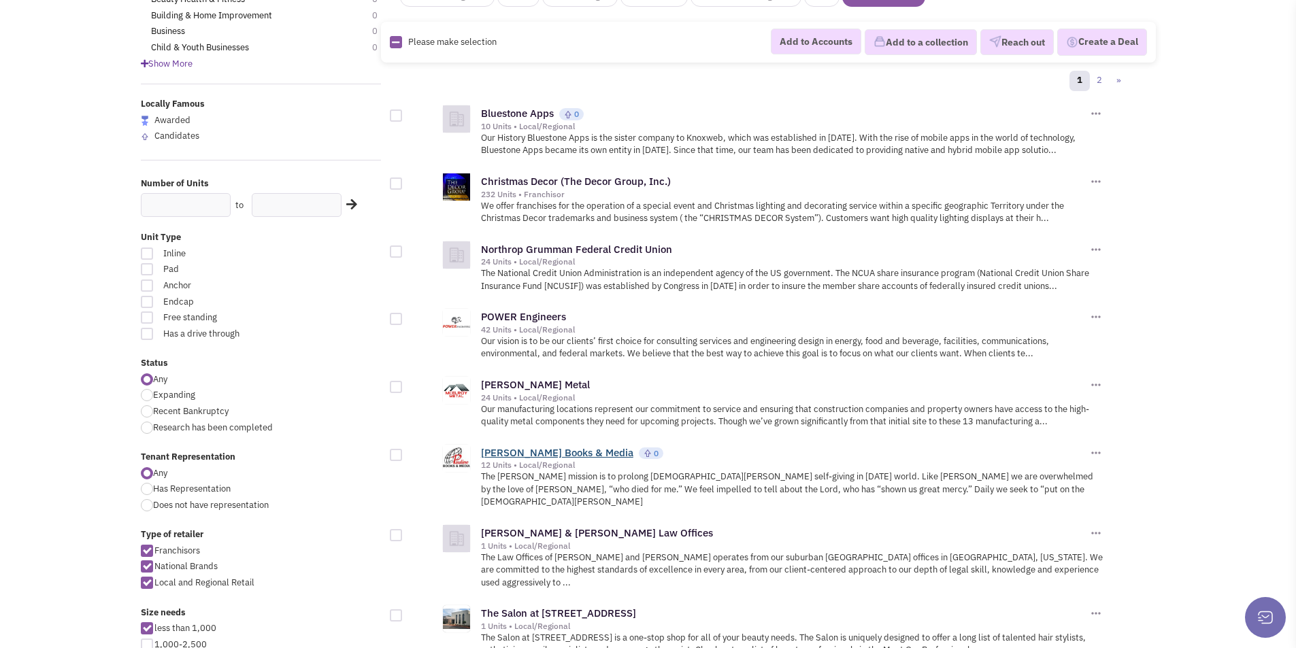
click at [520, 456] on link "Pauline Books & Media" at bounding box center [557, 452] width 152 height 13
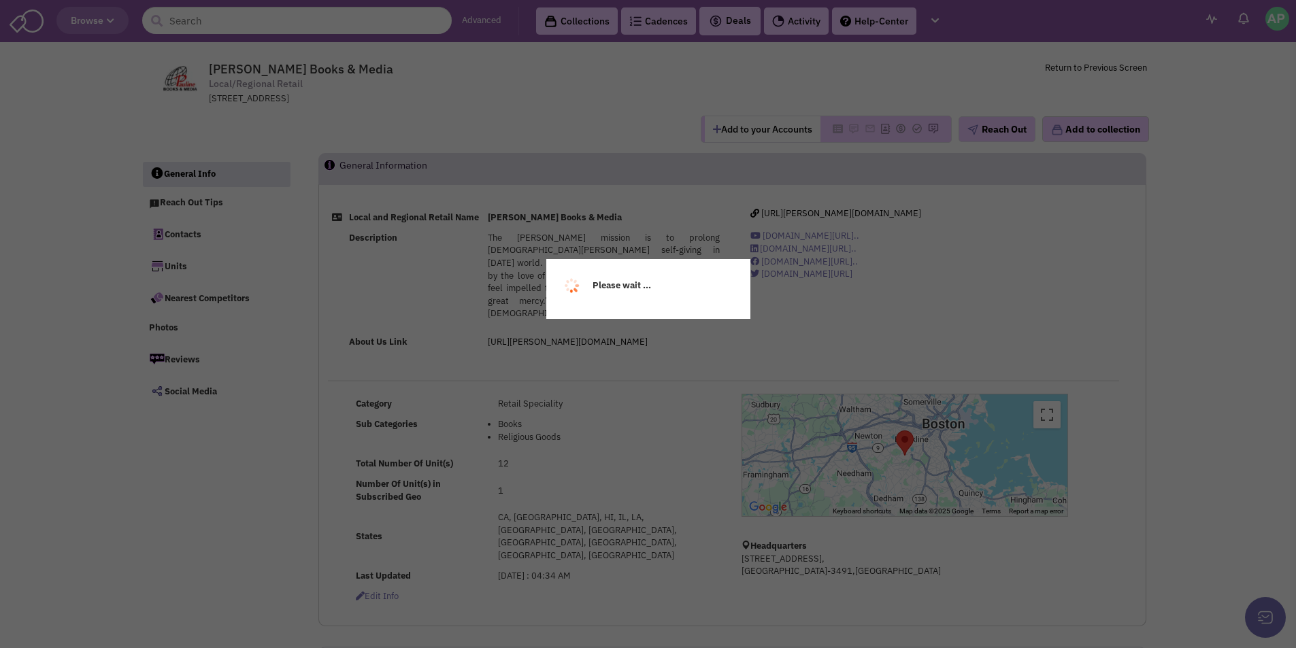
select select
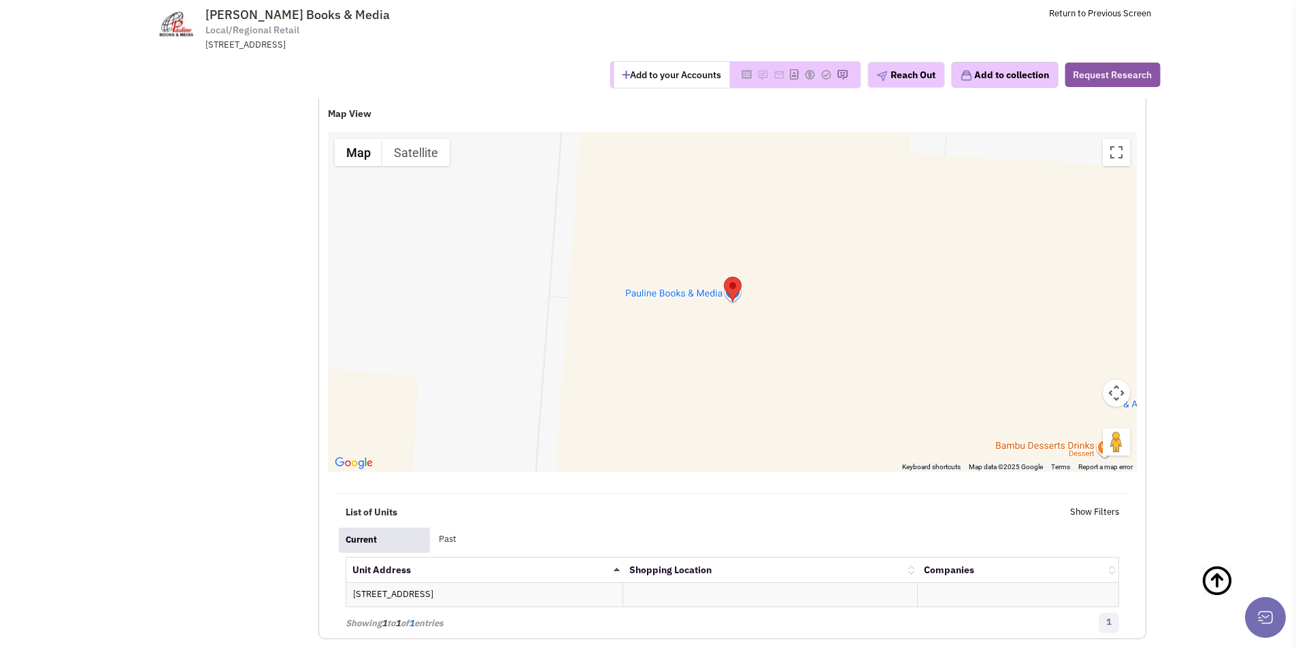
scroll to position [1043, 0]
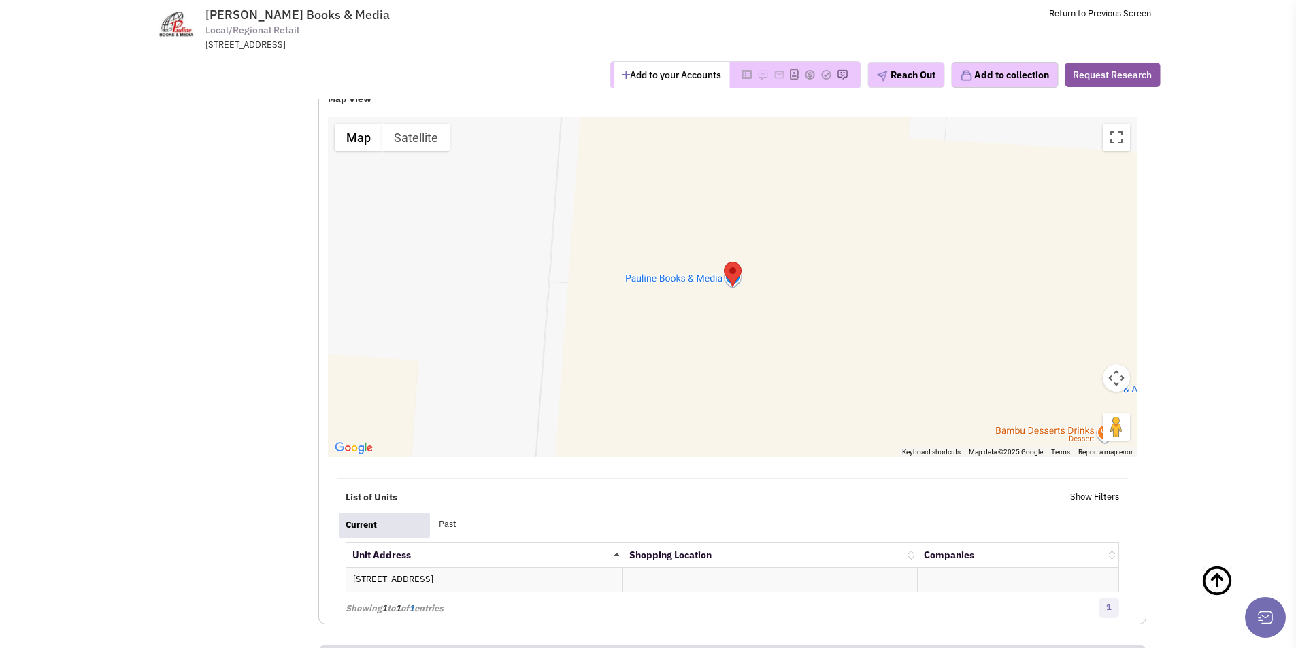
click at [979, 347] on div at bounding box center [732, 287] width 809 height 340
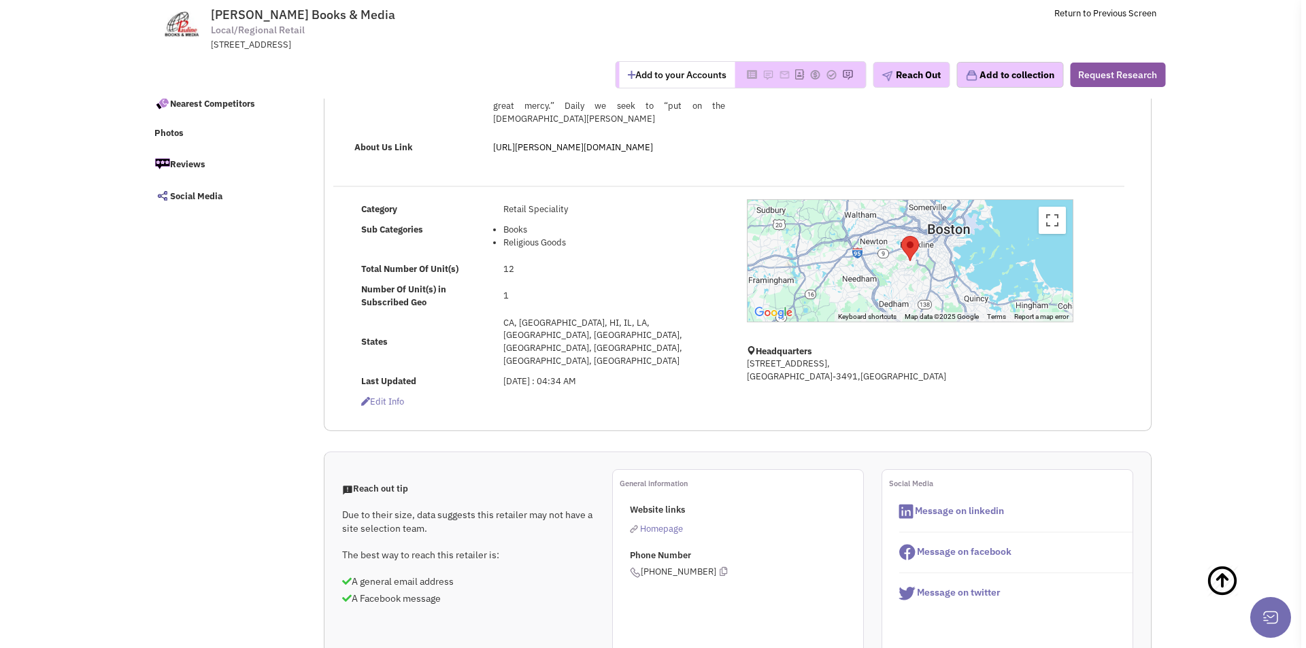
scroll to position [0, 0]
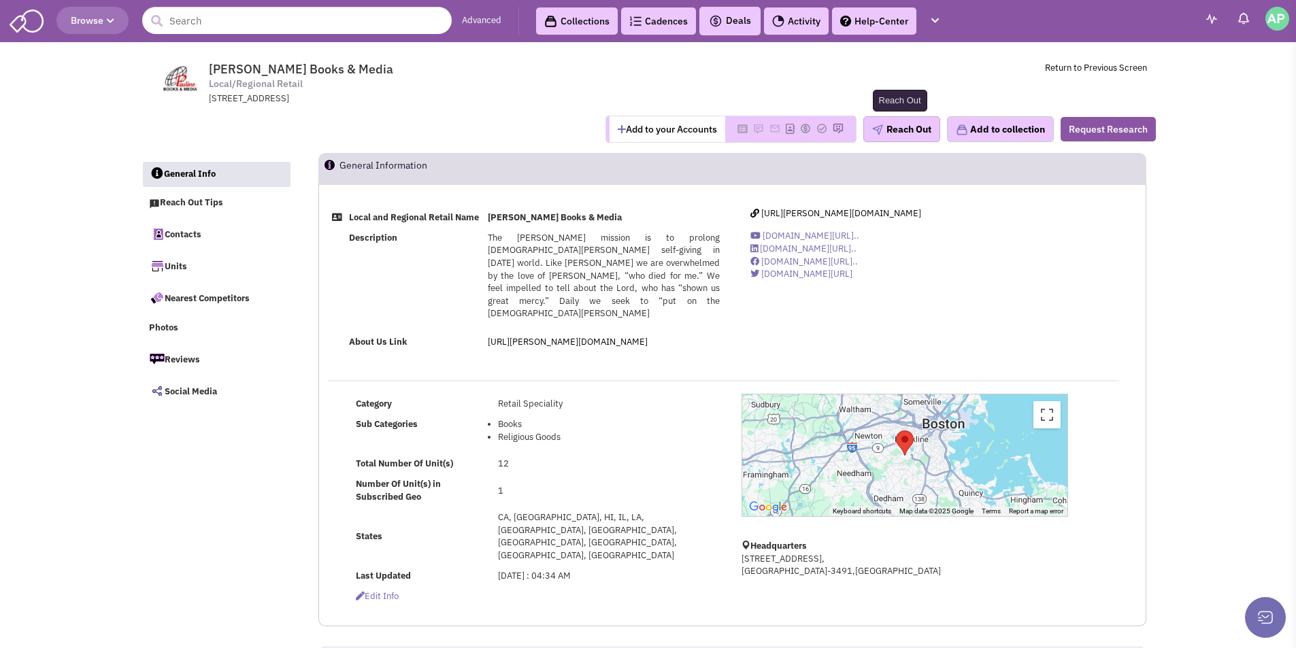
click at [894, 126] on button "Reach Out" at bounding box center [901, 129] width 77 height 26
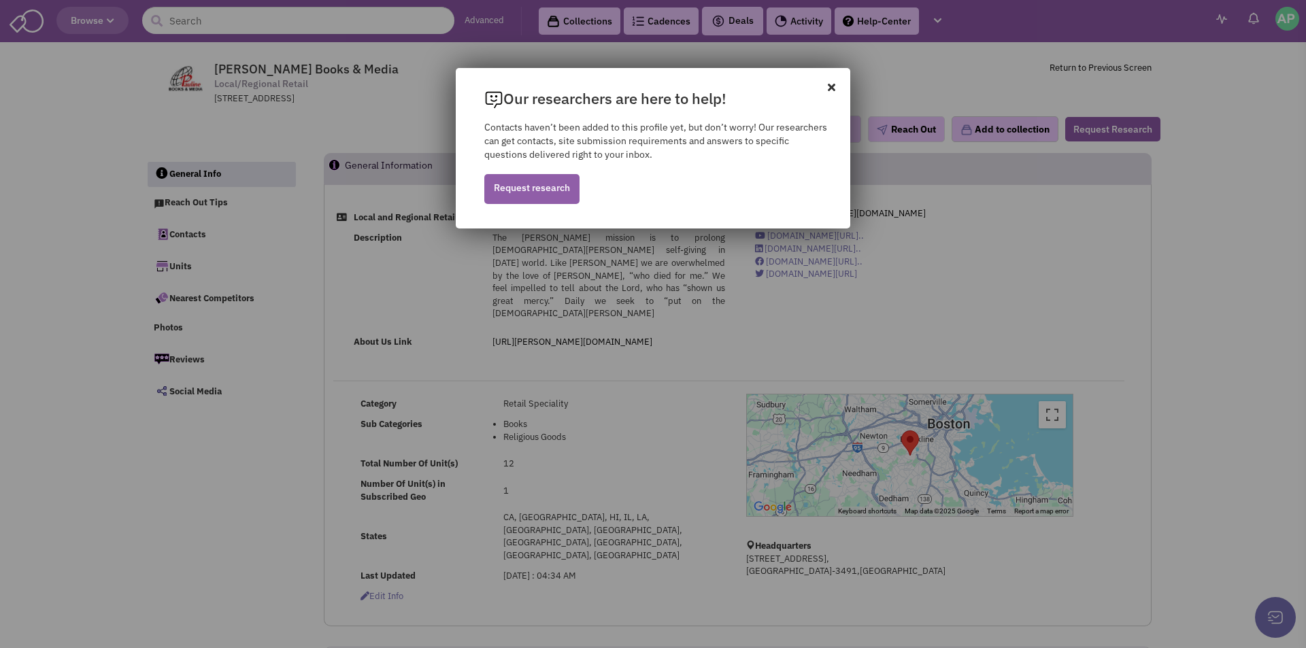
click at [515, 192] on link "Request research" at bounding box center [531, 189] width 95 height 30
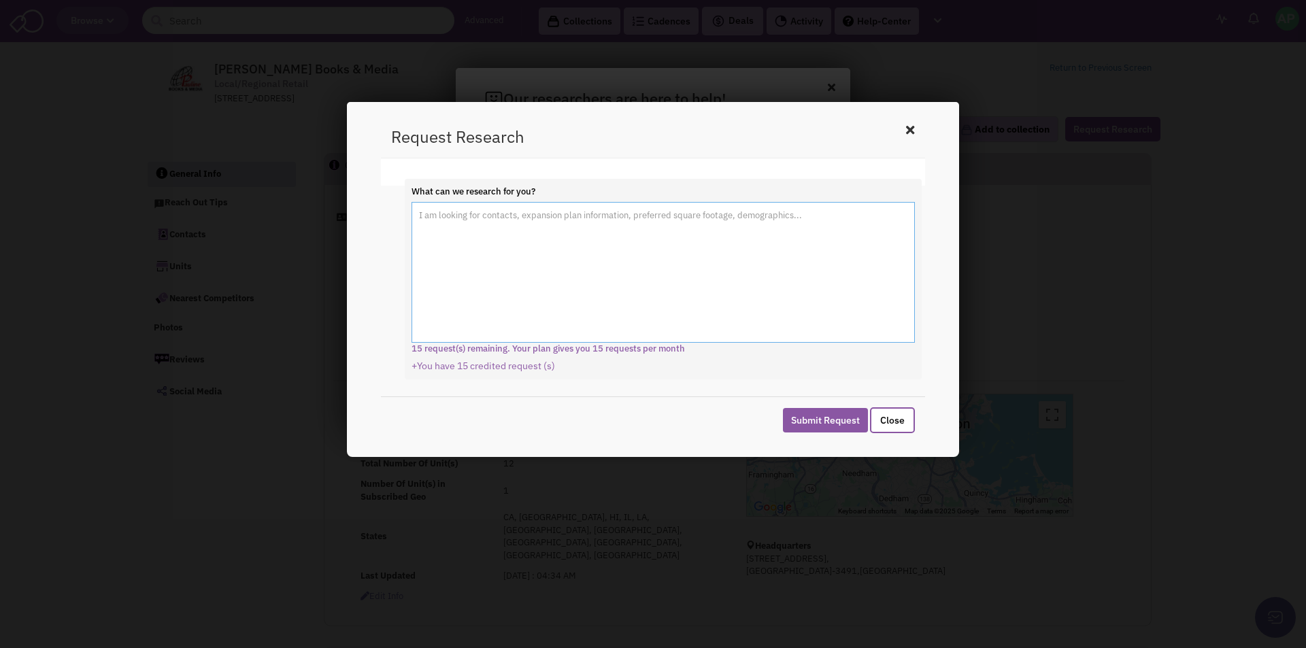
click at [555, 224] on textarea "What can we research for you?" at bounding box center [662, 272] width 503 height 141
type textarea "I am looking for contacts I can email about a retail listing."
click at [824, 422] on button "Submit Request" at bounding box center [825, 420] width 85 height 24
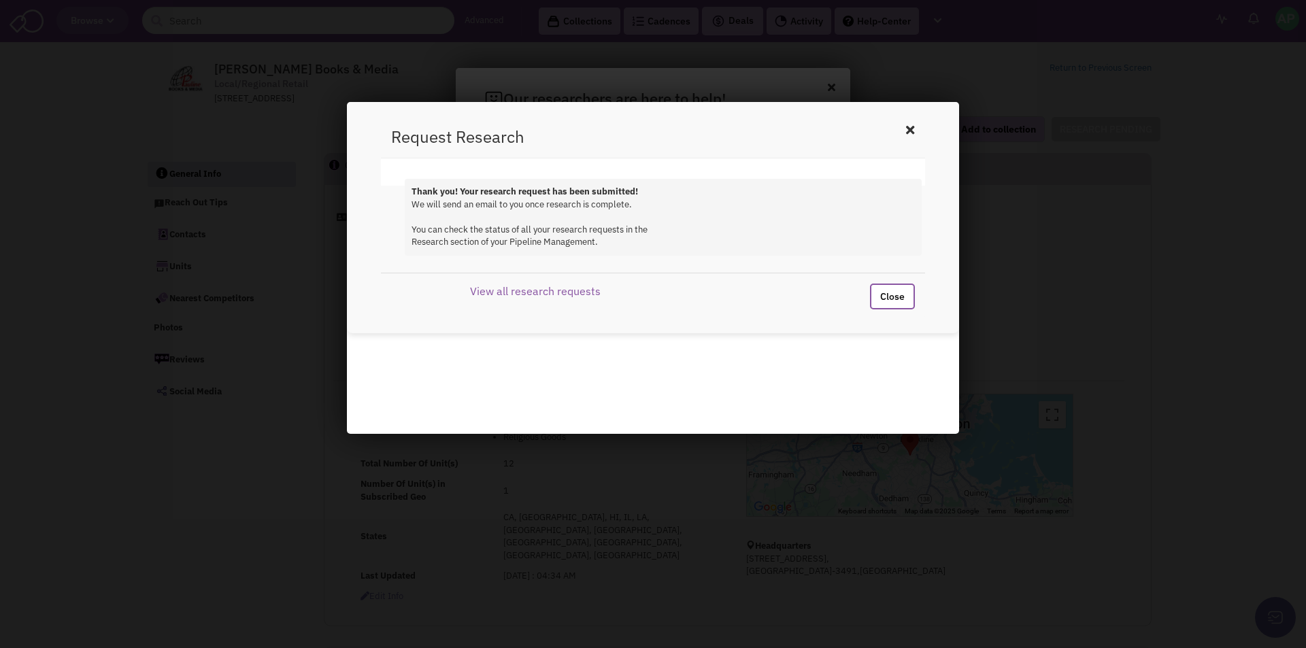
click at [891, 291] on button "Close" at bounding box center [892, 297] width 45 height 26
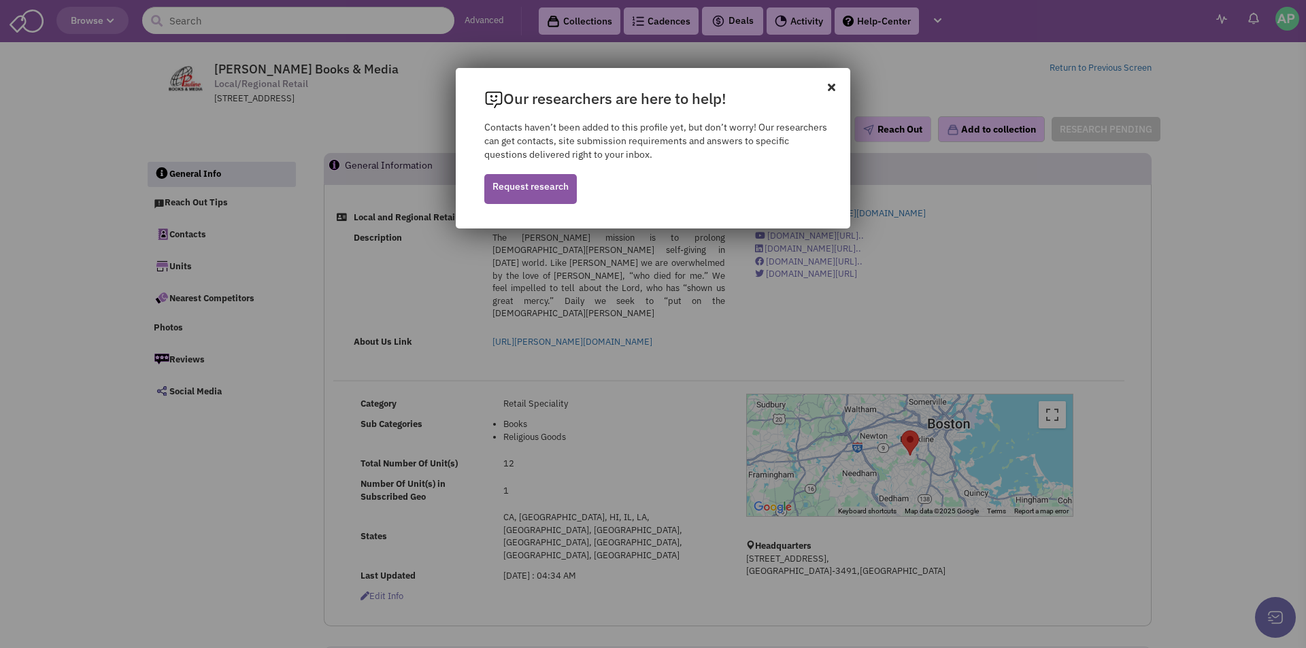
click at [833, 88] on icon at bounding box center [839, 80] width 22 height 24
click at [832, 83] on icon at bounding box center [839, 80] width 22 height 24
click at [832, 86] on icon at bounding box center [839, 80] width 22 height 24
click at [286, 133] on div "Our researchers are here to help! Contacts haven’t been added to this profile y…" at bounding box center [653, 324] width 1306 height 648
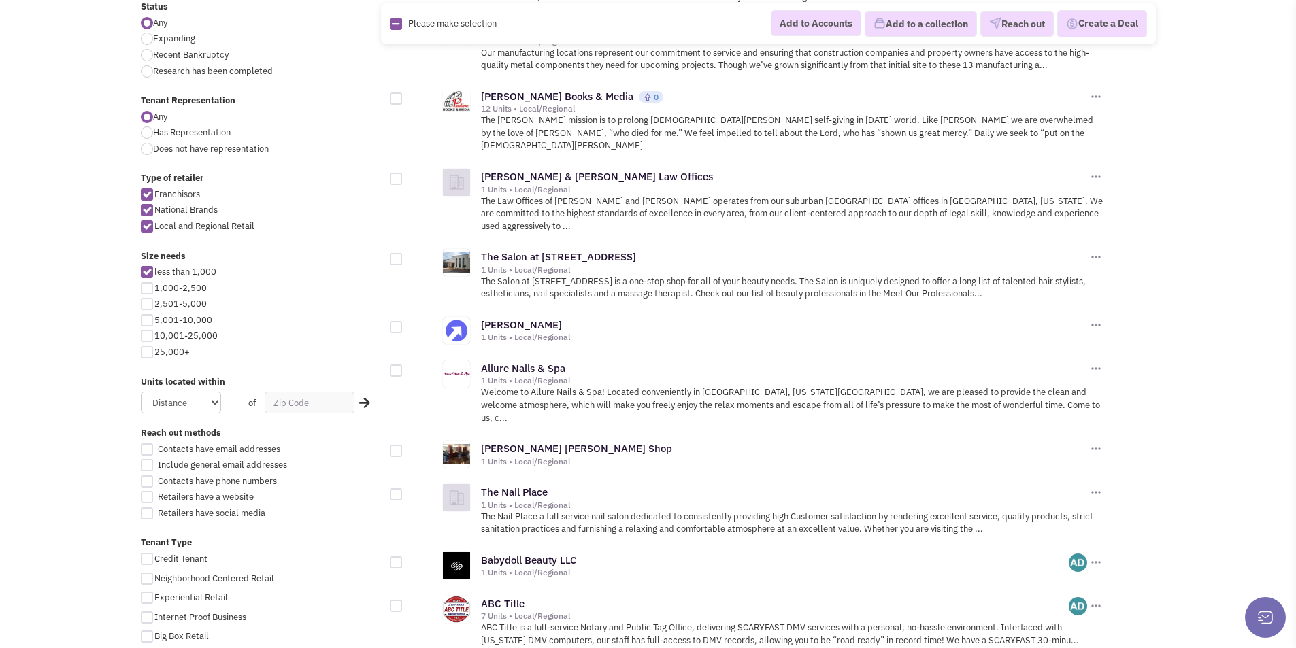
scroll to position [507, 0]
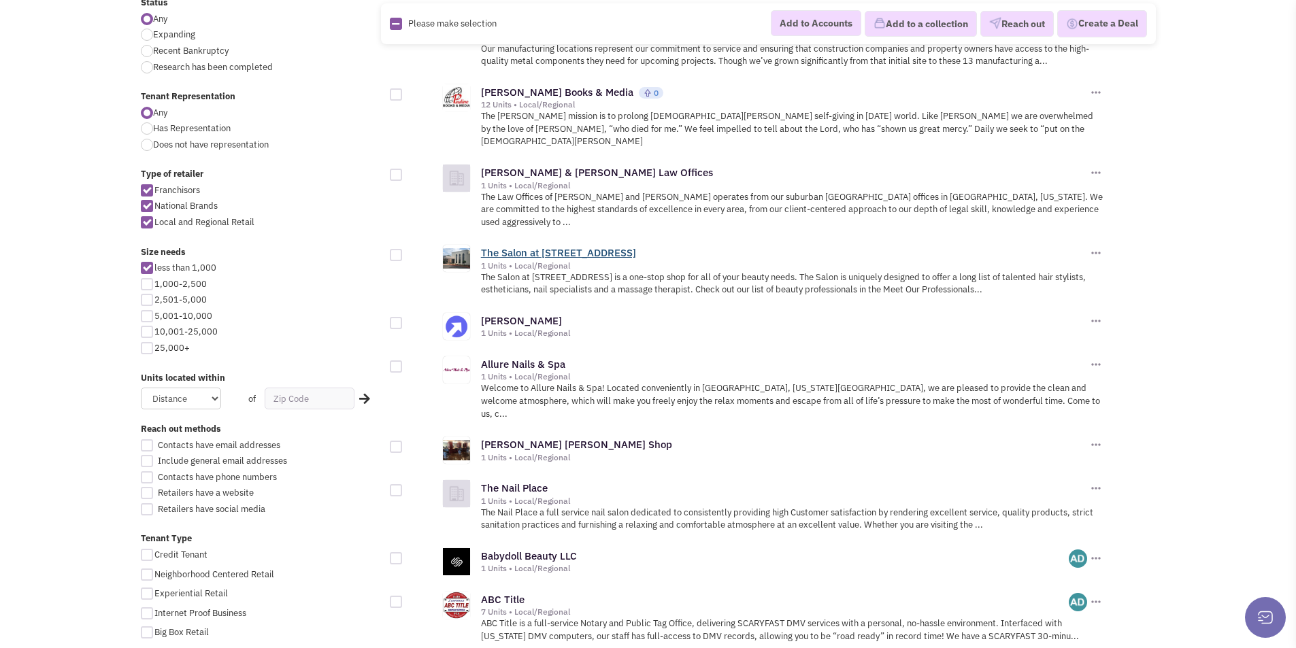
click at [541, 246] on link "The Salon at [STREET_ADDRESS]" at bounding box center [558, 252] width 155 height 13
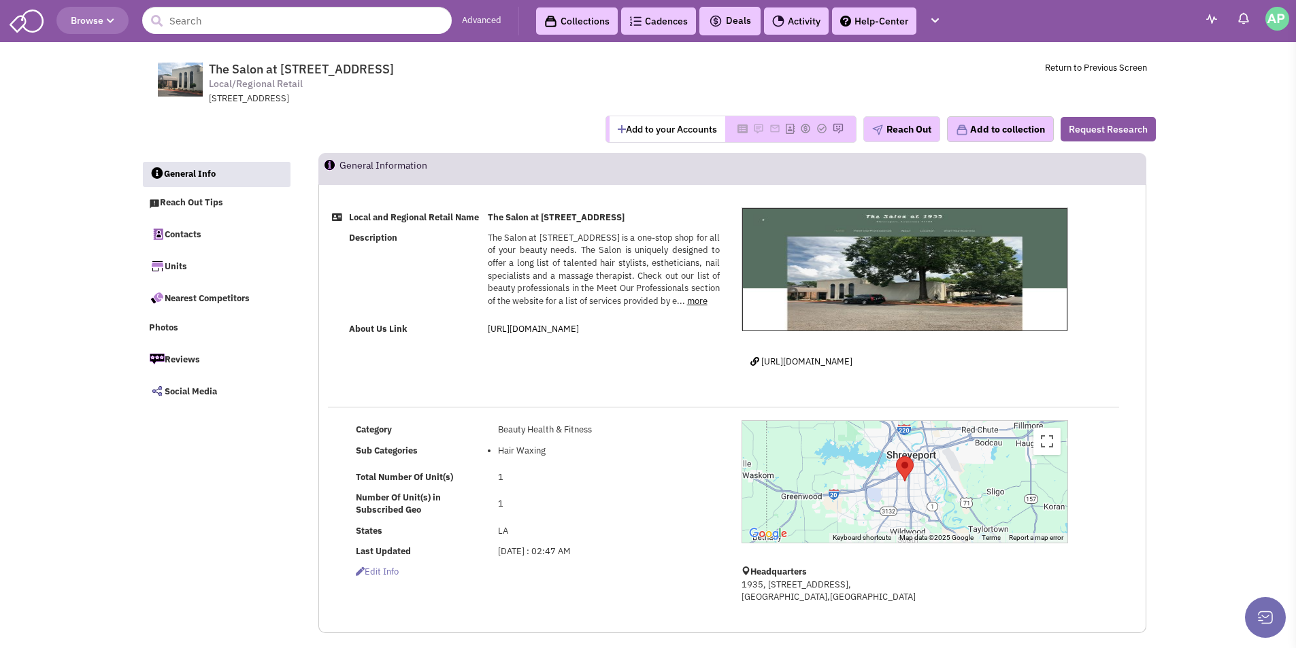
click at [696, 307] on link "more" at bounding box center [697, 301] width 20 height 12
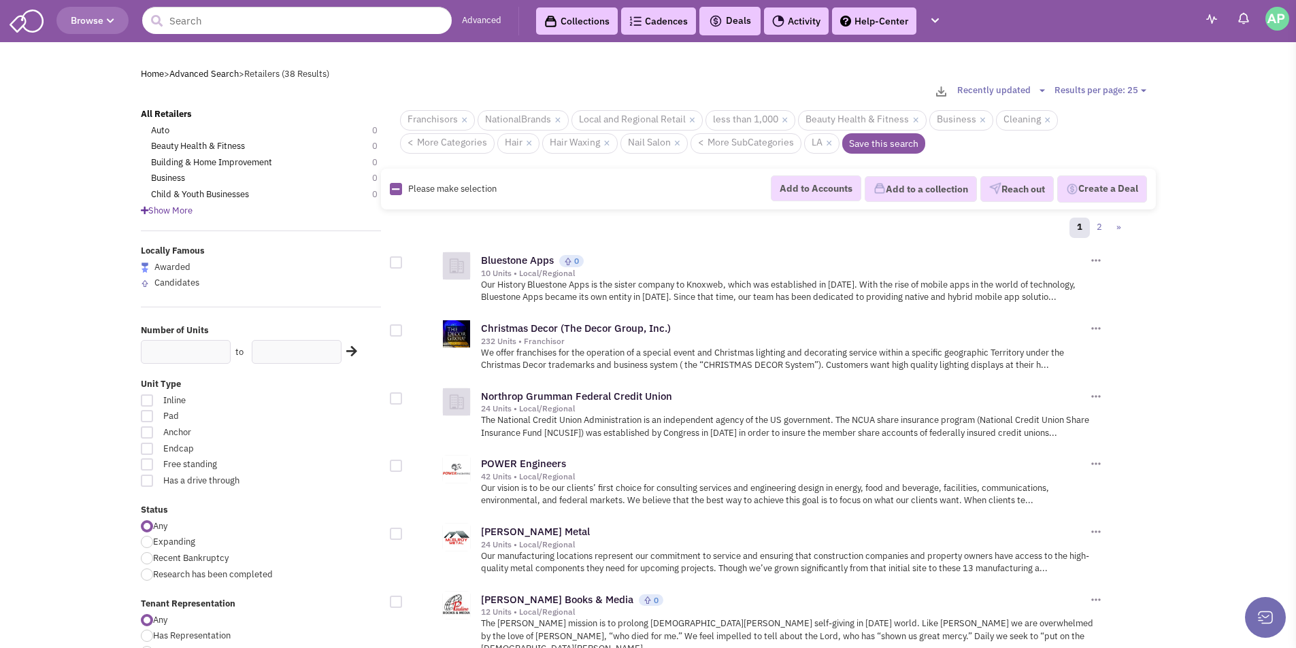
scroll to position [507, 0]
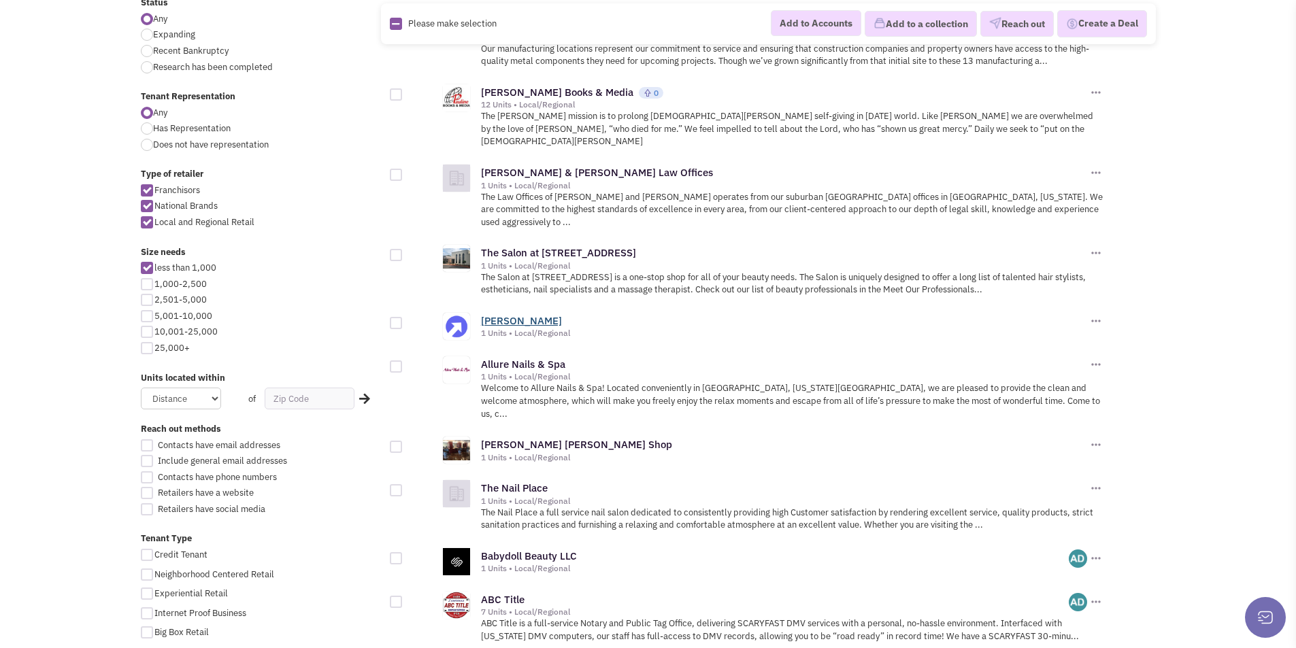
click at [491, 314] on link "[PERSON_NAME]" at bounding box center [521, 320] width 81 height 13
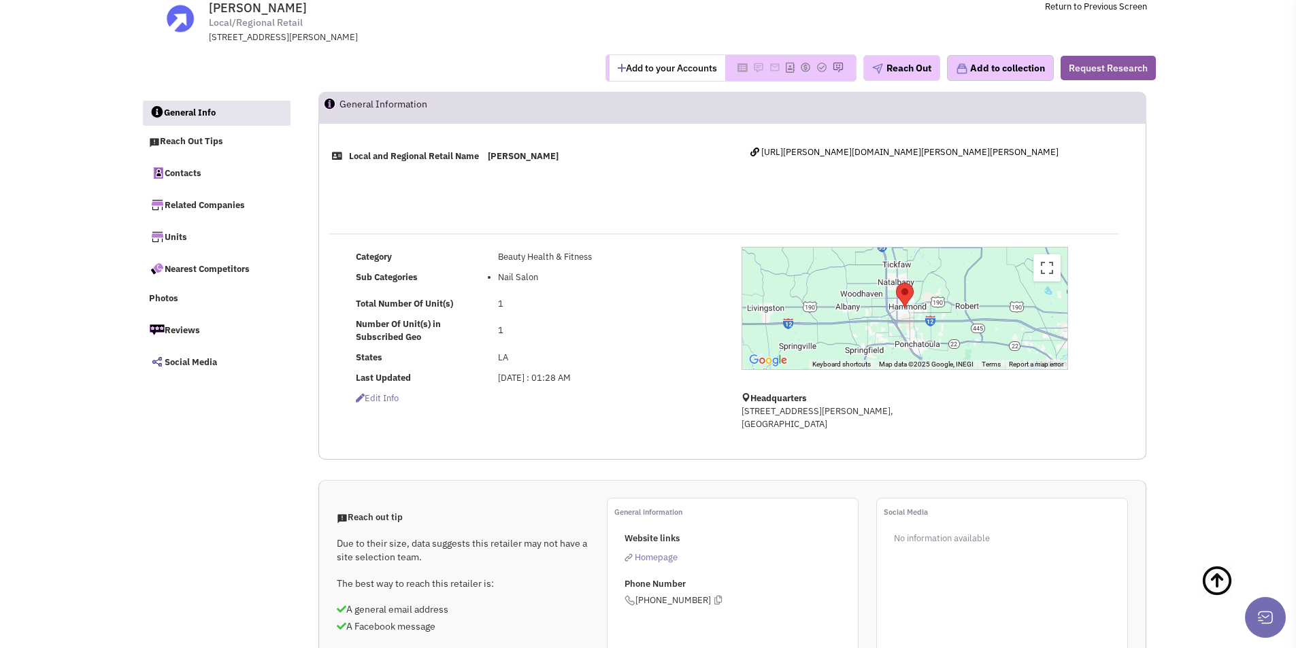
scroll to position [52, 0]
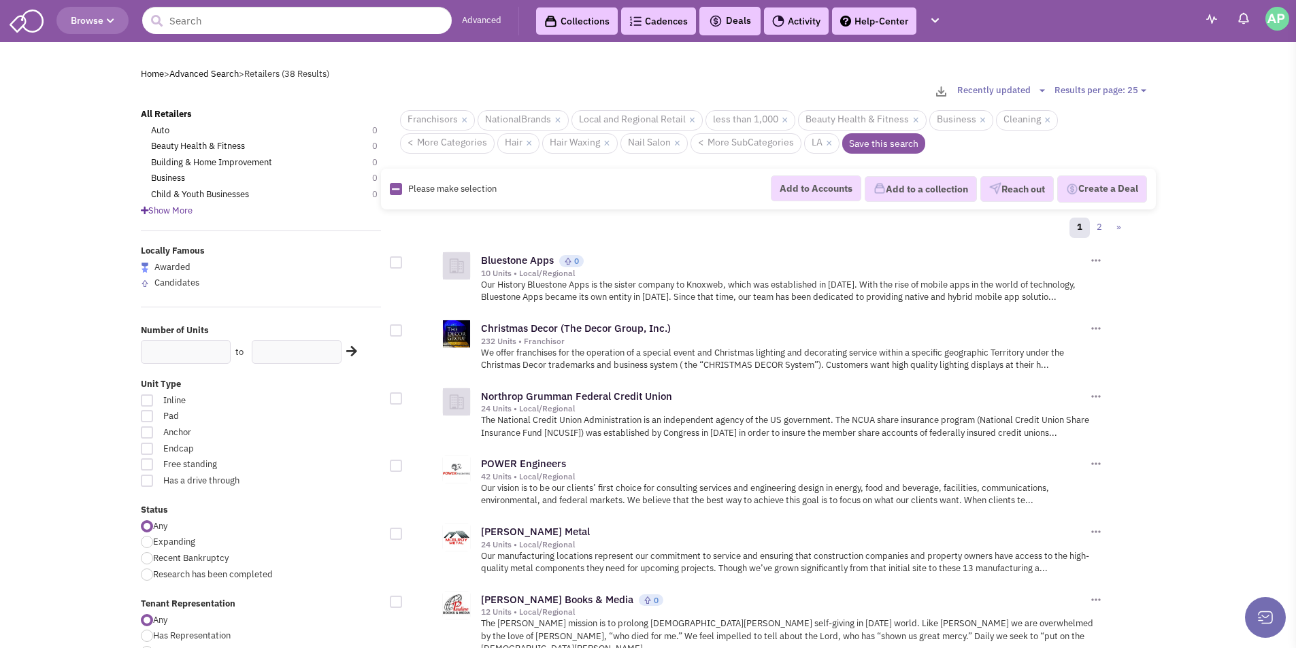
scroll to position [507, 0]
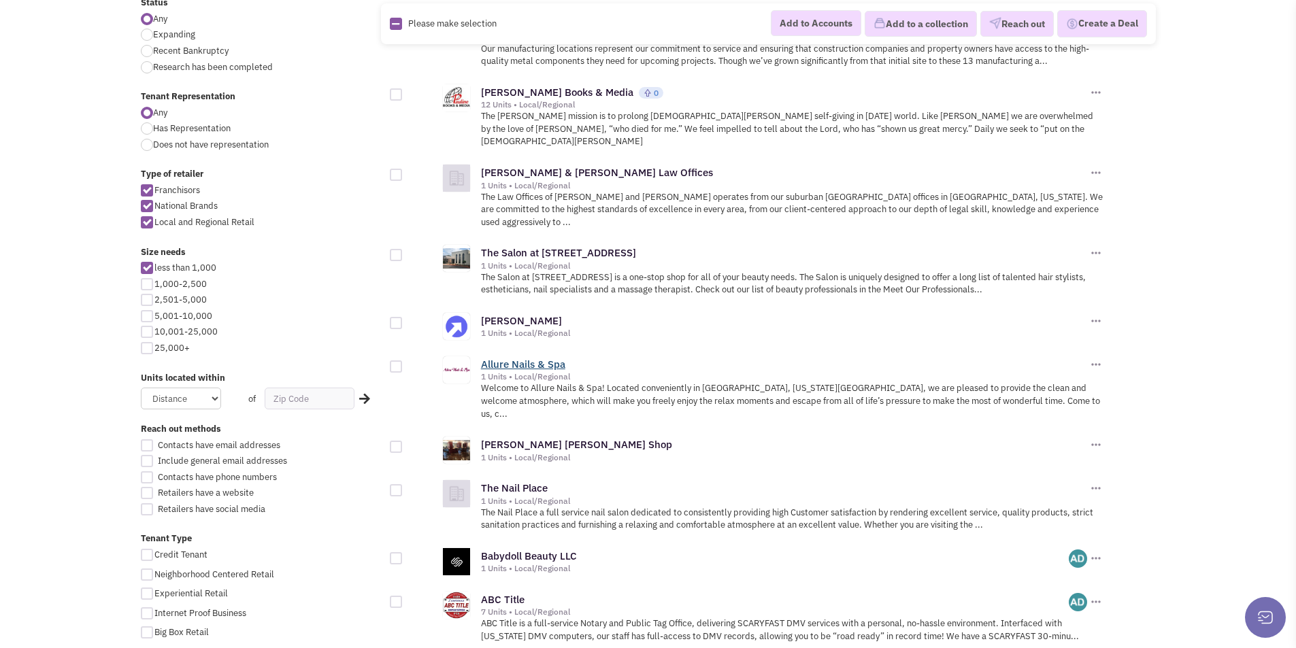
click at [521, 358] on link "Allure Nails & Spa" at bounding box center [523, 364] width 84 height 13
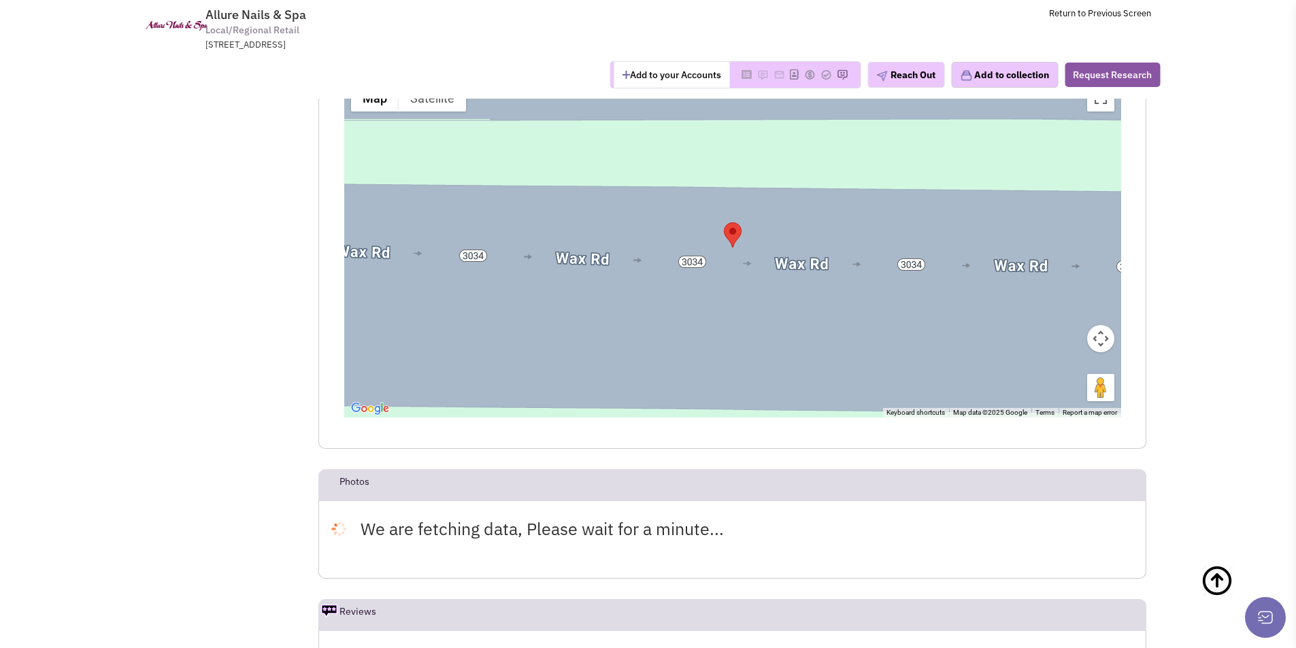
scroll to position [2166, 0]
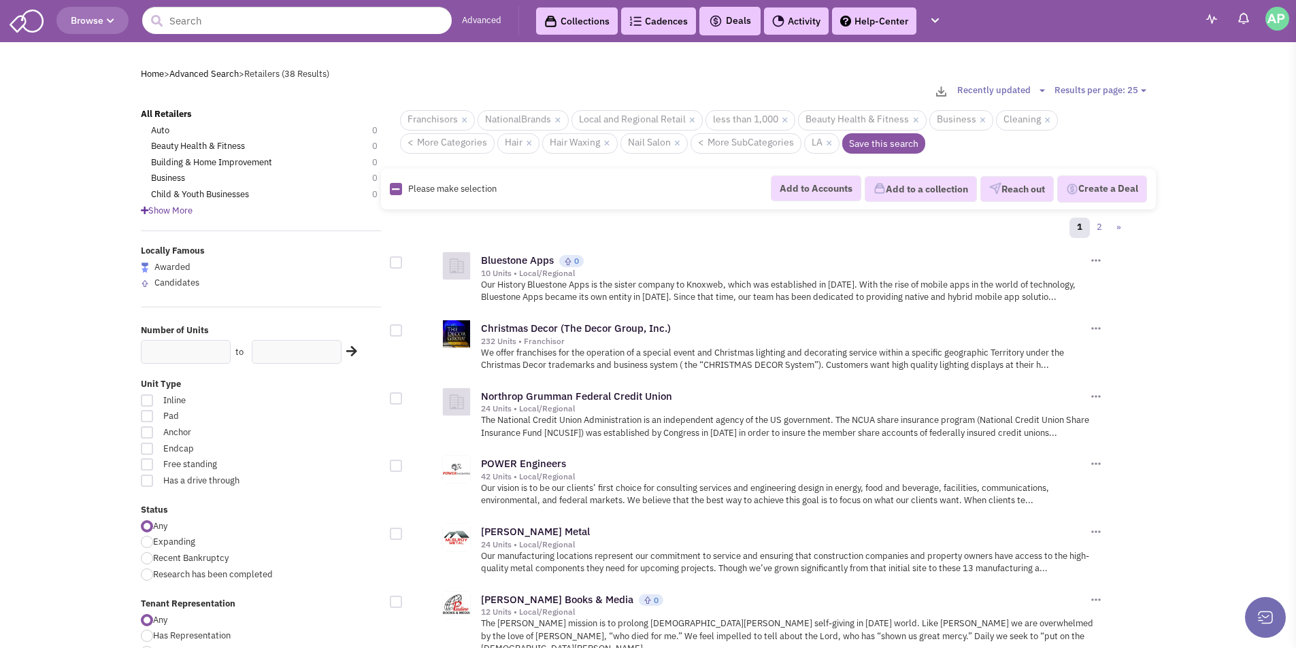
scroll to position [507, 0]
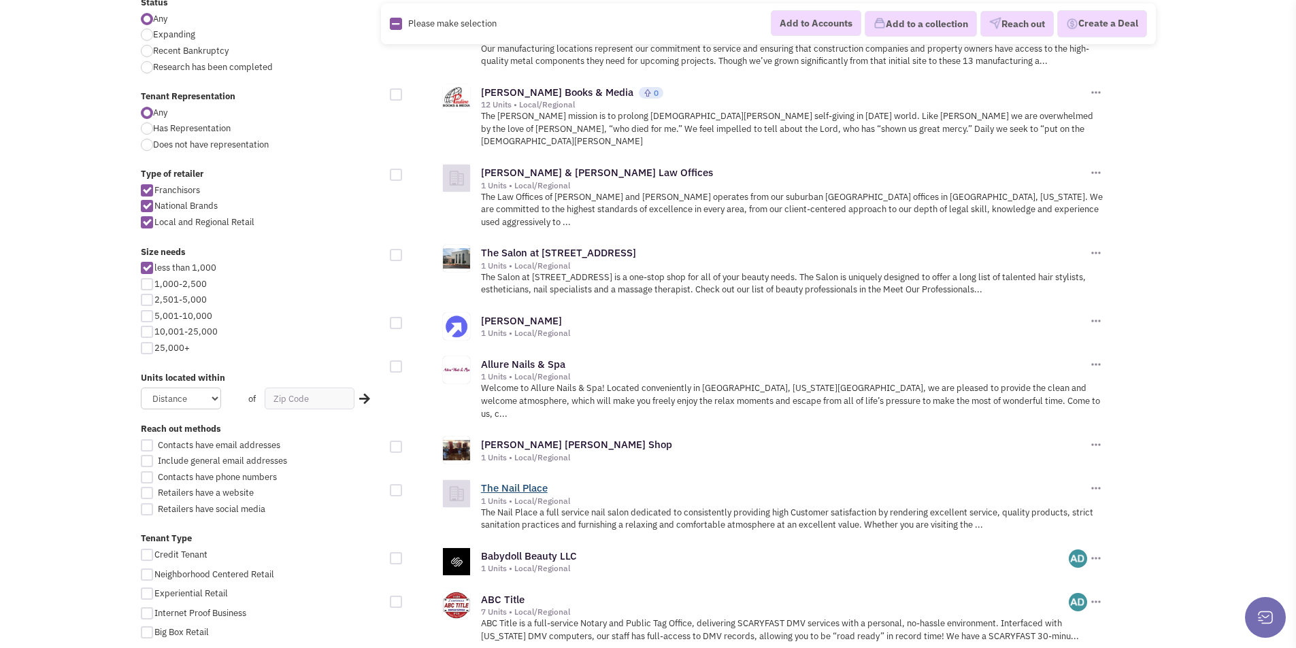
click at [509, 482] on link "The Nail Place" at bounding box center [514, 488] width 67 height 13
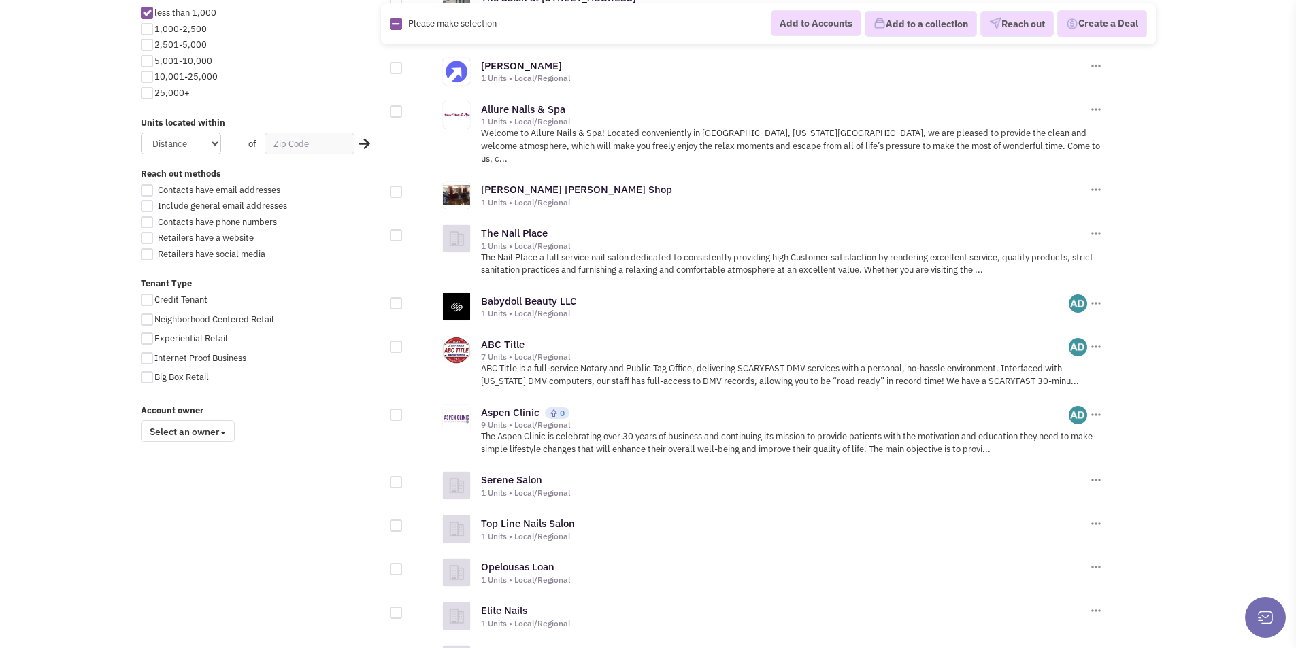
scroll to position [777, 0]
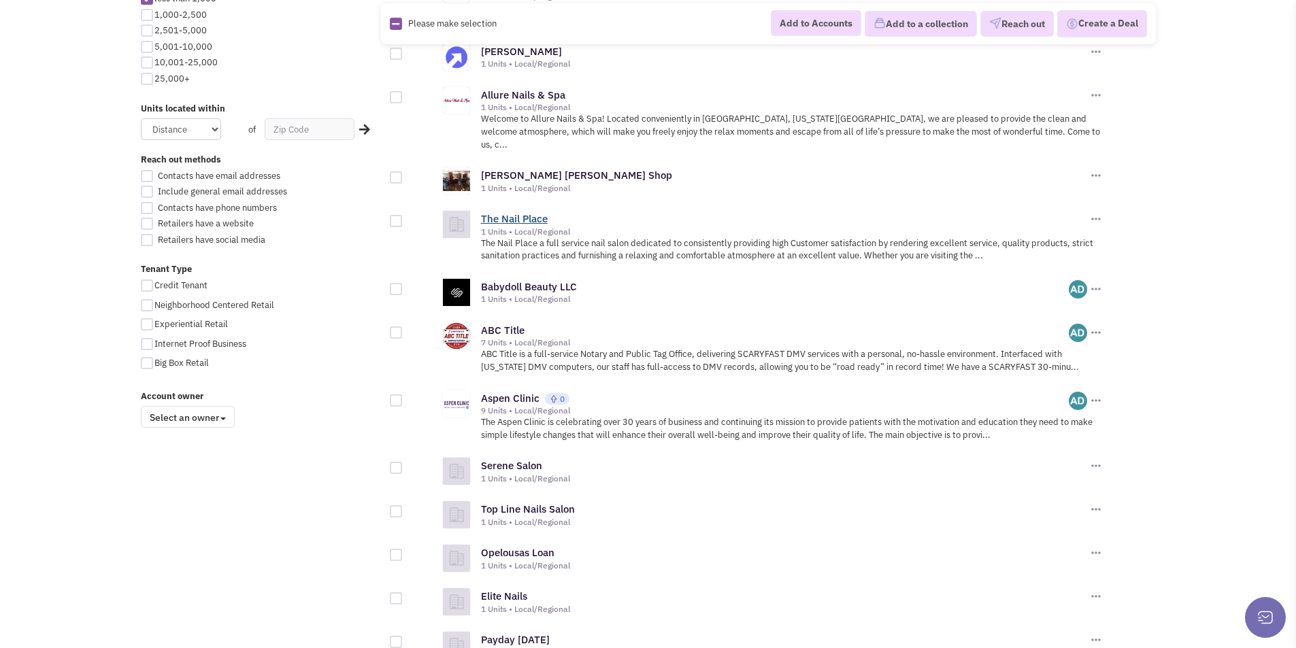
click at [502, 212] on link "The Nail Place" at bounding box center [514, 218] width 67 height 13
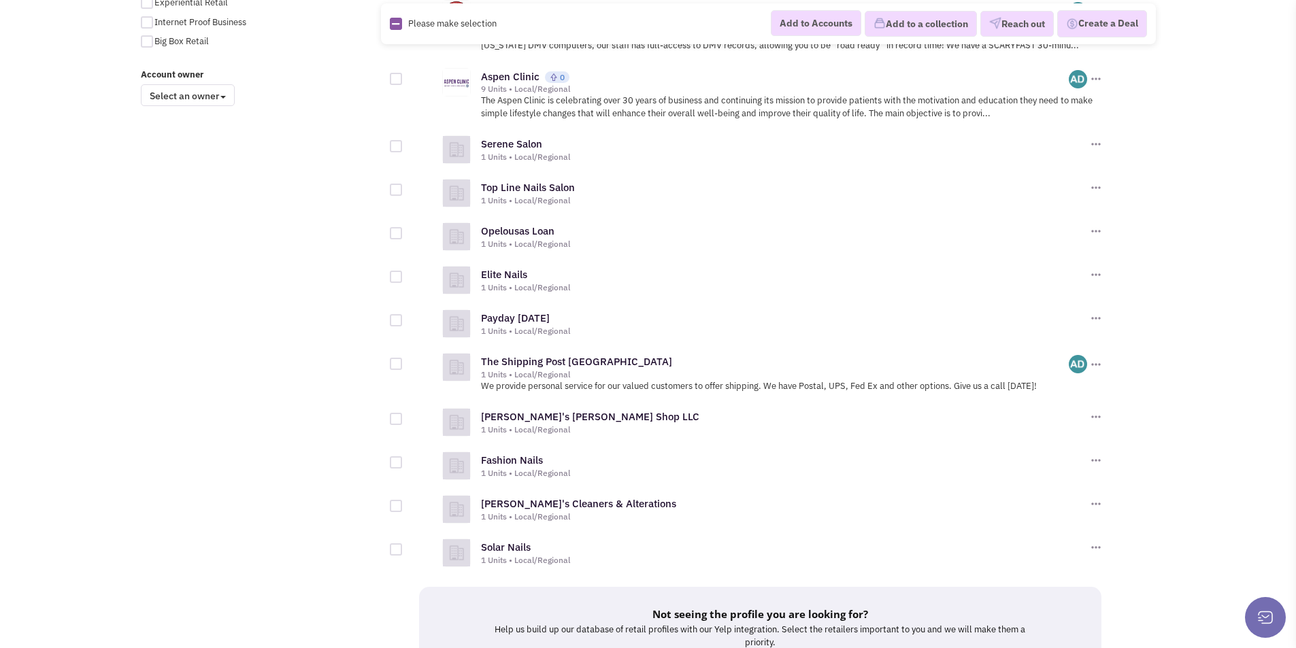
scroll to position [1072, 0]
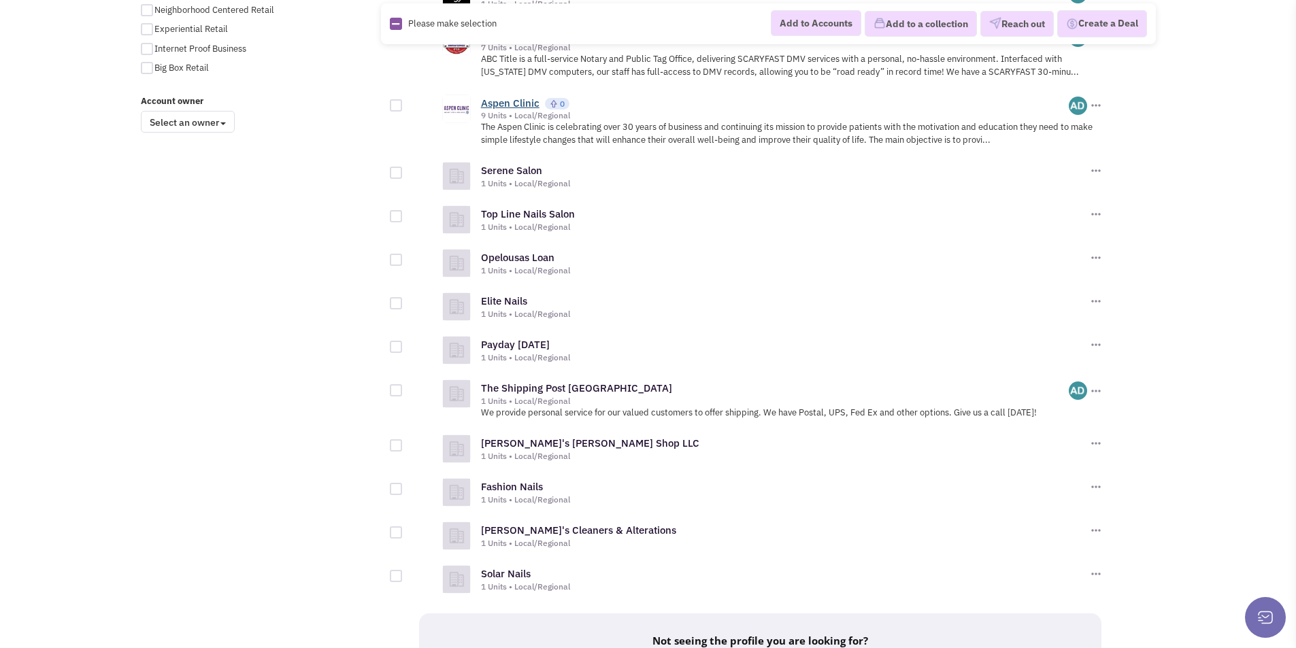
click at [505, 97] on link "Aspen Clinic" at bounding box center [510, 103] width 58 height 13
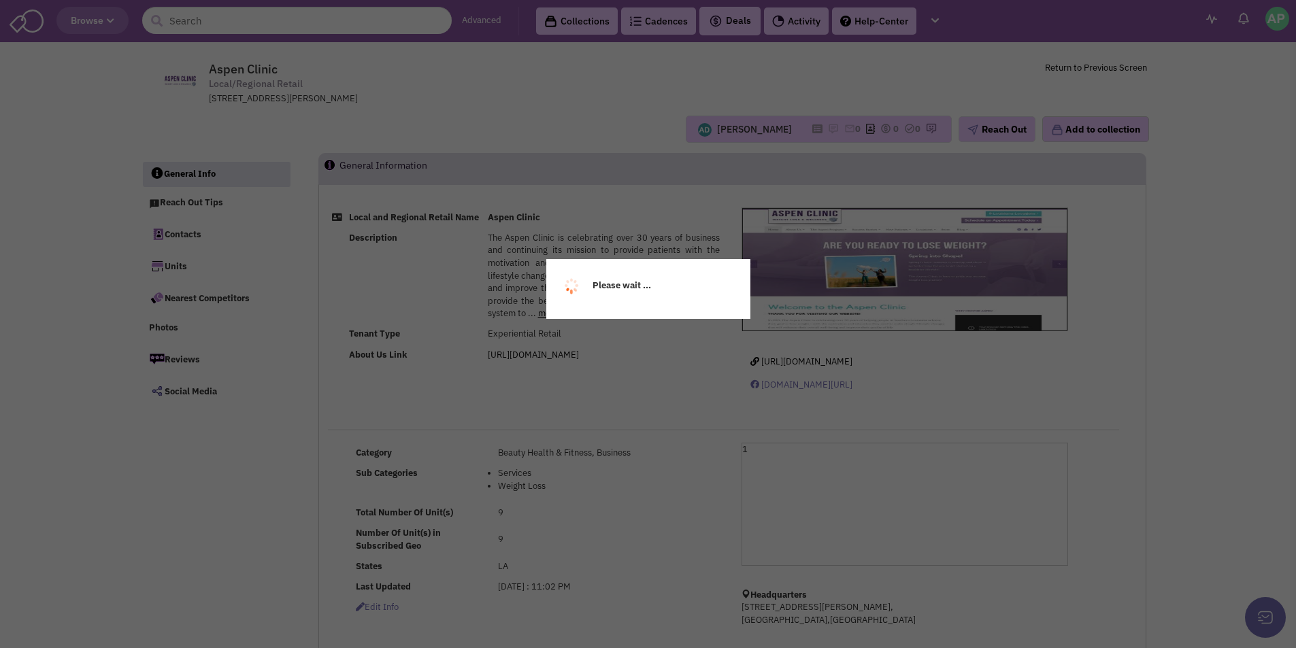
select select
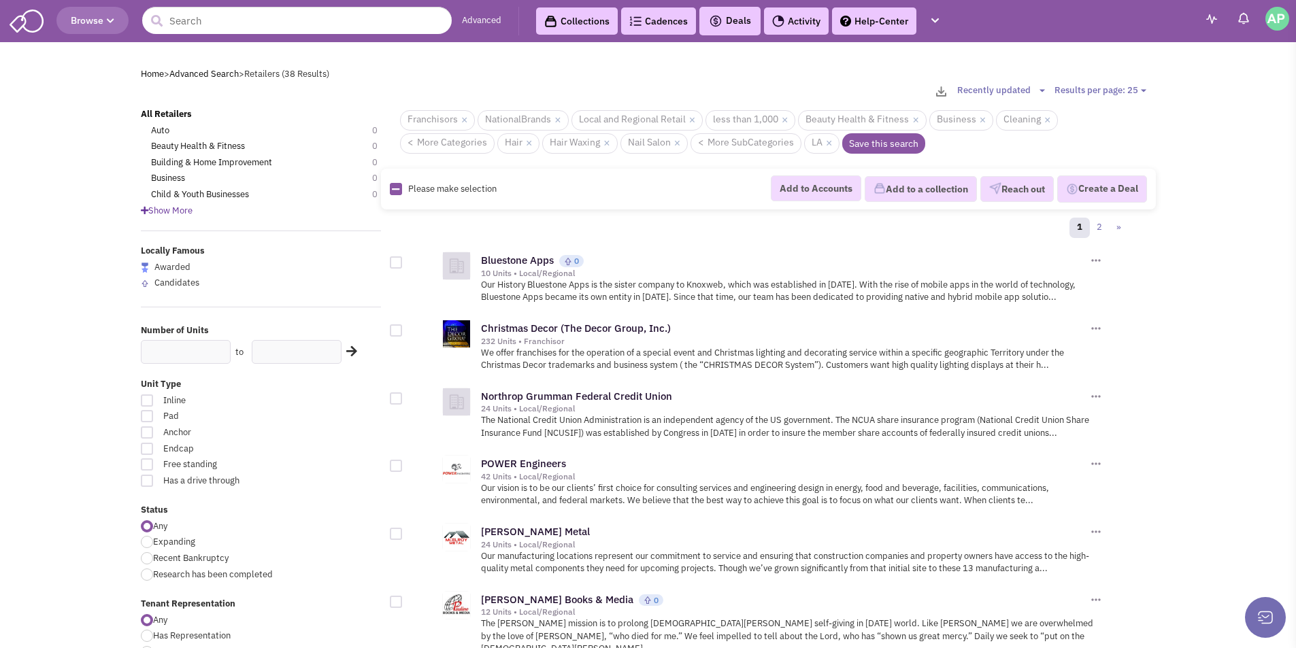
click at [881, 146] on link "Save this search" at bounding box center [883, 143] width 83 height 20
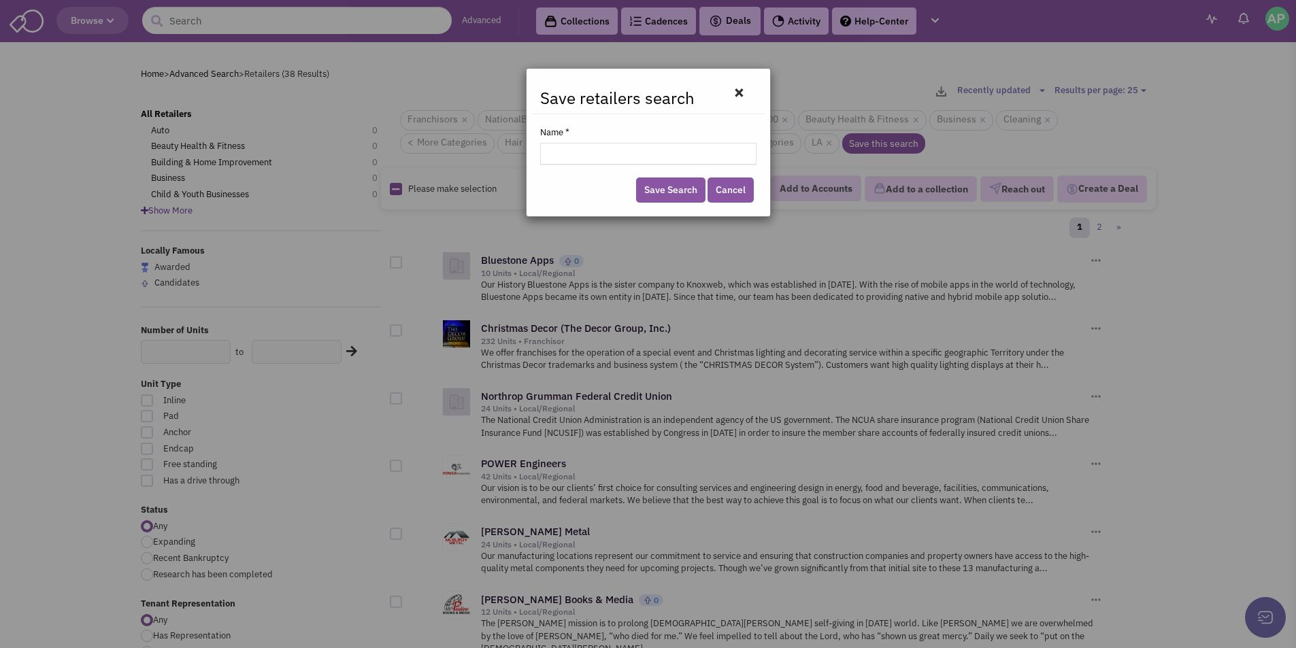
click at [599, 156] on input "Name *" at bounding box center [648, 154] width 216 height 22
type input "Laplace Center"
click at [660, 197] on link "Save Search" at bounding box center [670, 190] width 69 height 25
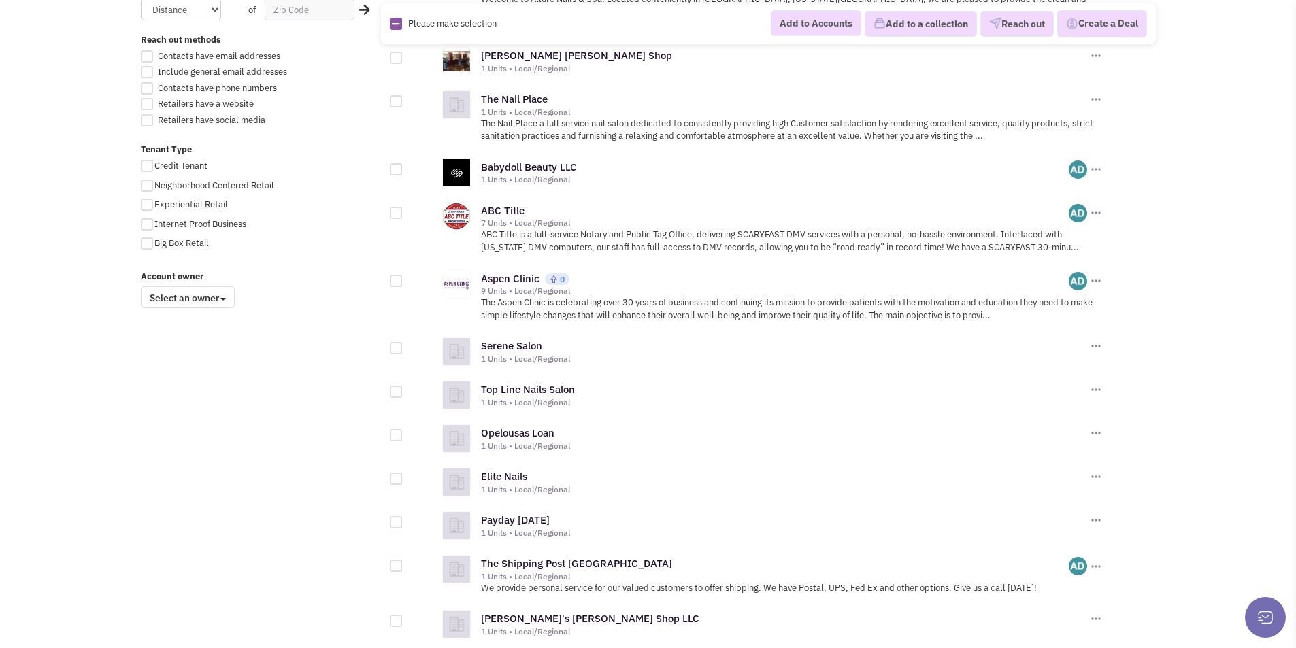
scroll to position [913, 0]
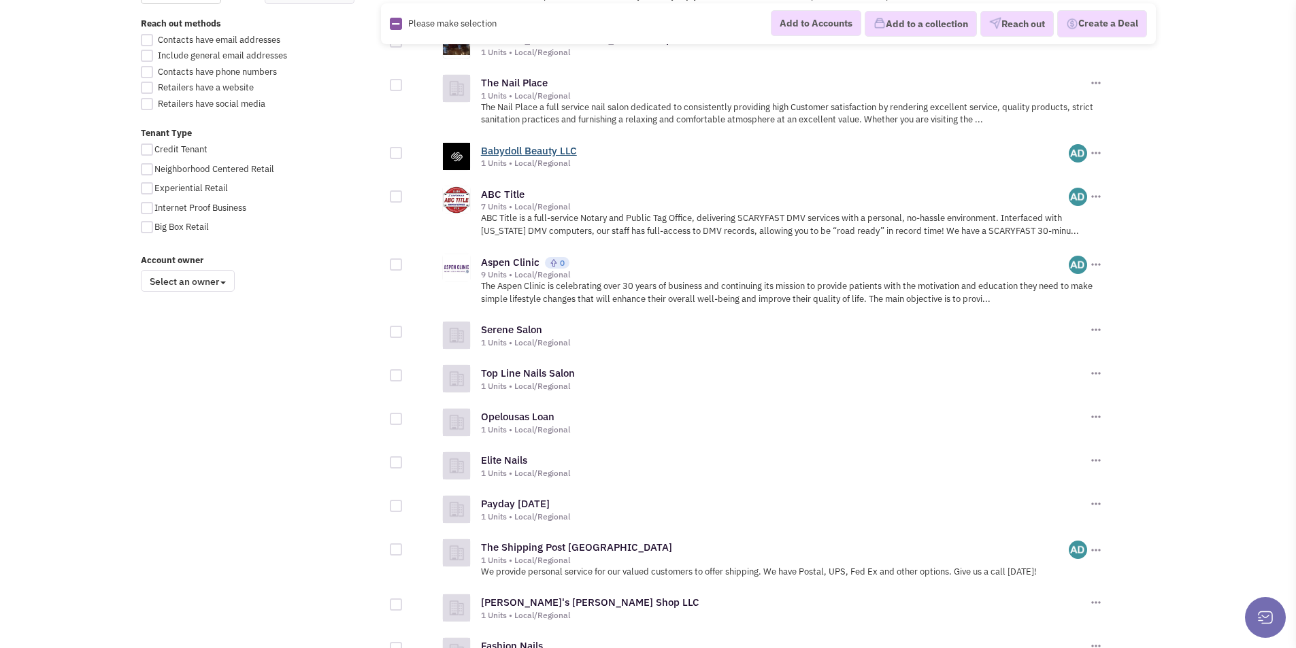
click at [514, 144] on link "Babydoll Beauty LLC" at bounding box center [529, 150] width 96 height 13
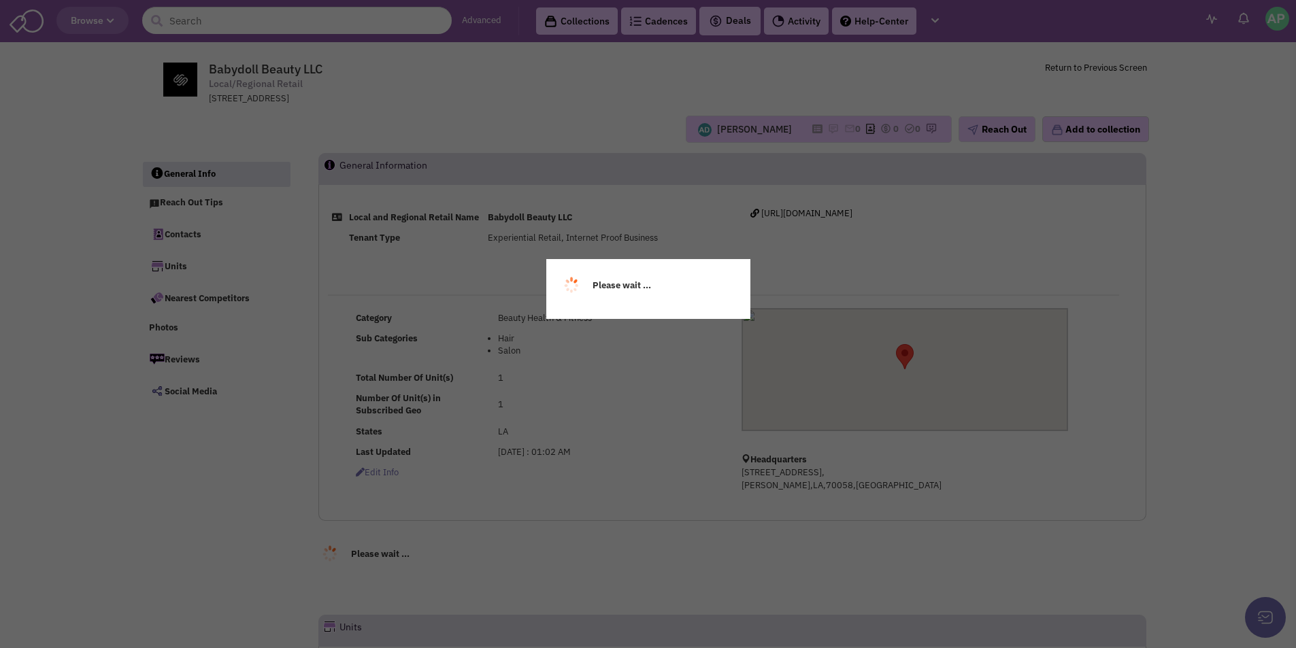
select select
